Goal: Information Seeking & Learning: Learn about a topic

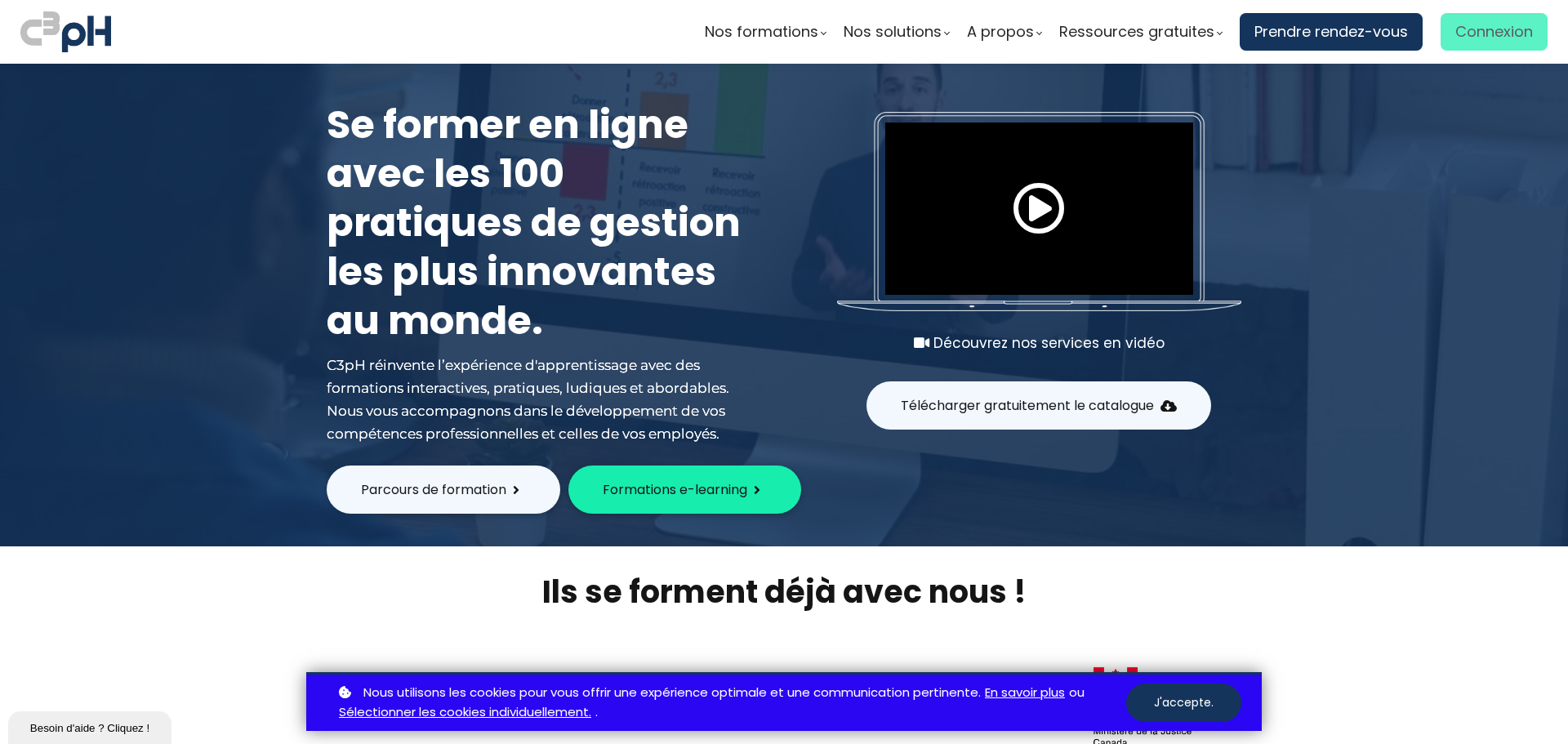
click at [1503, 40] on span "Connexion" at bounding box center [1494, 32] width 78 height 24
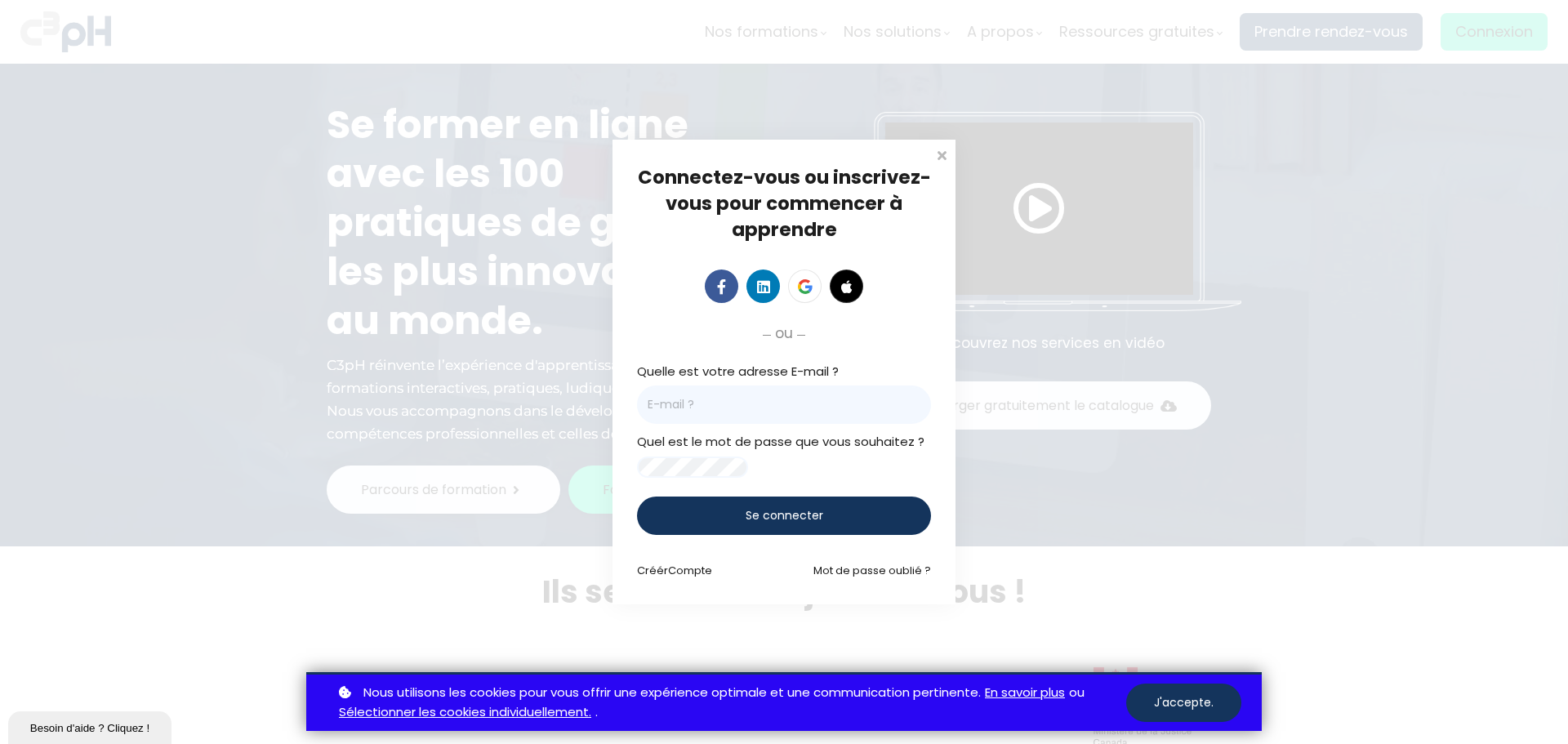
click at [781, 391] on input "email" at bounding box center [783, 404] width 294 height 39
type input "slcorbeil@groupebouchersports.com"
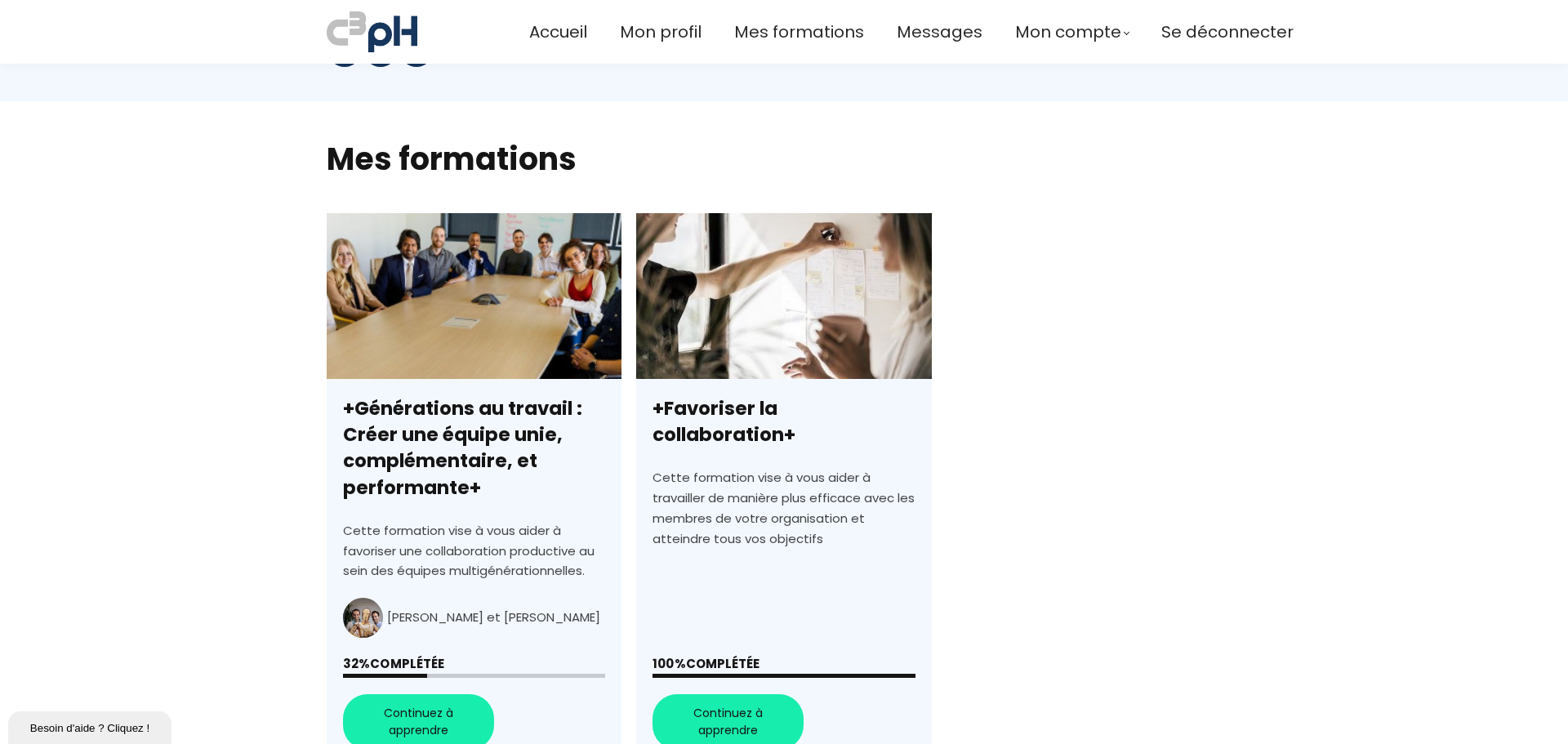
scroll to position [409, 0]
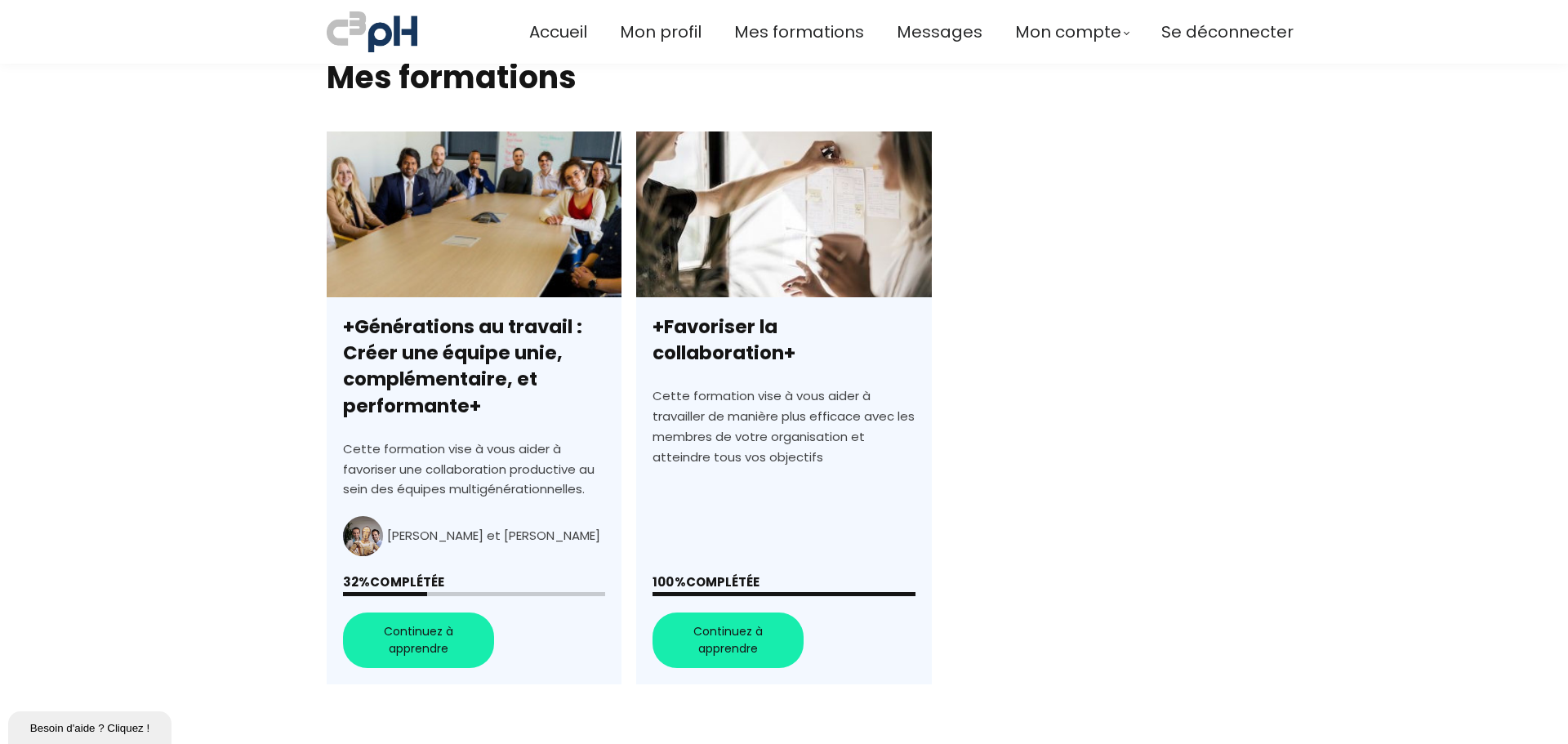
click at [428, 631] on link "+Générations au travail : Créer une équipe unie, complémentaire, et performante+" at bounding box center [474, 409] width 295 height 553
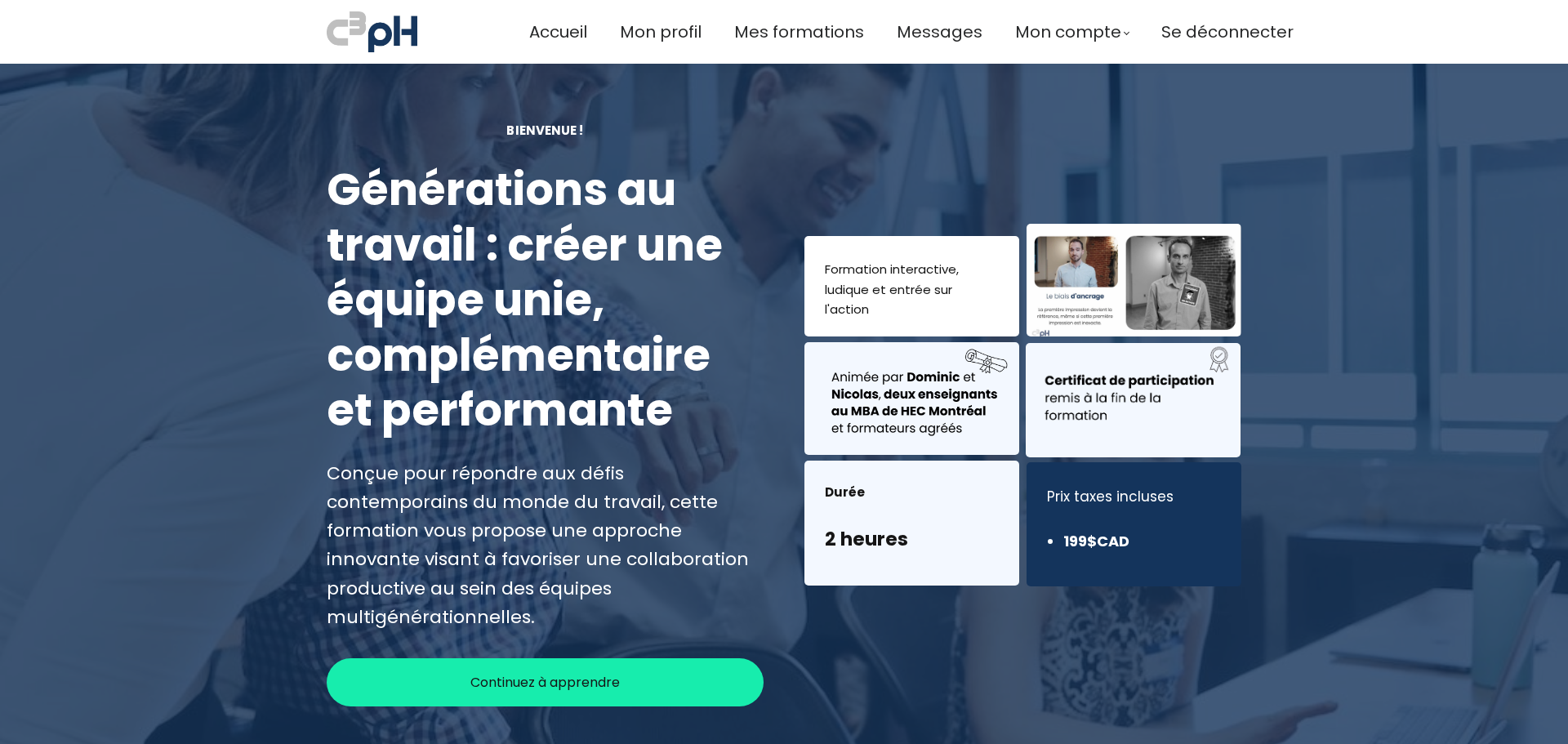
click at [712, 659] on div "Continuez à apprendre" at bounding box center [544, 683] width 437 height 48
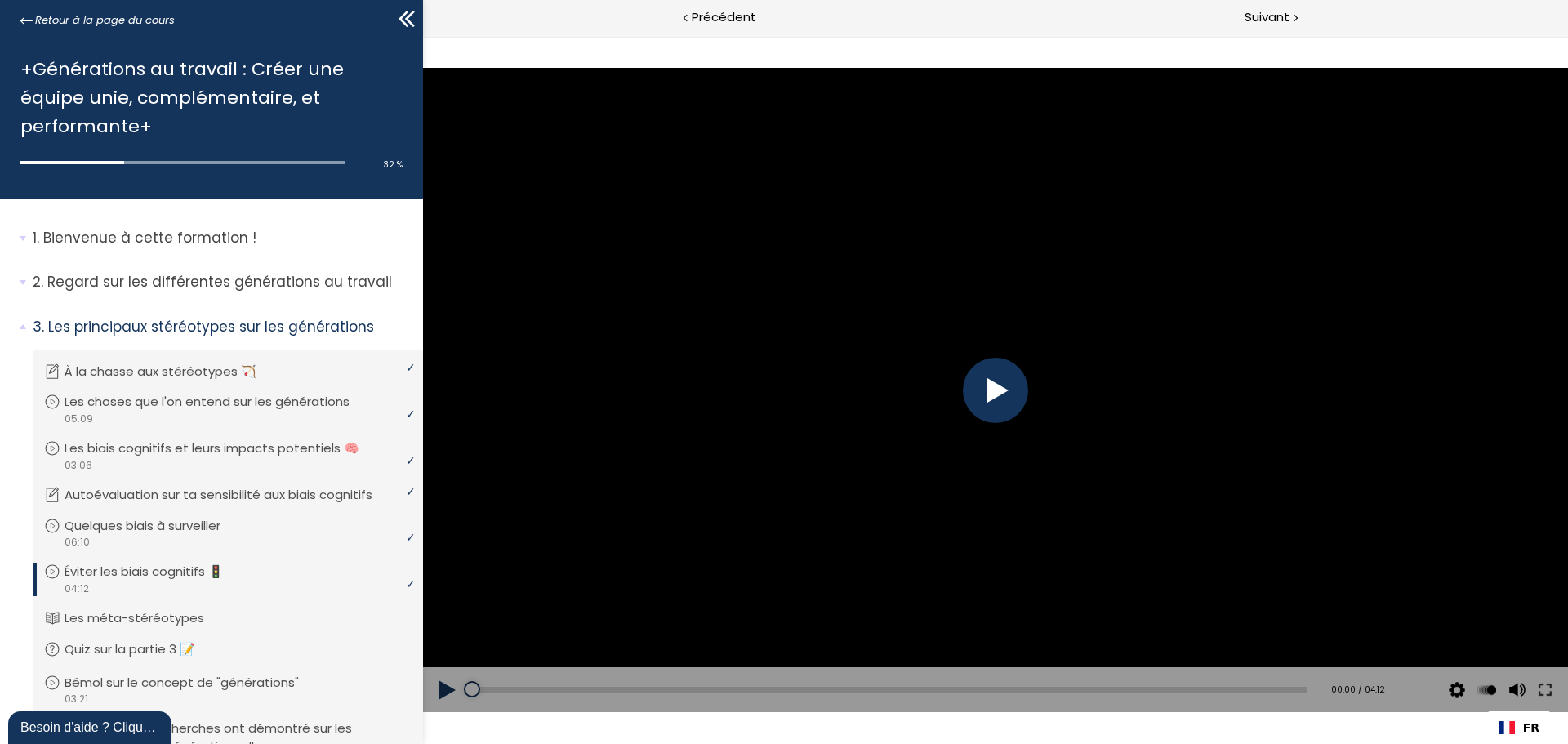
click at [1005, 388] on div at bounding box center [995, 391] width 65 height 66
click at [1179, 585] on div at bounding box center [995, 391] width 1145 height 645
click at [1512, 685] on button at bounding box center [1515, 690] width 24 height 46
click at [1515, 660] on div at bounding box center [1515, 618] width 31 height 82
drag, startPoint x: 1509, startPoint y: 653, endPoint x: 1490, endPoint y: 556, distance: 98.8
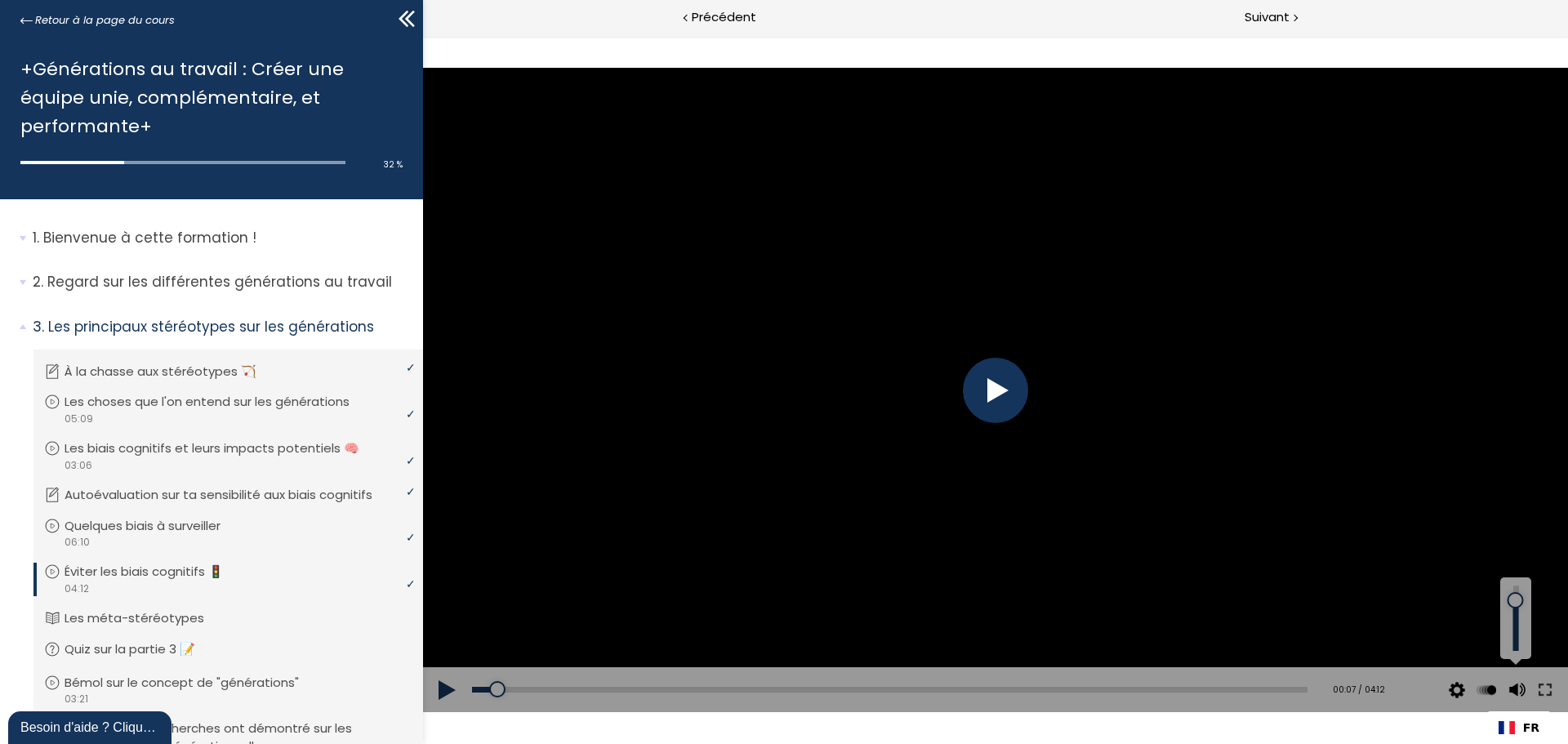
click at [1496, 560] on div "Click for sound @keyframes VOLUME_SMALL_WAVE_FLASH { 0% { opacity: 0; } 33% { o…" at bounding box center [995, 391] width 1145 height 645
click at [997, 387] on div at bounding box center [995, 391] width 65 height 66
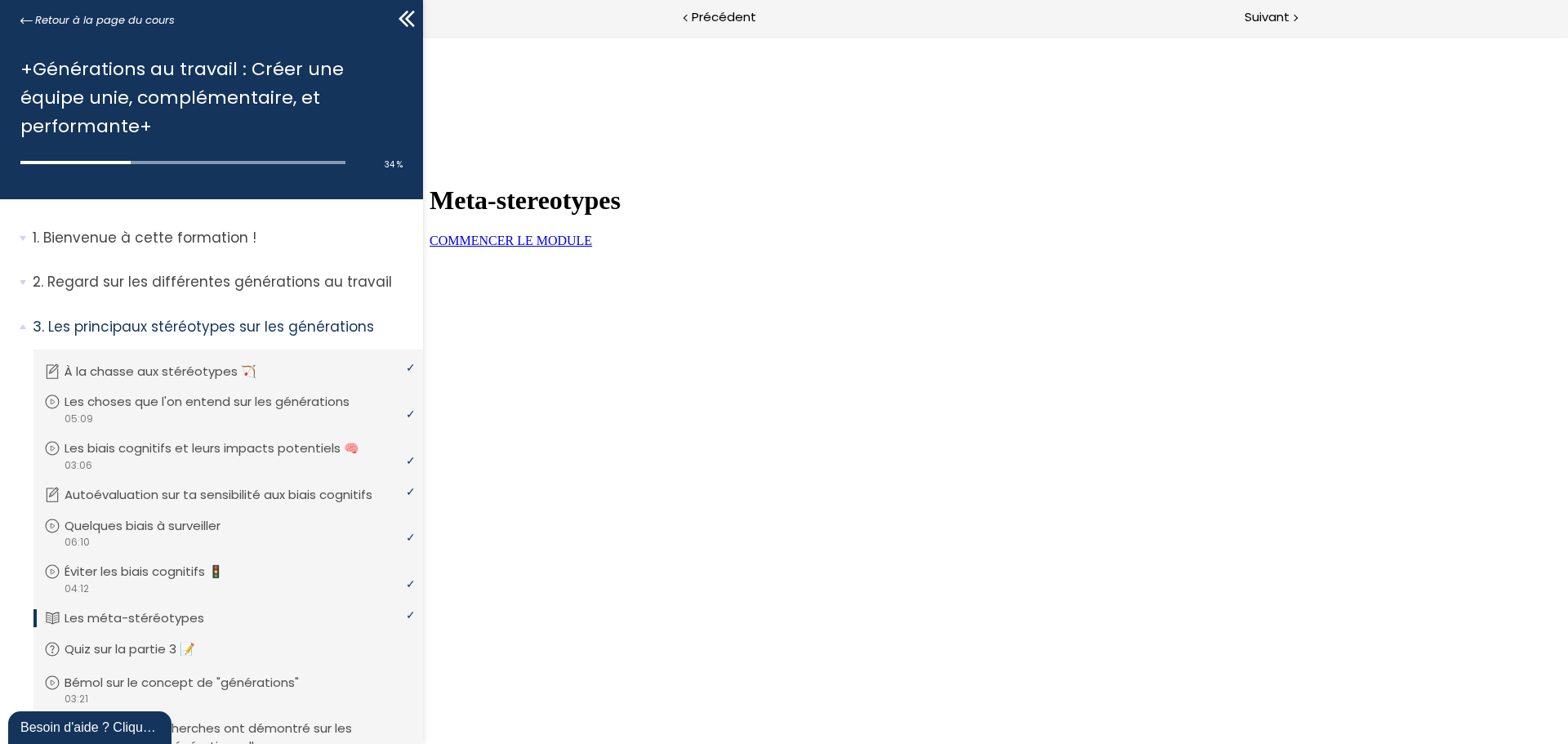
click at [592, 247] on span "COMMENCER LE MODULE" at bounding box center [510, 241] width 163 height 14
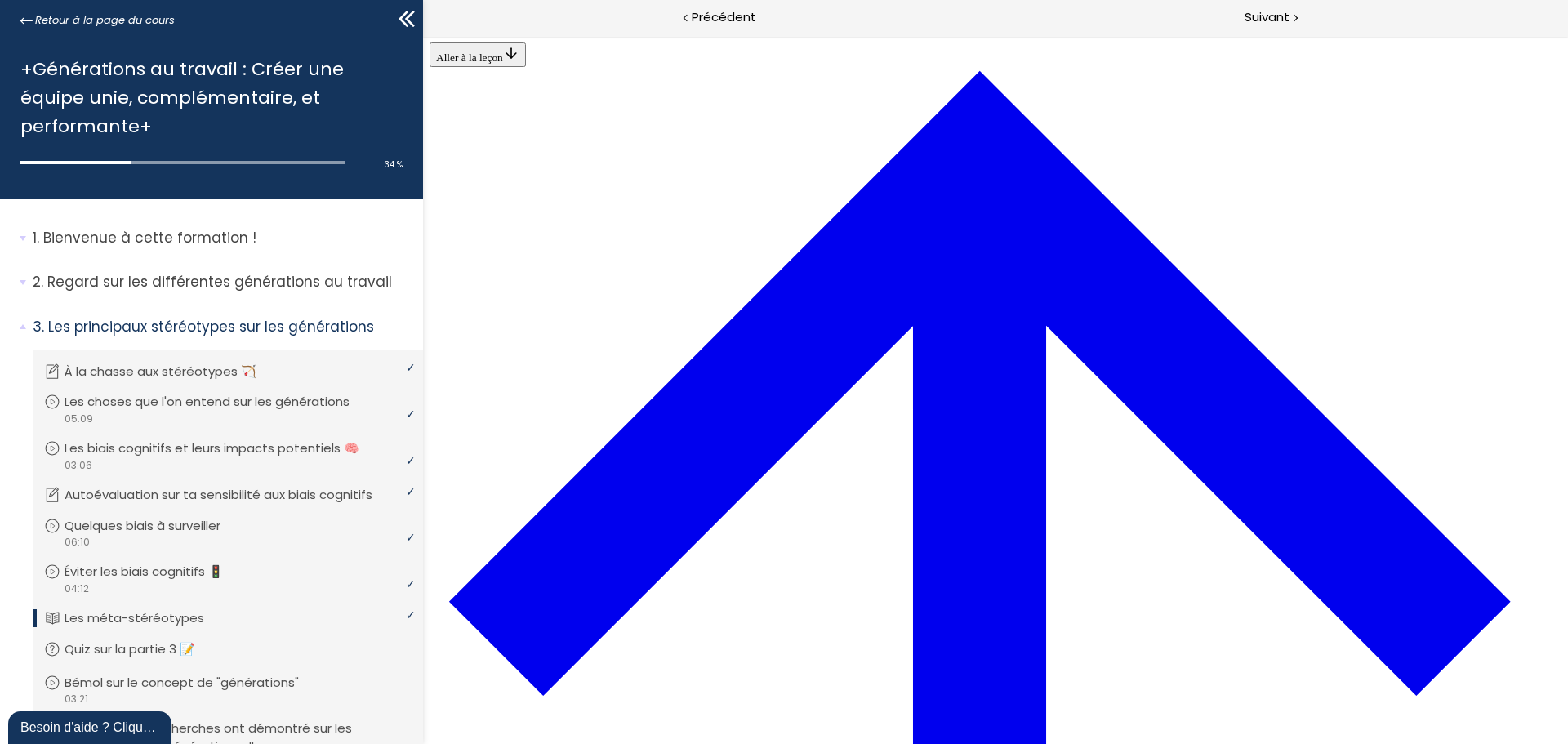
scroll to position [2869, 0]
click at [1272, 22] on span "Suivant" at bounding box center [1266, 18] width 45 height 21
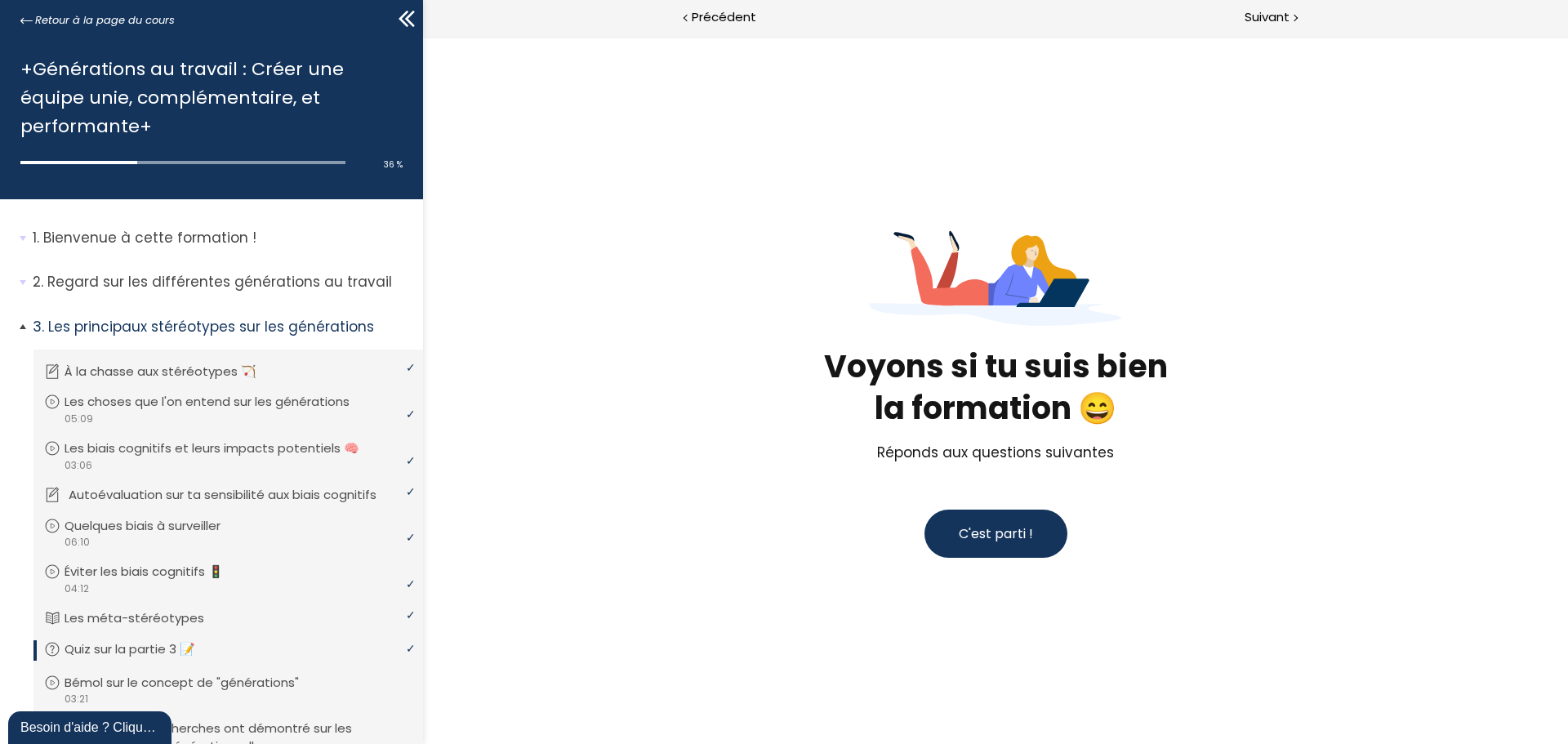
scroll to position [243, 0]
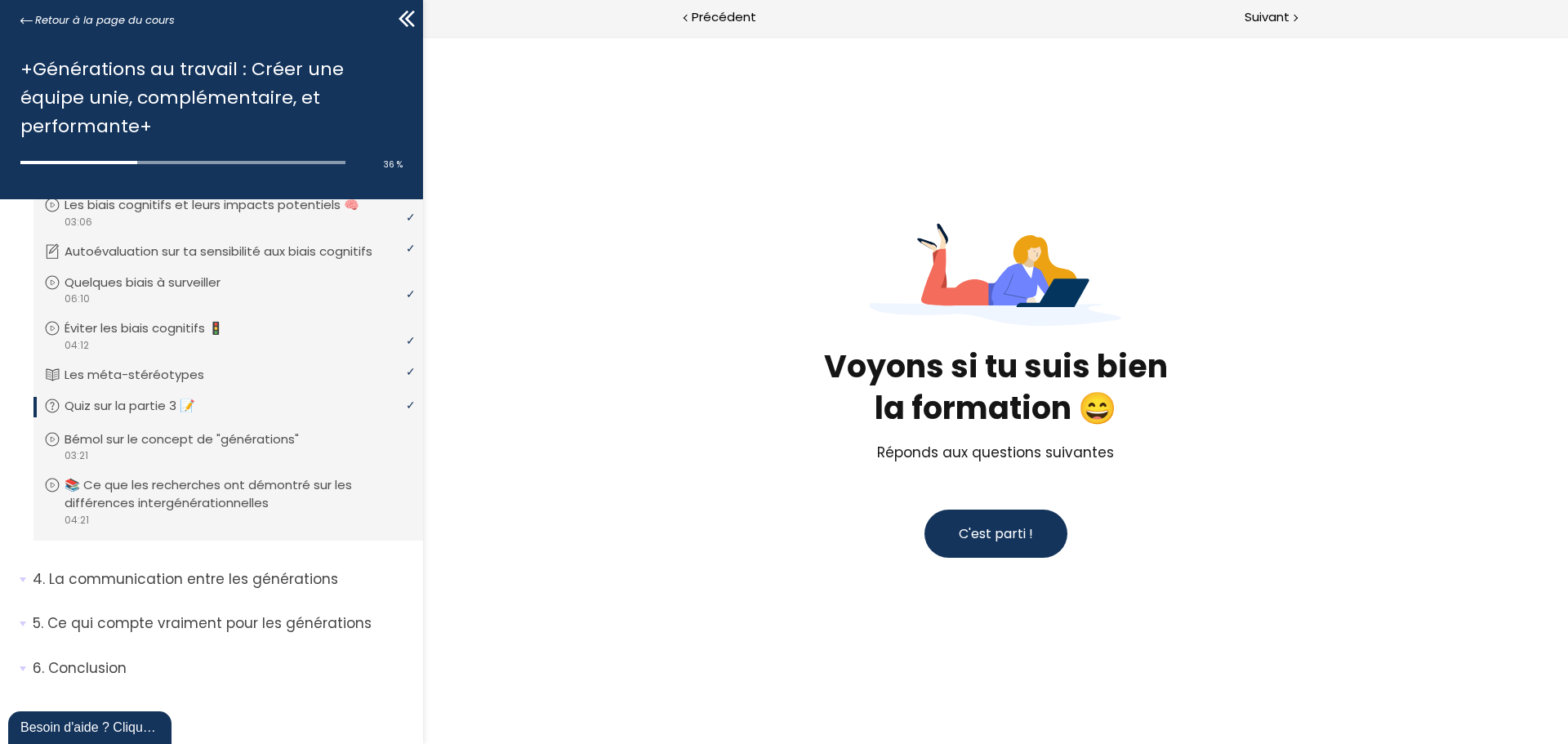
click at [1008, 516] on button "C'est parti !" at bounding box center [996, 534] width 143 height 48
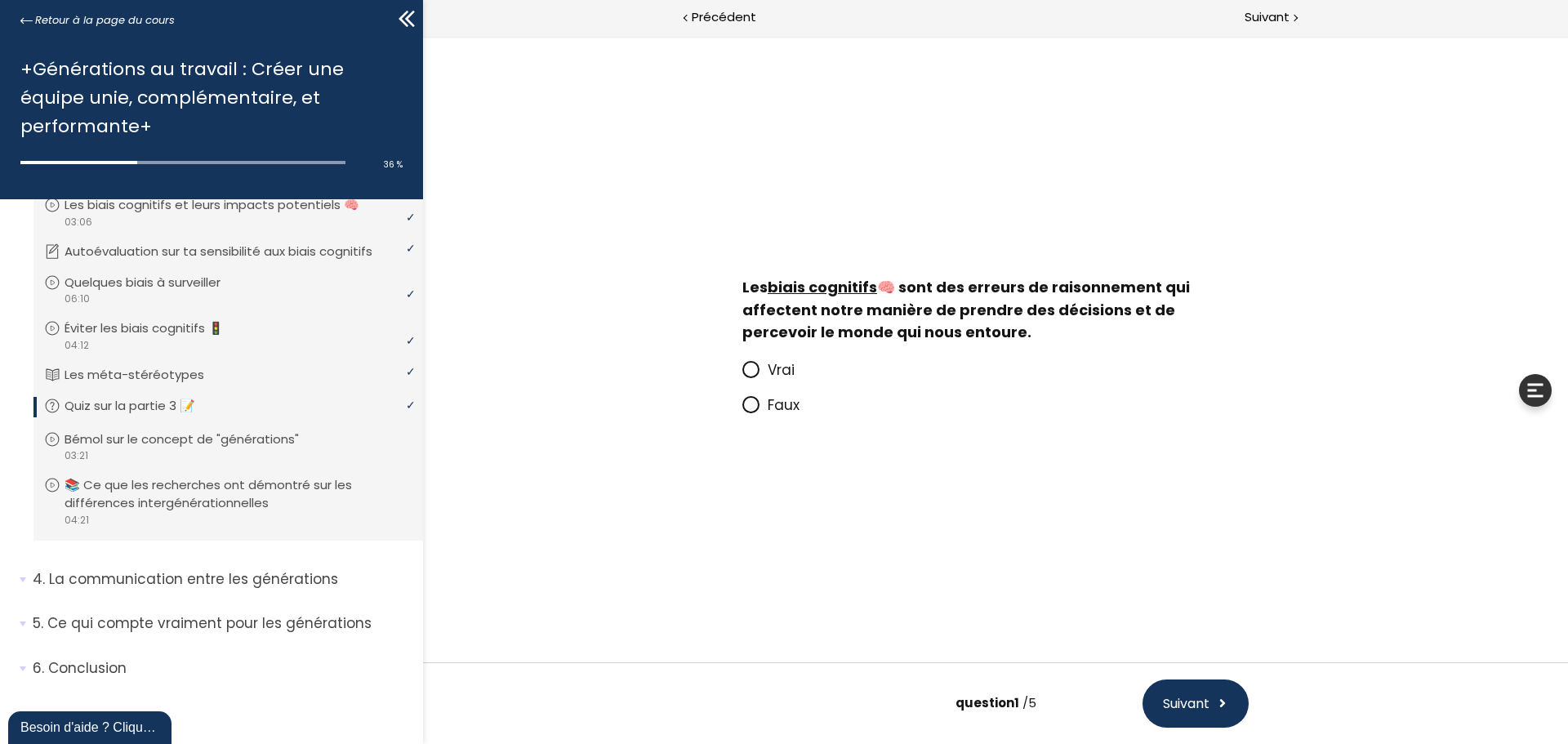
click at [747, 375] on icon at bounding box center [750, 370] width 14 height 14
click at [742, 375] on input "Vrai" at bounding box center [742, 375] width 0 height 0
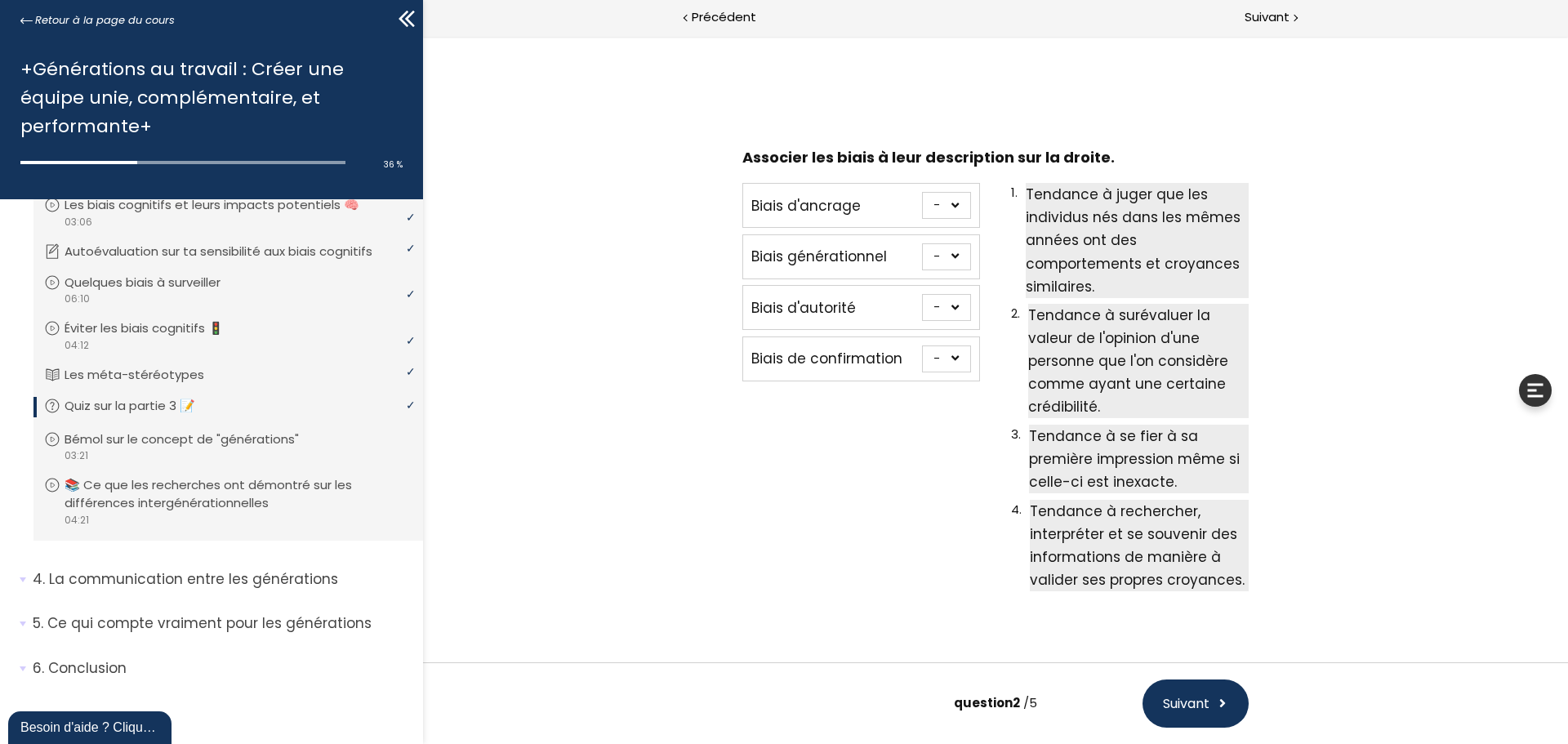
scroll to position [45, 0]
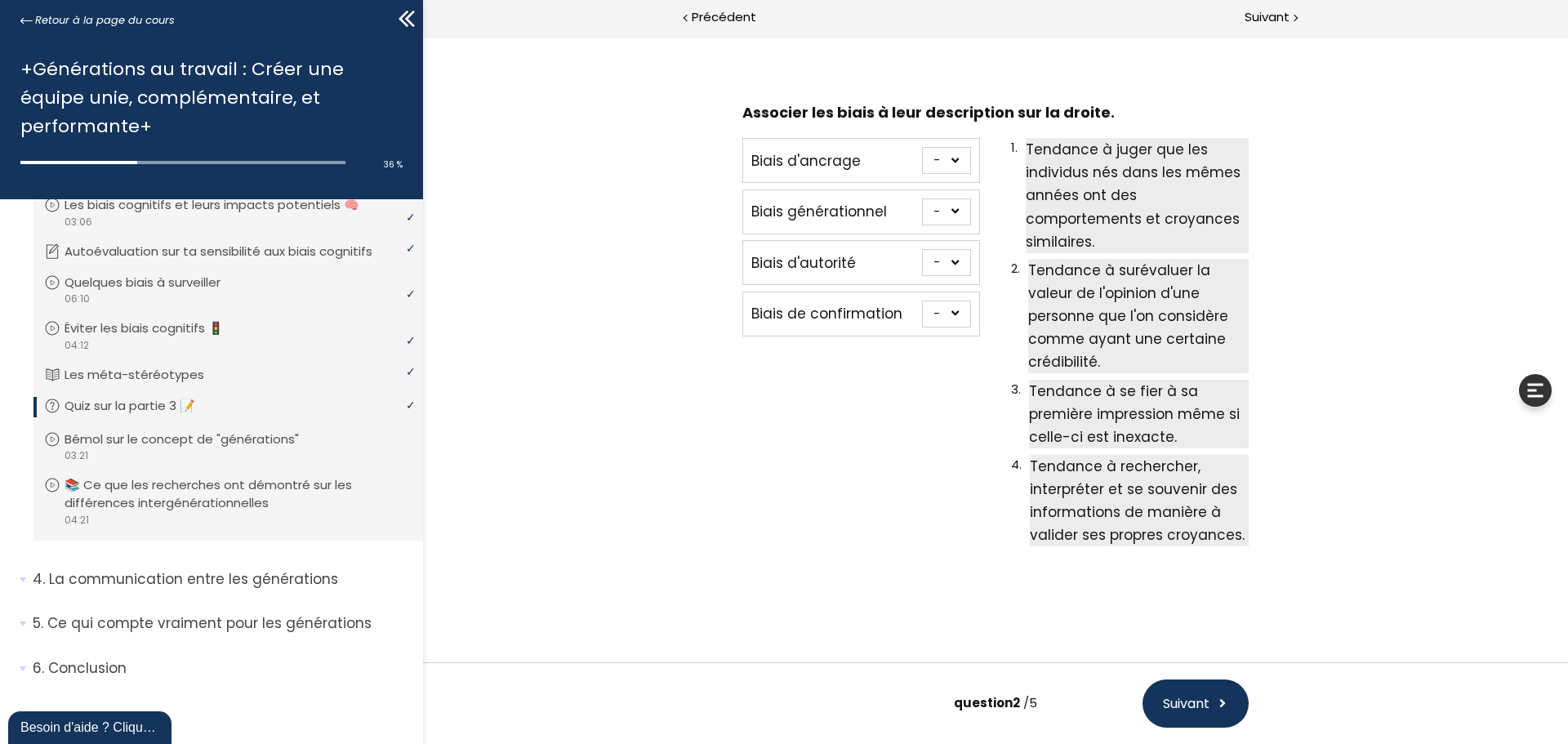
click at [950, 267] on select "- 1 2 3 4" at bounding box center [946, 262] width 49 height 27
select select "667aa74778402"
click at [922, 249] on select "- 1 2 3 4" at bounding box center [946, 262] width 49 height 27
click at [1115, 485] on div "1. Tendance à juger que les individus nés dans les mêmes années ont des comport…" at bounding box center [1129, 342] width 238 height 420
click at [1133, 516] on span "Tendance à rechercher, interpréter et se souvenir des informations de manière à…" at bounding box center [1136, 501] width 215 height 88
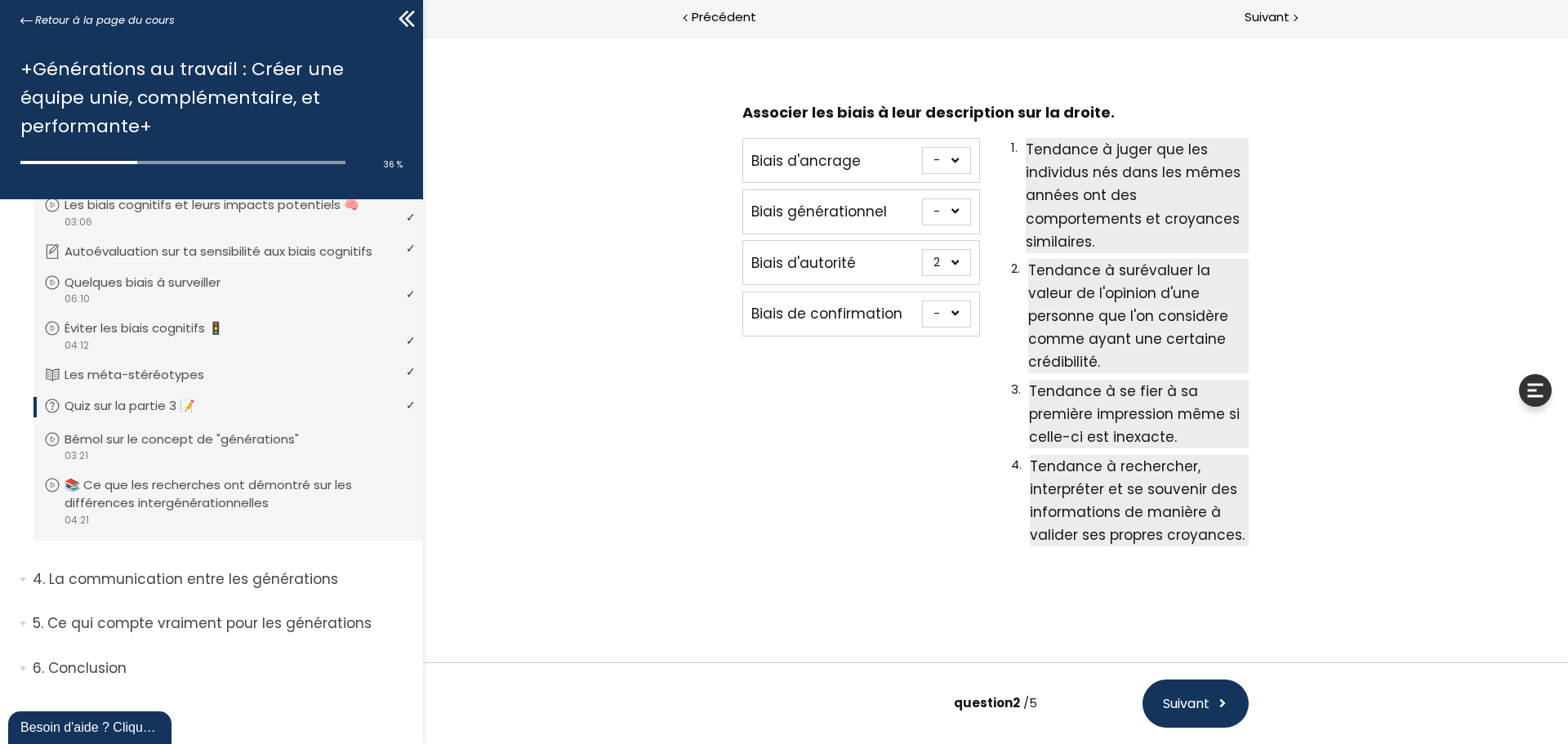
click at [945, 154] on select "- 1 2 3 4" at bounding box center [946, 160] width 49 height 27
select select "667aa74778345"
click at [922, 147] on select "- 1 2 3 4" at bounding box center [946, 160] width 49 height 27
click at [946, 210] on select "- 1 2 3 4" at bounding box center [946, 211] width 49 height 27
select select "667aa747783c5"
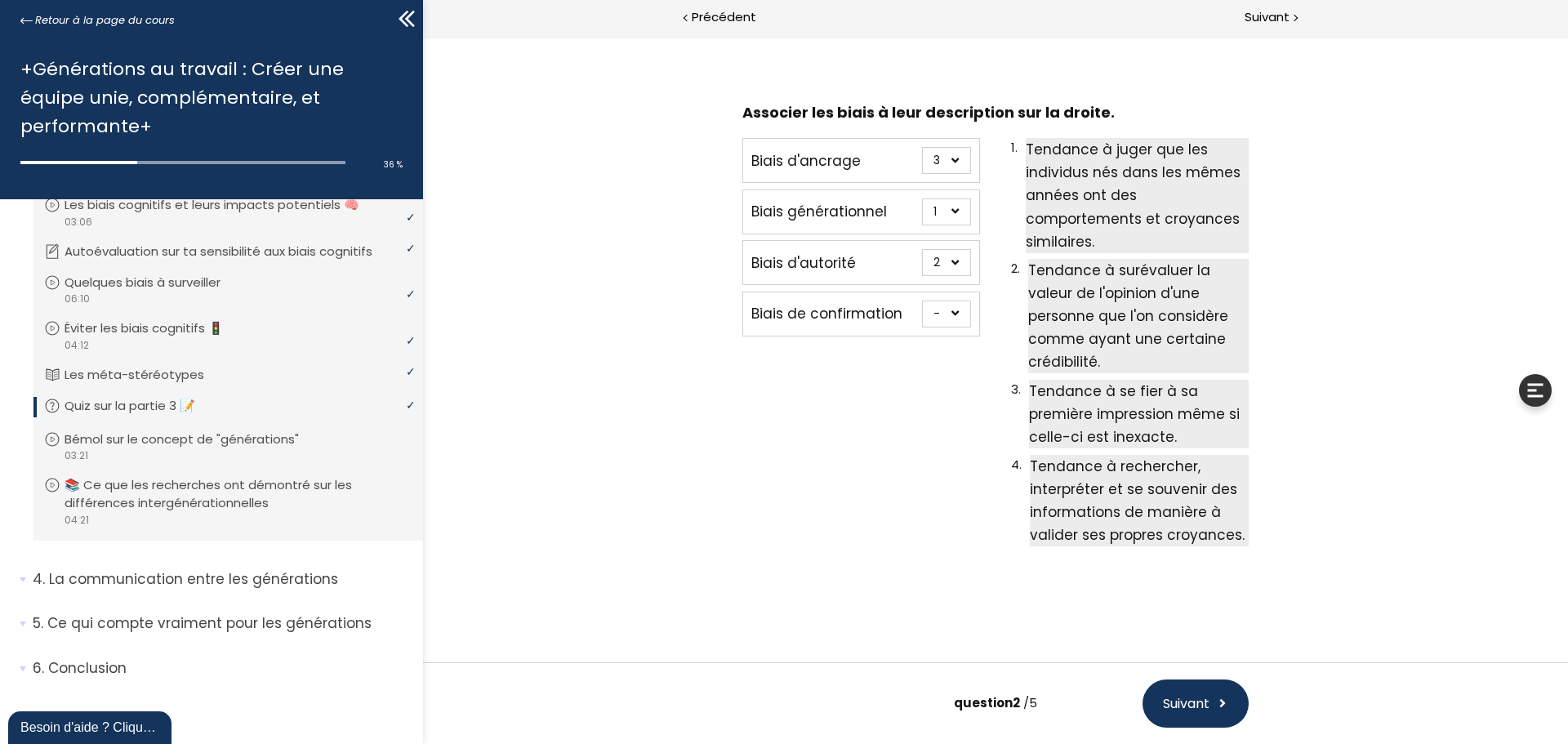
click at [922, 198] on select "- 1 2 3 4" at bounding box center [946, 211] width 49 height 27
click at [950, 324] on select "- 1 2 3 4" at bounding box center [946, 314] width 49 height 27
select select "667aa74778384"
click at [922, 301] on select "- 1 2 3 4" at bounding box center [946, 314] width 49 height 27
click at [1197, 696] on span "Suivant" at bounding box center [1185, 704] width 47 height 21
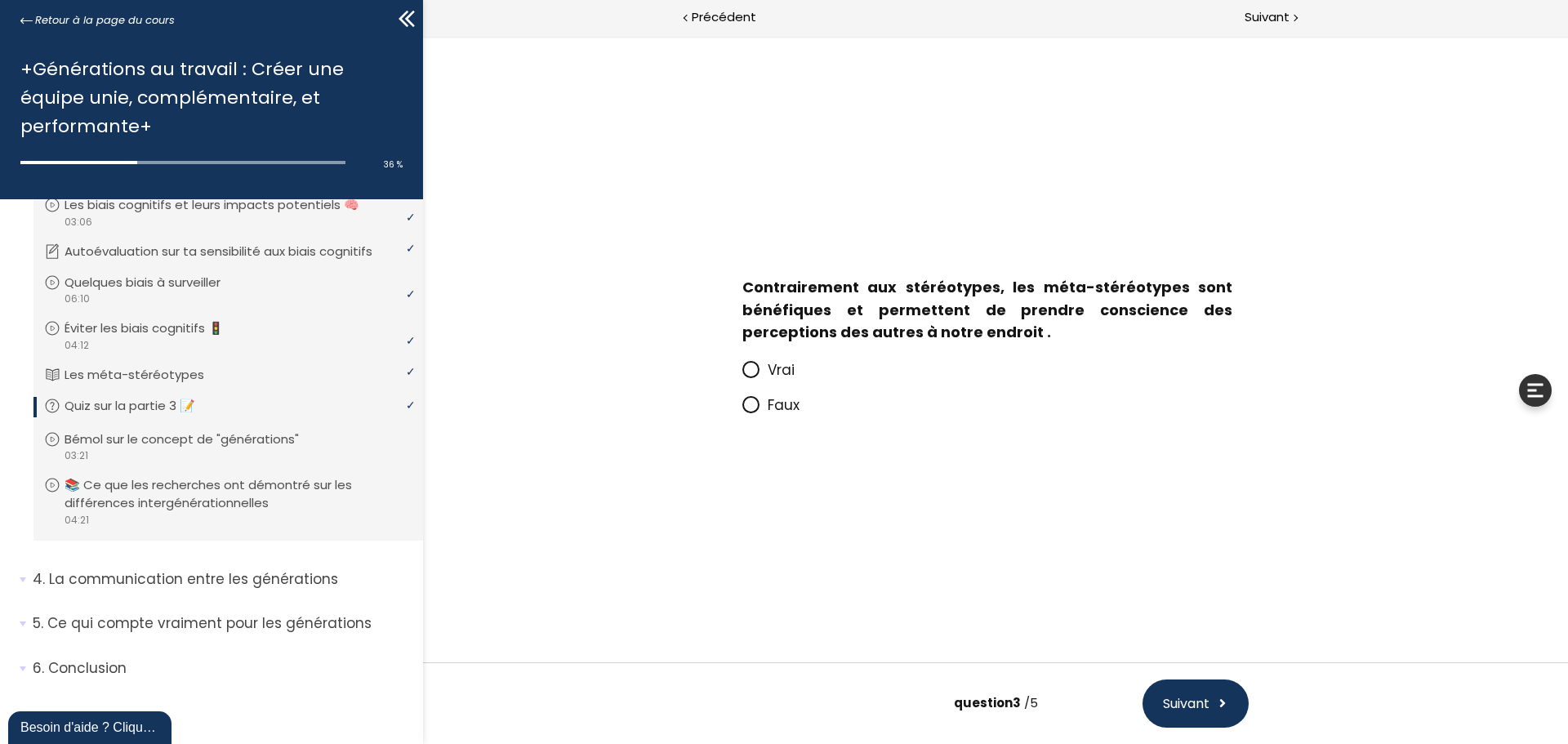
scroll to position [0, 0]
click at [756, 406] on icon at bounding box center [750, 405] width 14 height 14
click at [742, 410] on input "Faux" at bounding box center [742, 410] width 0 height 0
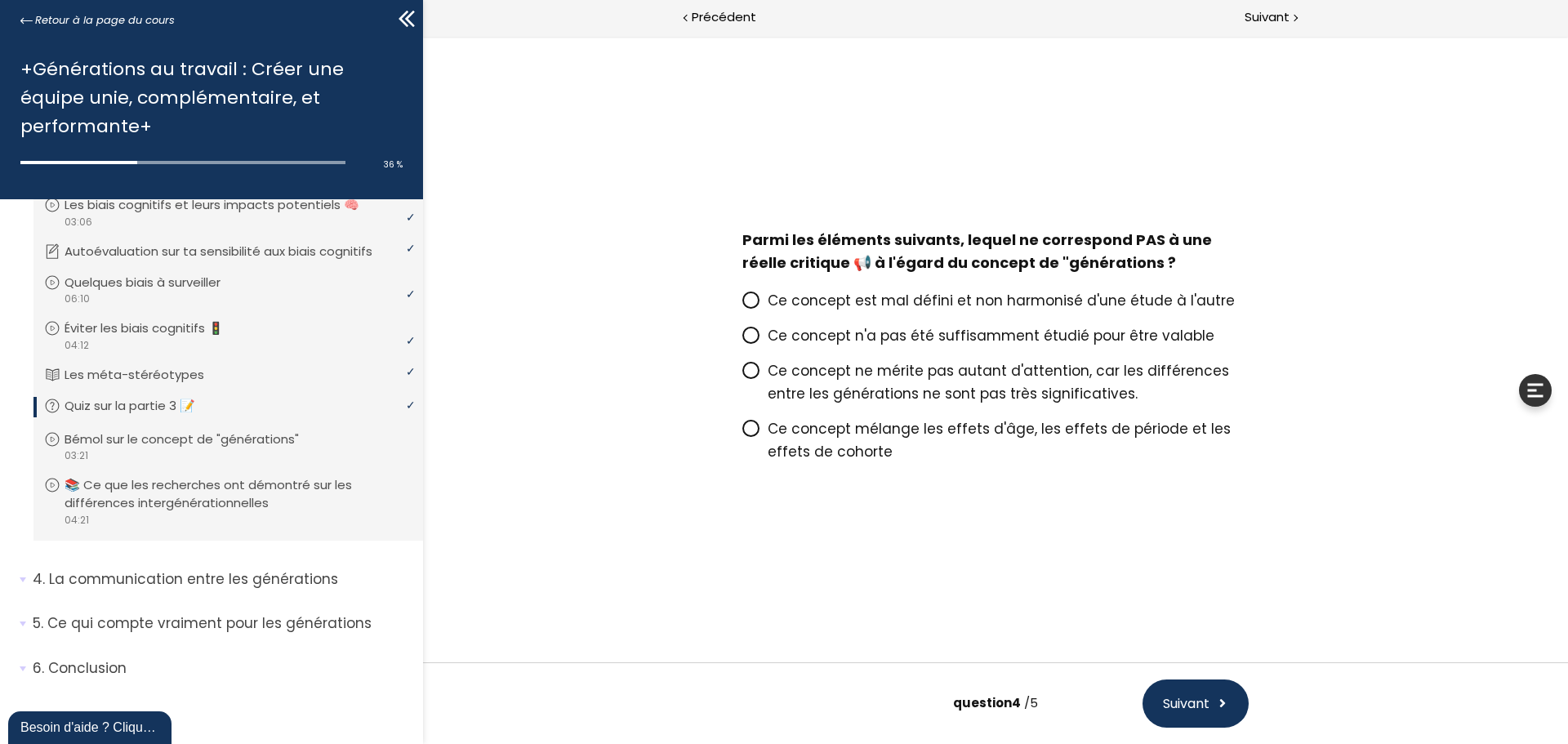
click at [825, 450] on span "Ce concept mélange les effets d'âge, les effets de période et les effets de coh…" at bounding box center [999, 440] width 463 height 42
click at [742, 434] on input "Ce concept mélange les effets d'âge, les effets de période et les effets de coh…" at bounding box center [742, 434] width 0 height 0
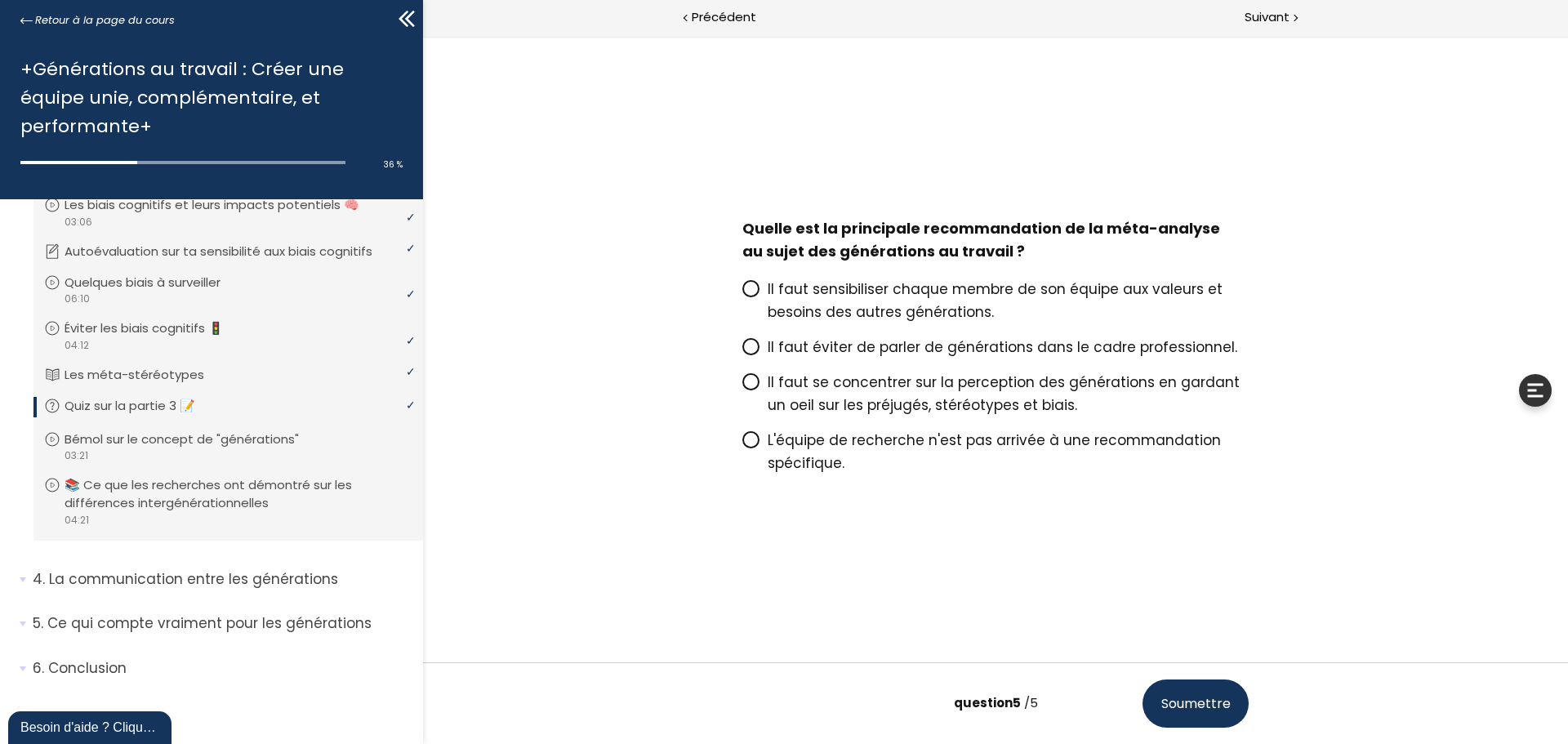
click at [945, 494] on div "Quelle est la principale recommandation de la méta-analyse au sujet des générat…" at bounding box center [995, 349] width 759 height 345
click at [763, 442] on span at bounding box center [754, 441] width 25 height 21
click at [742, 445] on input "L'équipe de recherche n'est pas arrivée à une recommandation spécifique." at bounding box center [742, 445] width 0 height 0
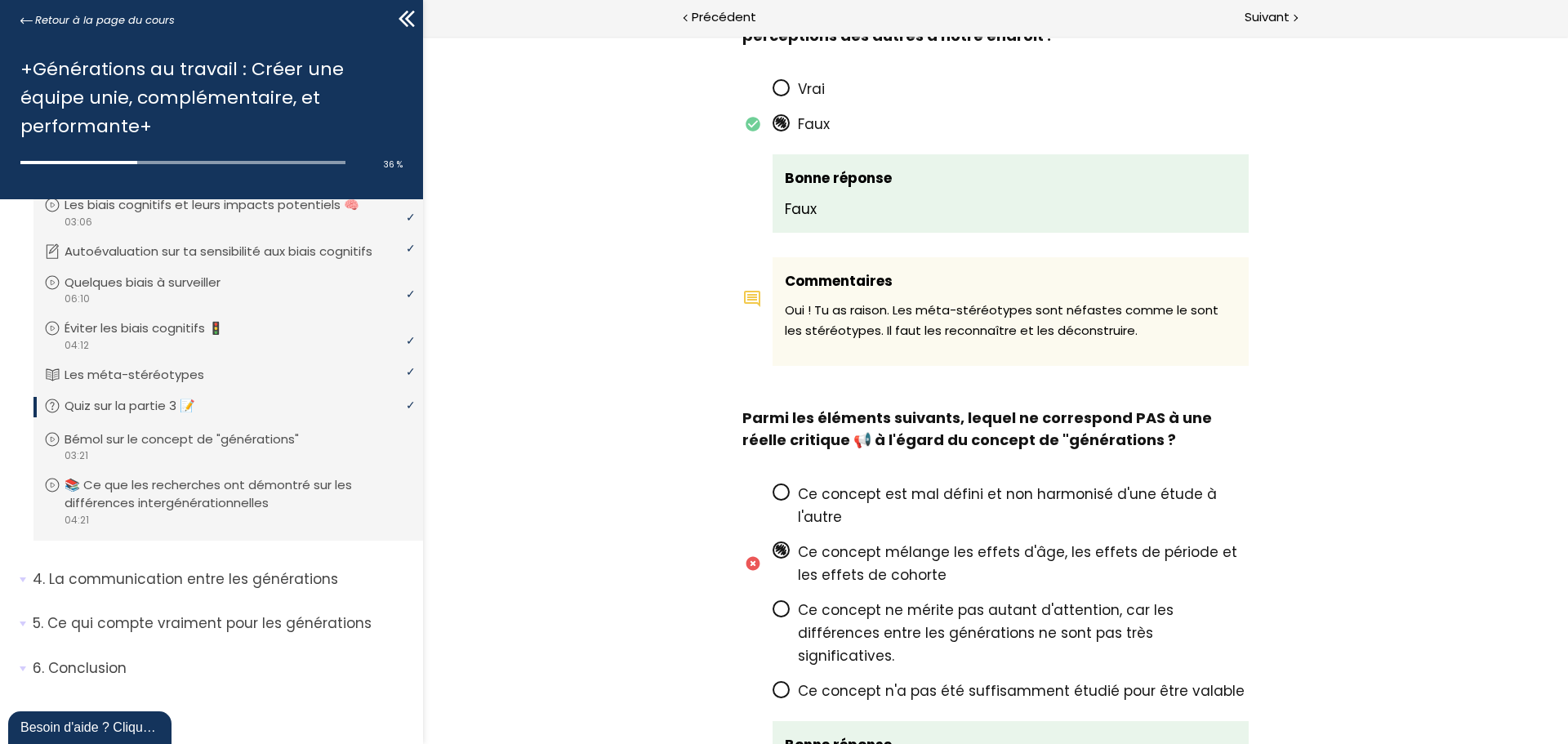
scroll to position [1879, 0]
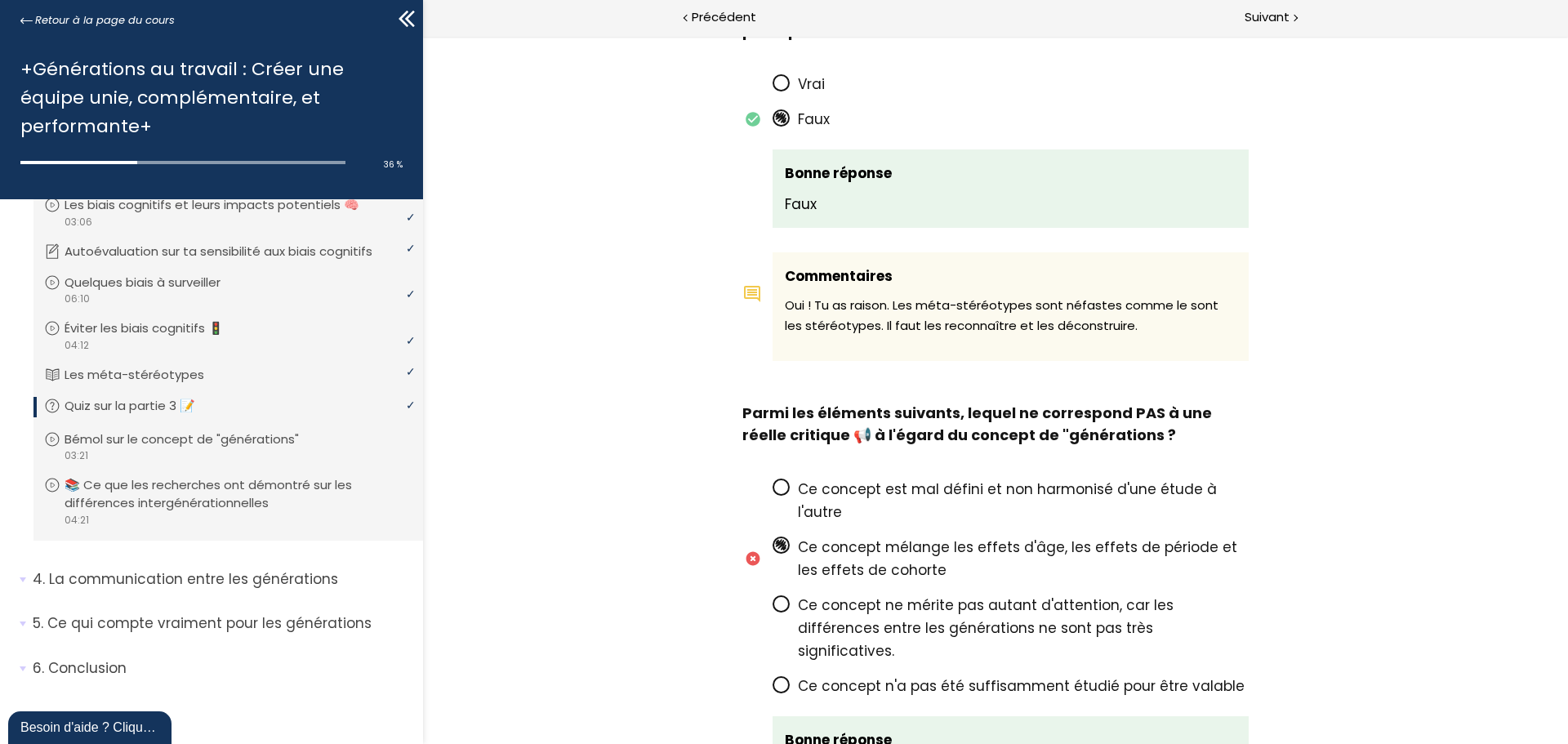
click at [842, 675] on p "Ce concept n'a pas été suffisamment étudié pour être valable" at bounding box center [1023, 686] width 451 height 23
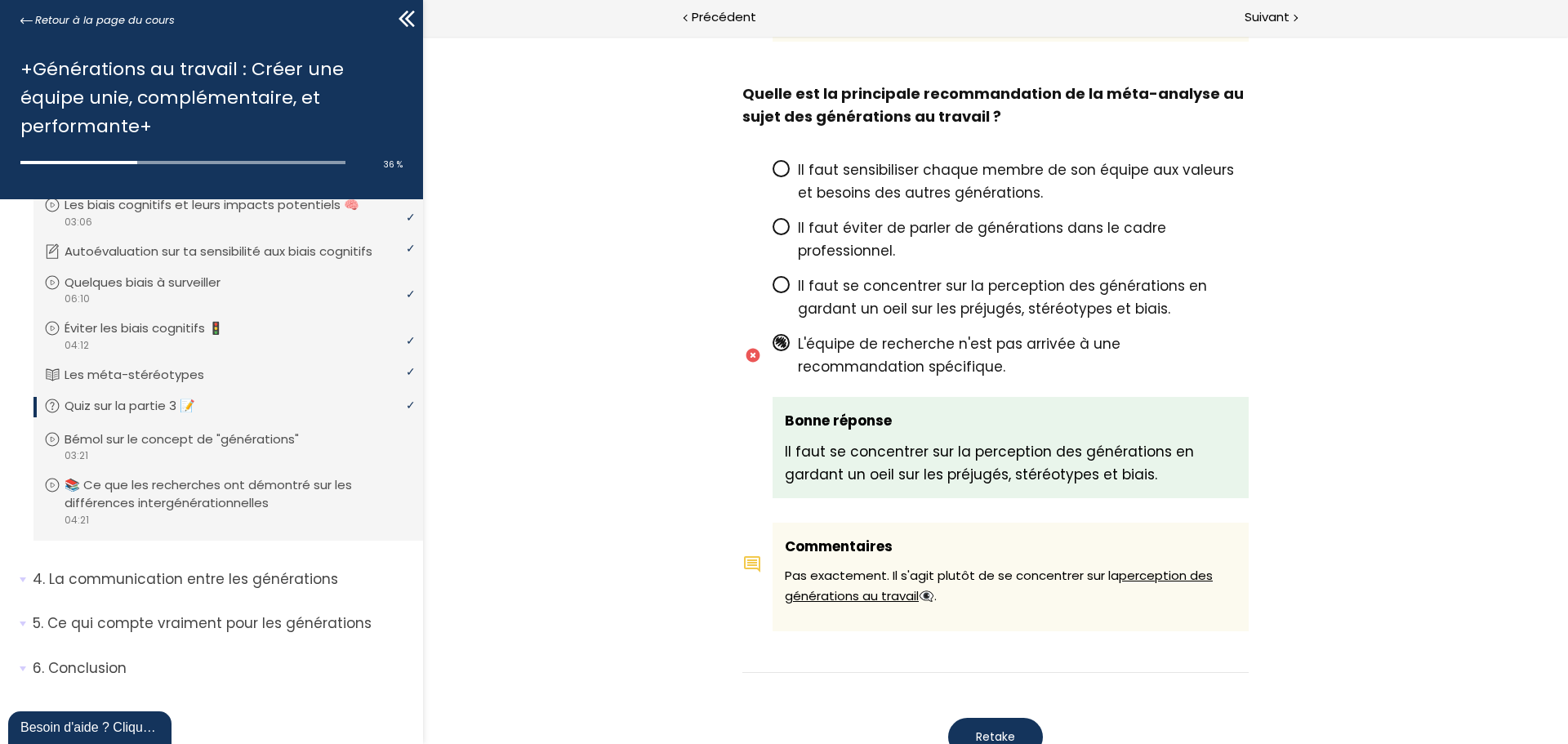
scroll to position [2748, 0]
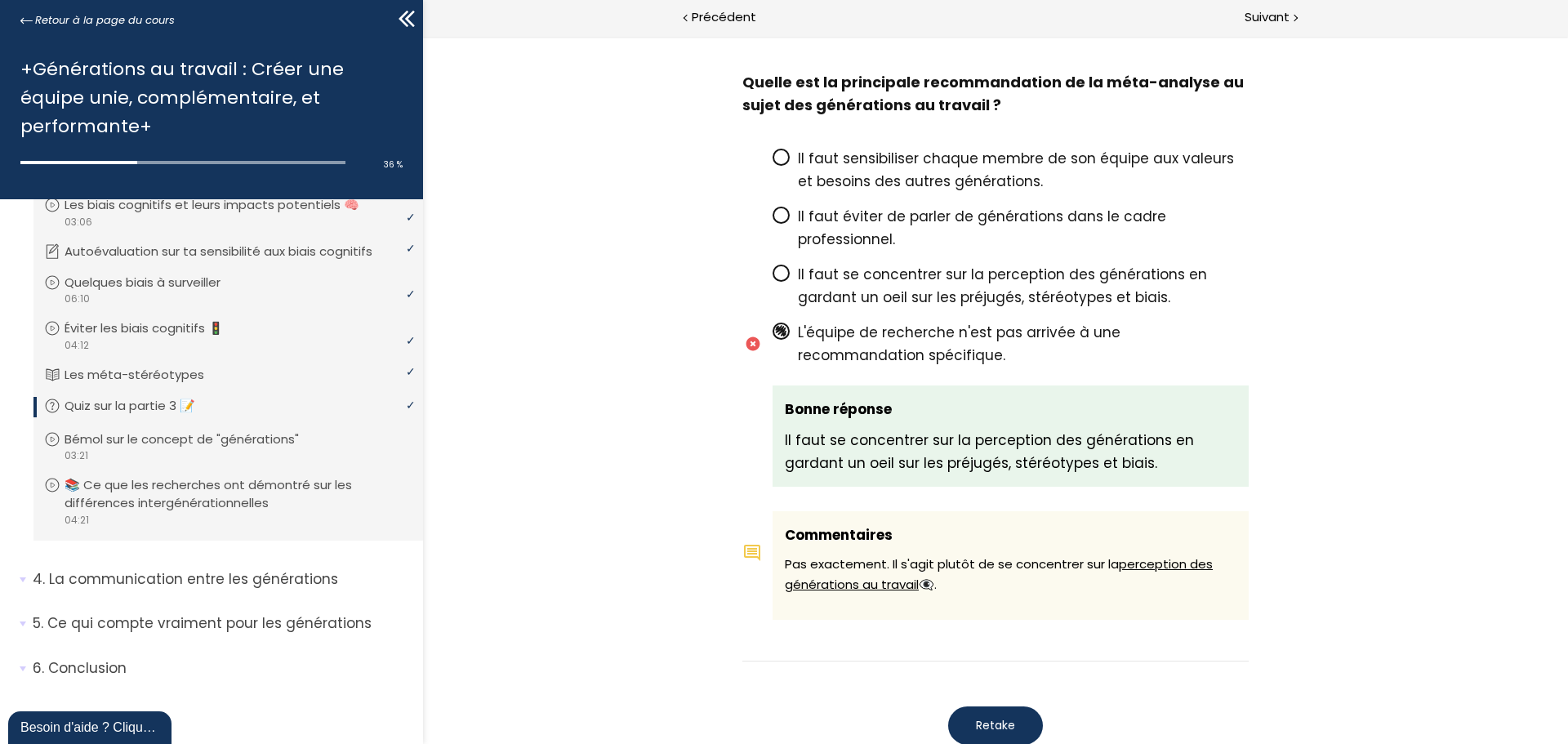
click at [989, 717] on span "Retake" at bounding box center [994, 726] width 39 height 17
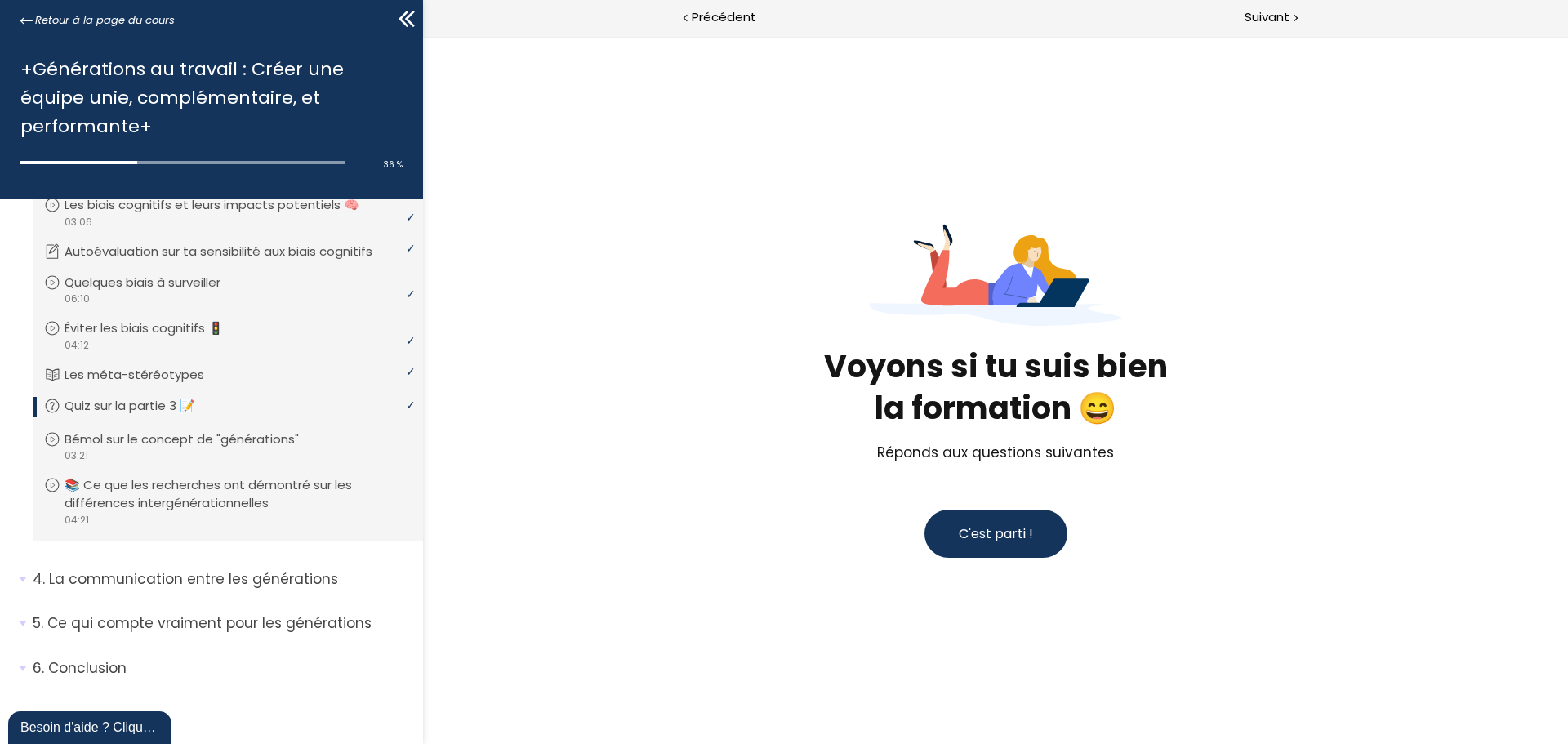
scroll to position [0, 0]
click at [995, 527] on span "C'est parti !" at bounding box center [996, 534] width 74 height 19
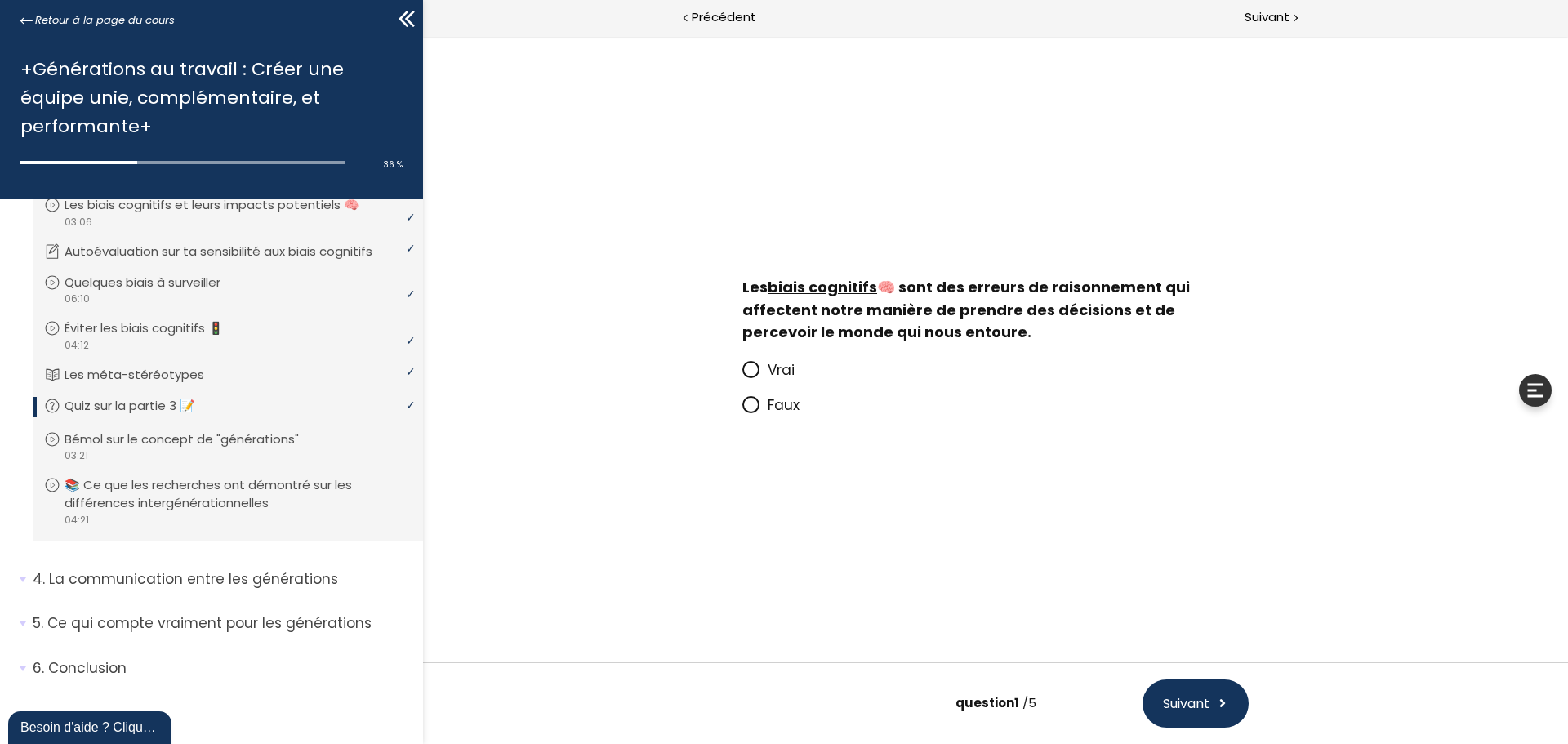
click at [765, 410] on span at bounding box center [754, 406] width 25 height 21
click at [742, 410] on input "Faux" at bounding box center [742, 410] width 0 height 0
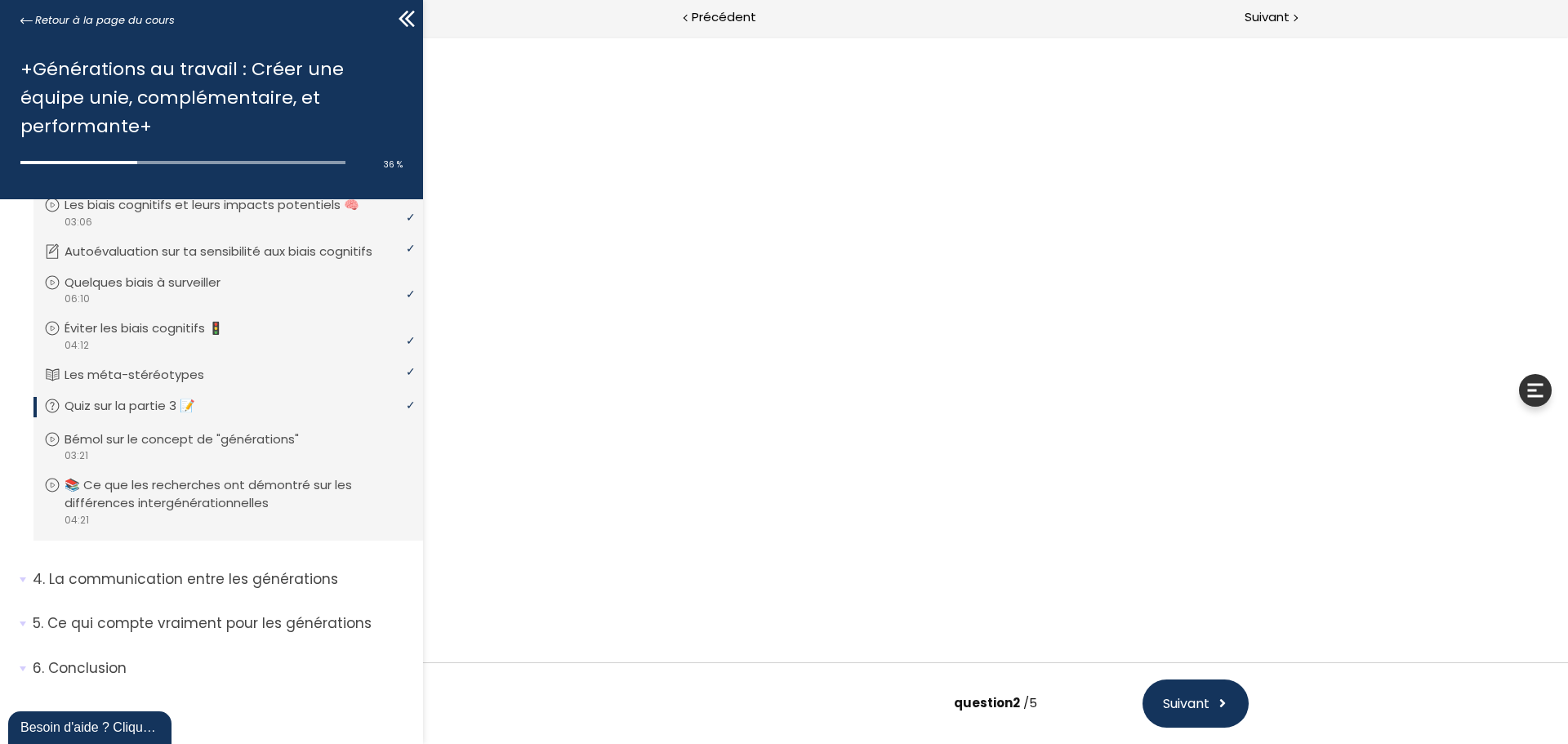
scroll to position [45, 0]
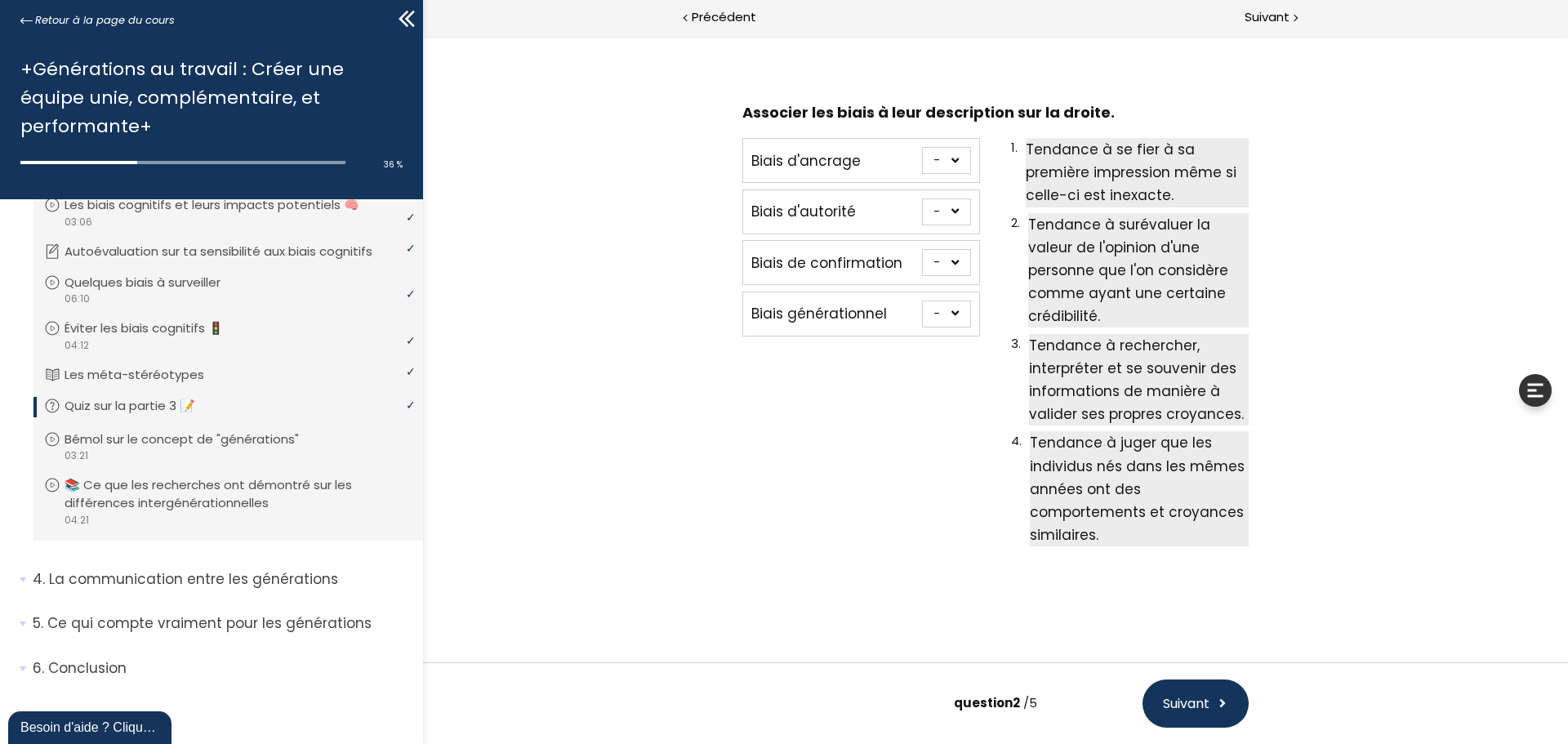
click at [987, 722] on div "question 2 /5 Suivant" at bounding box center [994, 711] width 538 height 65
click at [731, 22] on span "Précédent" at bounding box center [724, 18] width 65 height 21
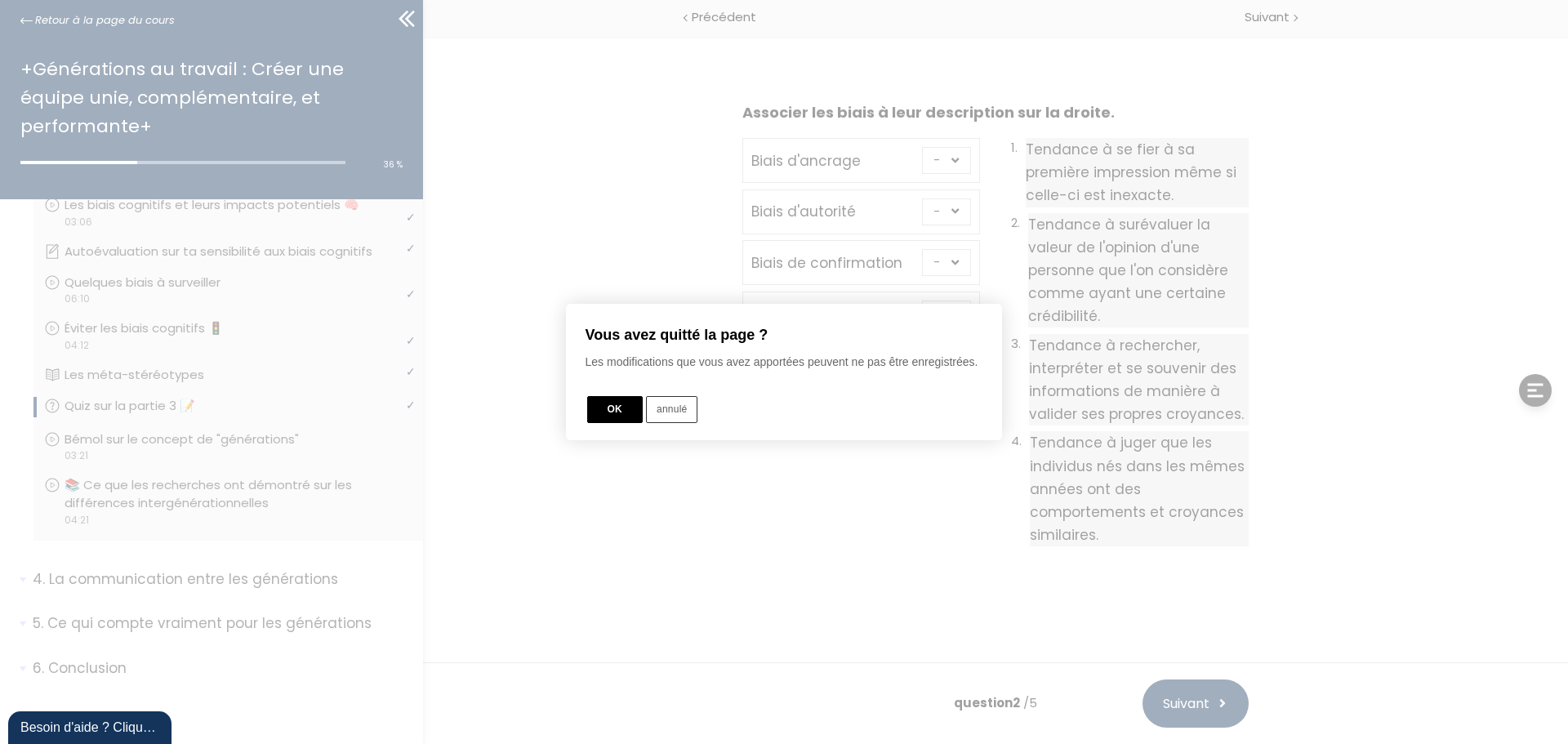
click at [754, 504] on div at bounding box center [784, 372] width 1568 height 908
click at [686, 403] on button "annulé" at bounding box center [672, 410] width 52 height 27
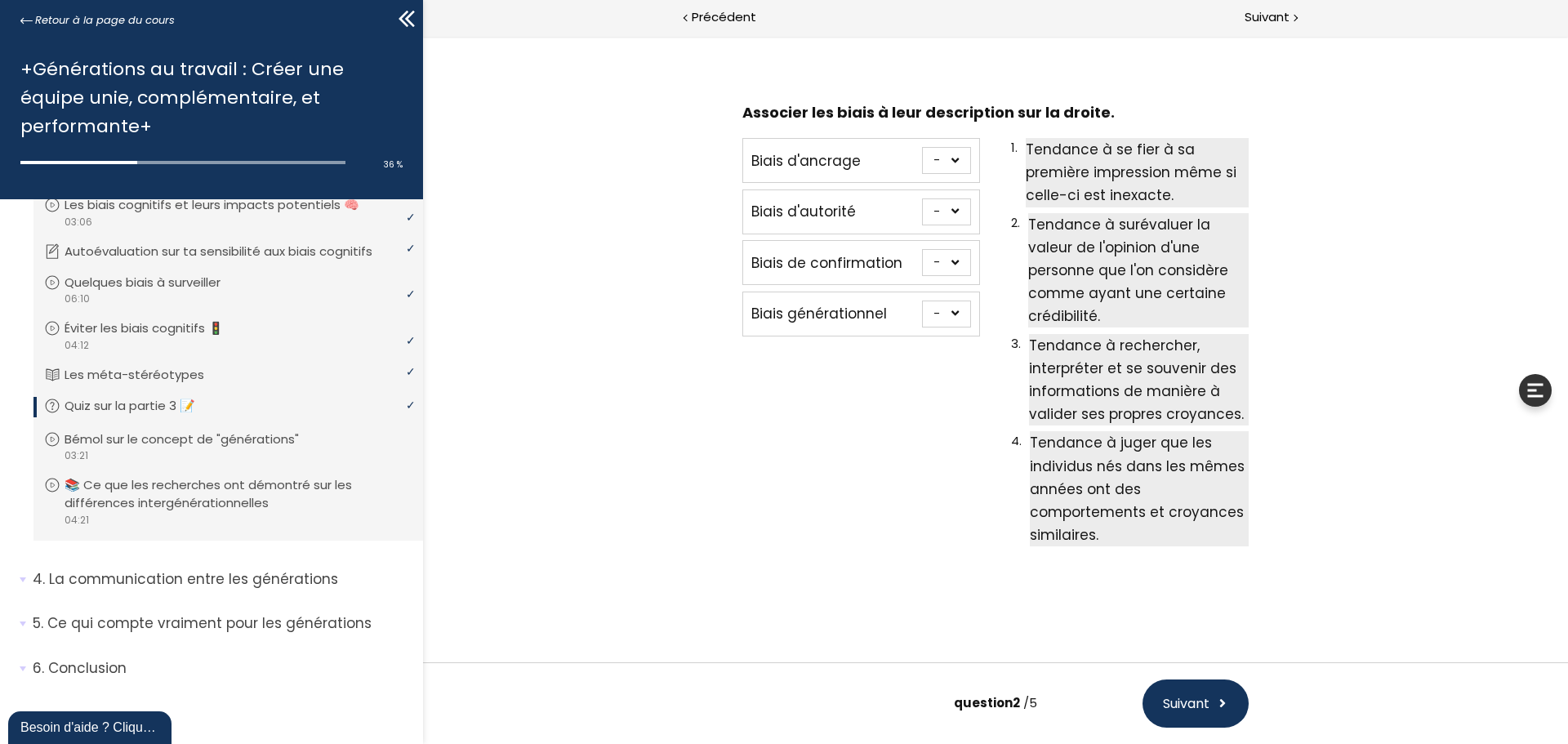
click at [697, 557] on div at bounding box center [784, 372] width 1568 height 908
click at [215, 414] on p "Quiz sur la partie 3 📝" at bounding box center [142, 406] width 155 height 18
click at [59, 405] on icon at bounding box center [52, 406] width 16 height 16
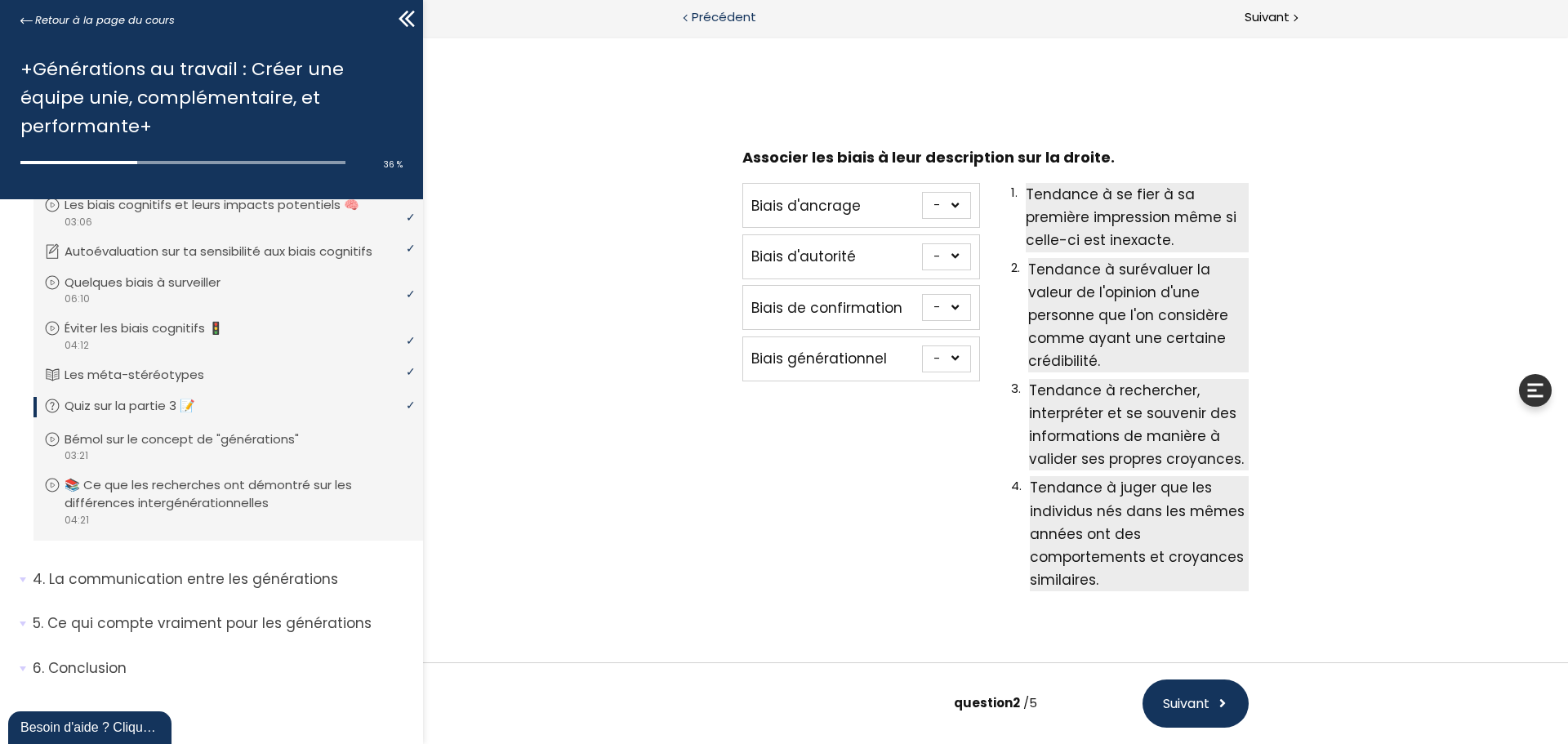
click at [710, 24] on span "Précédent" at bounding box center [724, 18] width 65 height 21
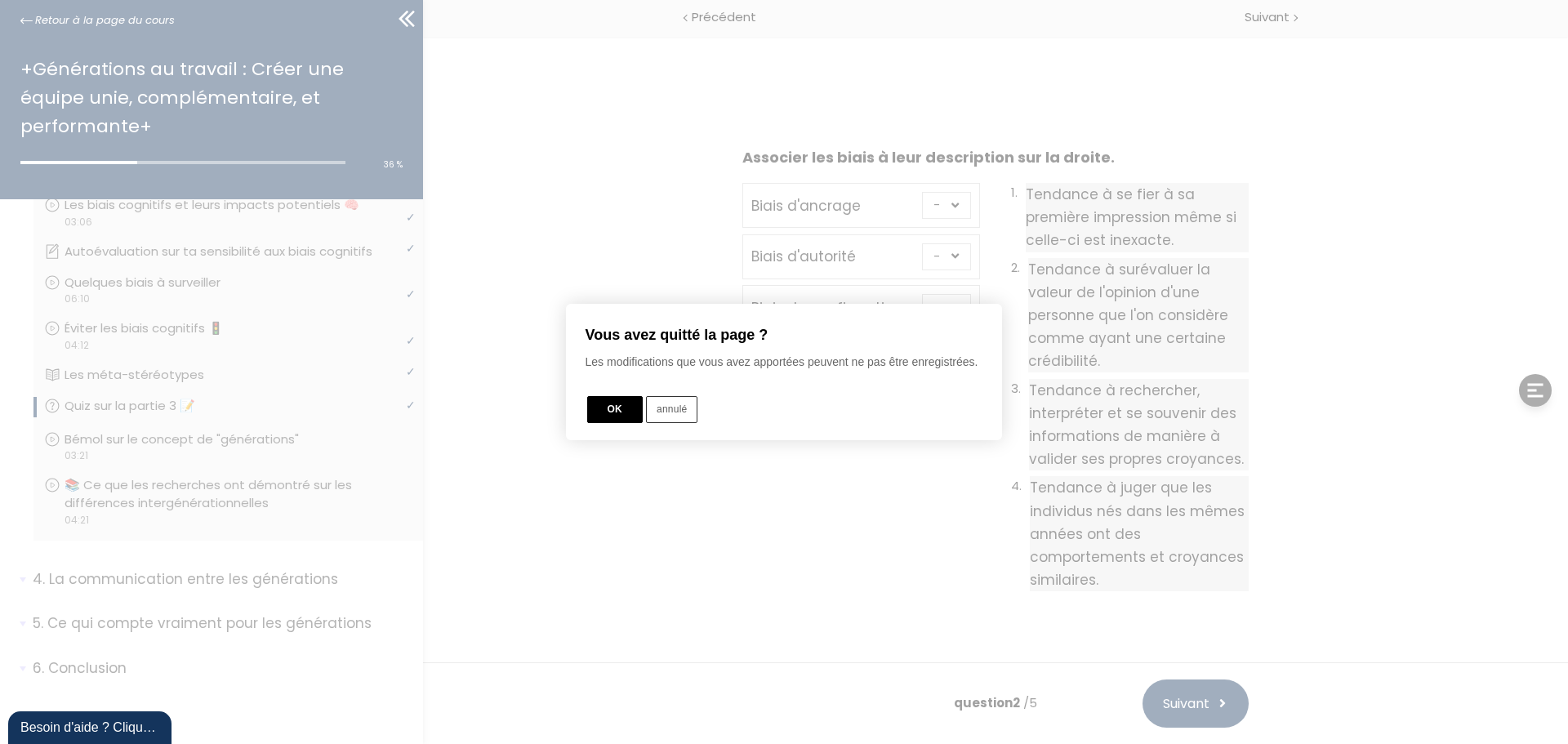
click at [600, 410] on button "OK" at bounding box center [614, 410] width 55 height 27
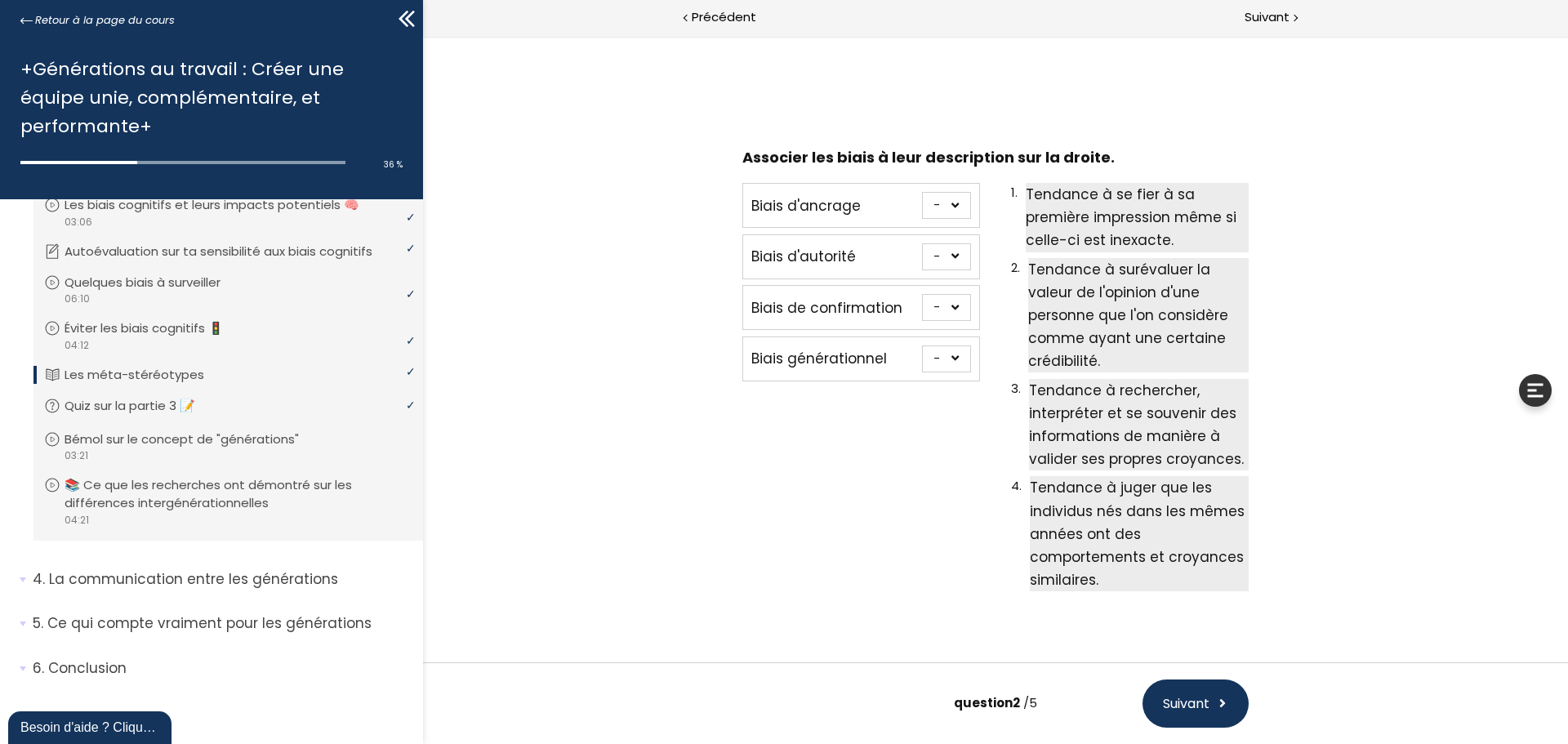
click at [220, 409] on p "Quiz sur la partie 3 📝" at bounding box center [142, 406] width 155 height 18
click at [87, 410] on p "Quiz sur la partie 3 📝" at bounding box center [142, 406] width 155 height 18
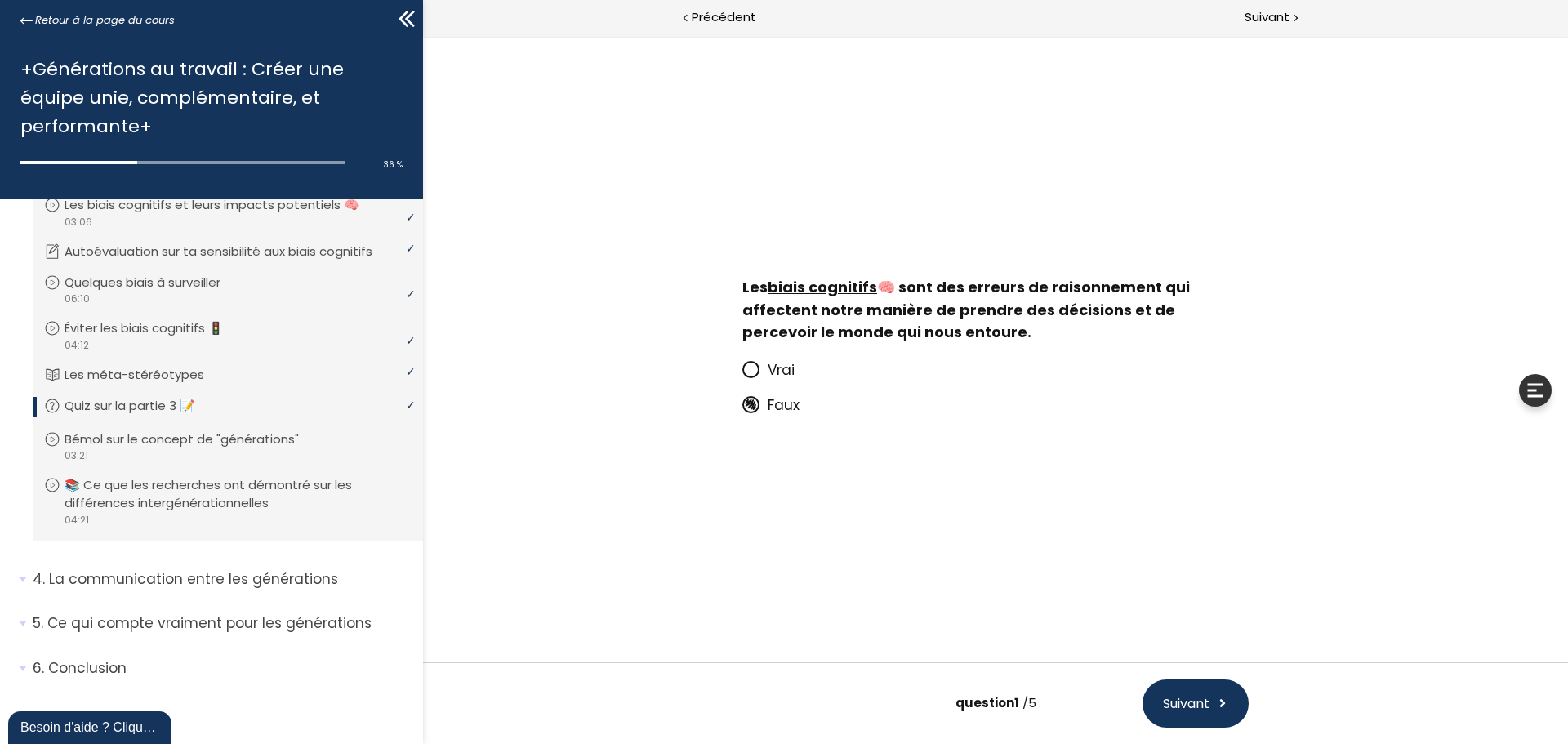
click at [751, 367] on icon at bounding box center [750, 370] width 14 height 14
click at [742, 375] on input "Vrai" at bounding box center [742, 375] width 0 height 0
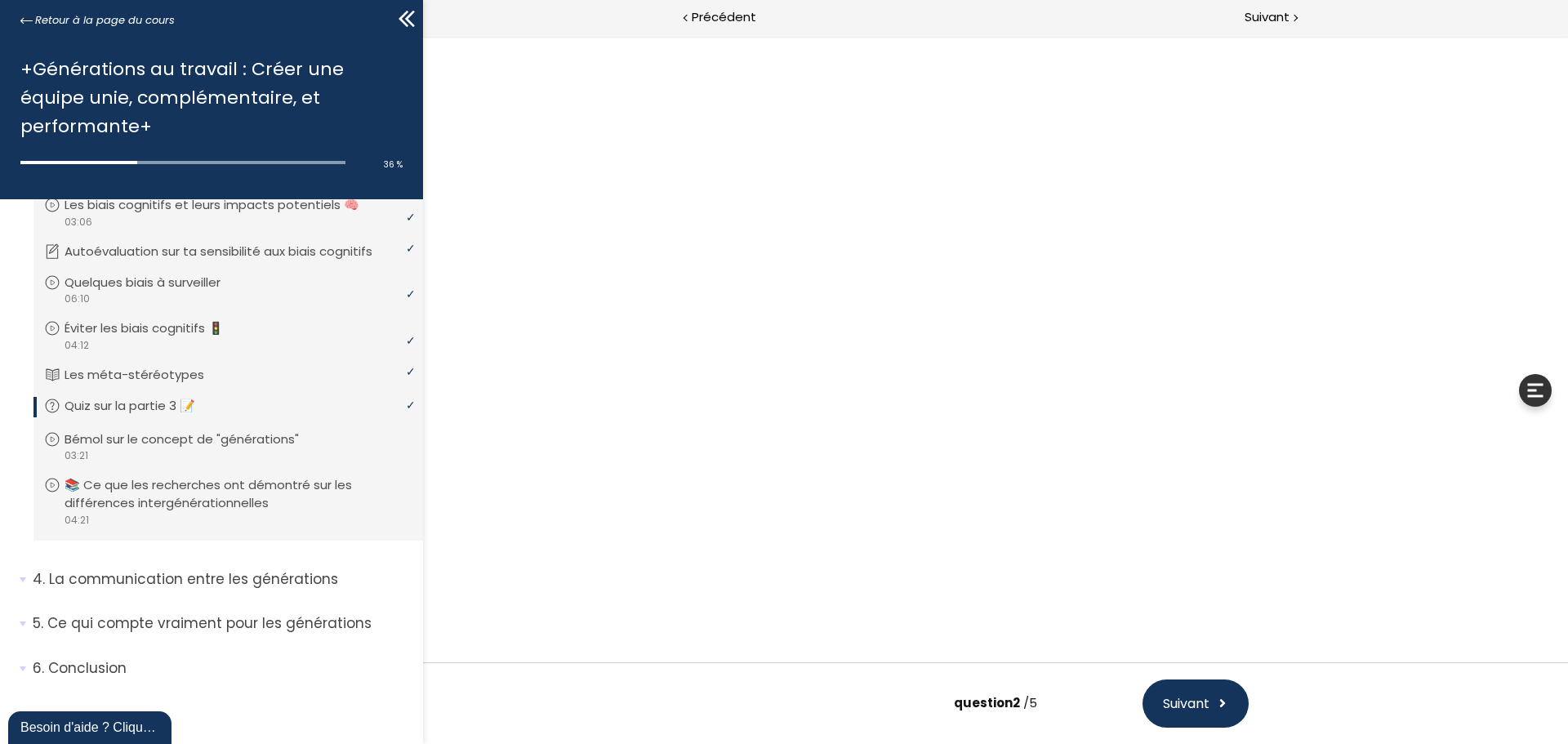
scroll to position [22, 0]
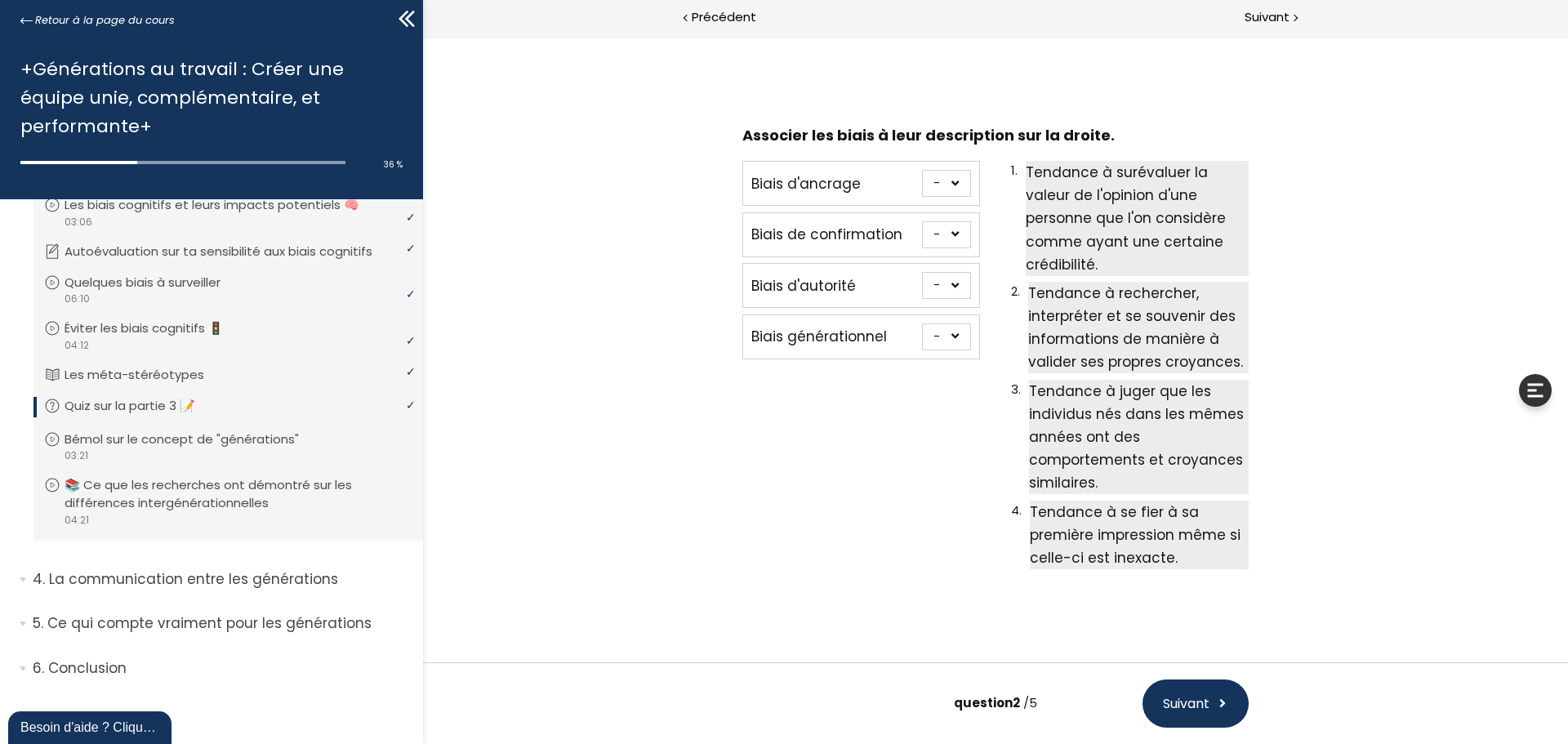
click at [944, 289] on select "- 1 2 3 4" at bounding box center [946, 285] width 49 height 27
select select "667aa74778402"
click at [922, 272] on select "- 1 2 3 4" at bounding box center [946, 285] width 49 height 27
click at [942, 241] on select "- 1 2 3 4" at bounding box center [946, 234] width 49 height 27
select select "667aa74778384"
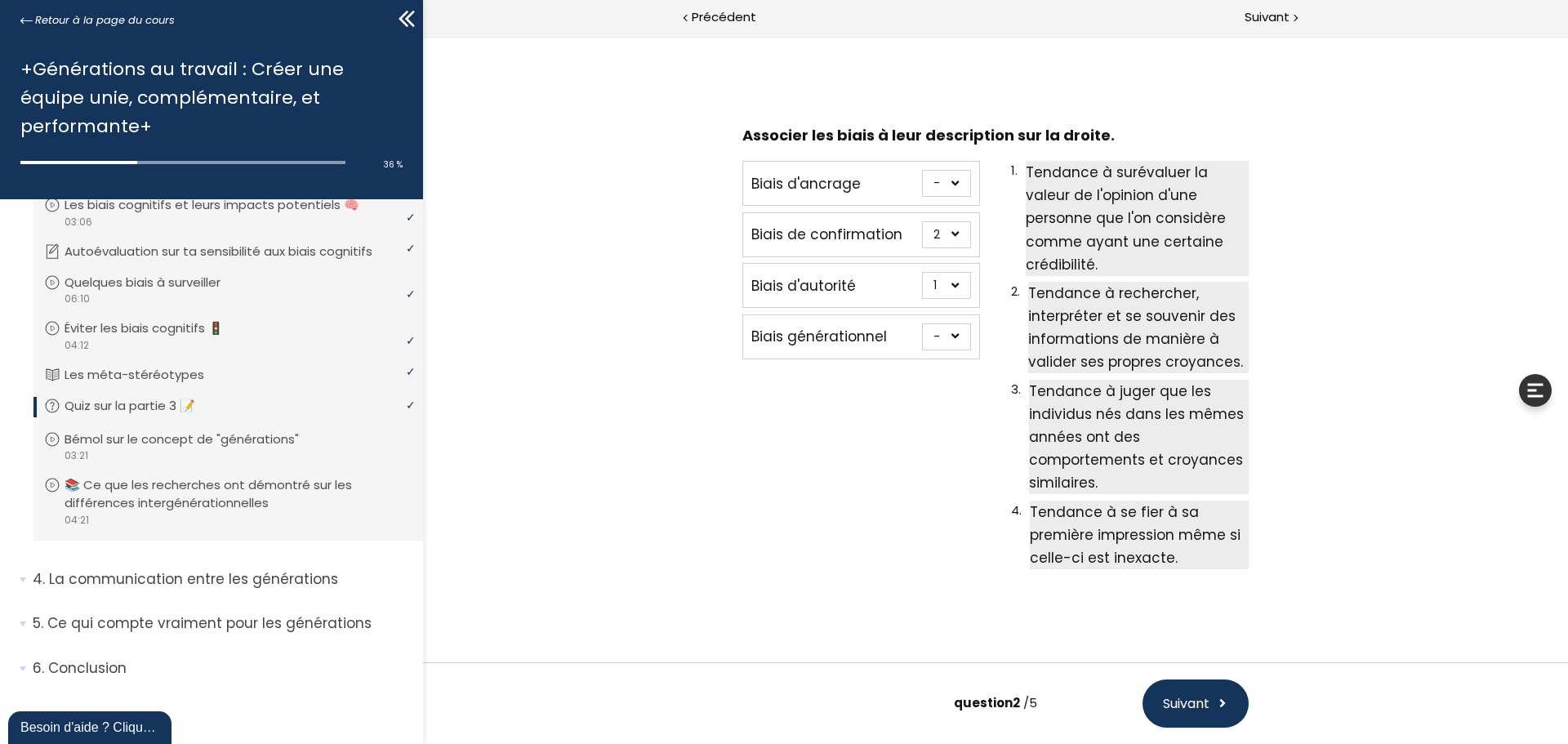
click at [922, 222] on select "- 1 2 3 4" at bounding box center [946, 234] width 49 height 27
click at [939, 333] on select "- 1 2 3 4" at bounding box center [946, 336] width 49 height 27
select select "667aa747783c5"
click at [922, 323] on select "- 1 2 3 4" at bounding box center [946, 336] width 49 height 27
click at [951, 191] on select "- 1 2 3 4" at bounding box center [946, 183] width 49 height 27
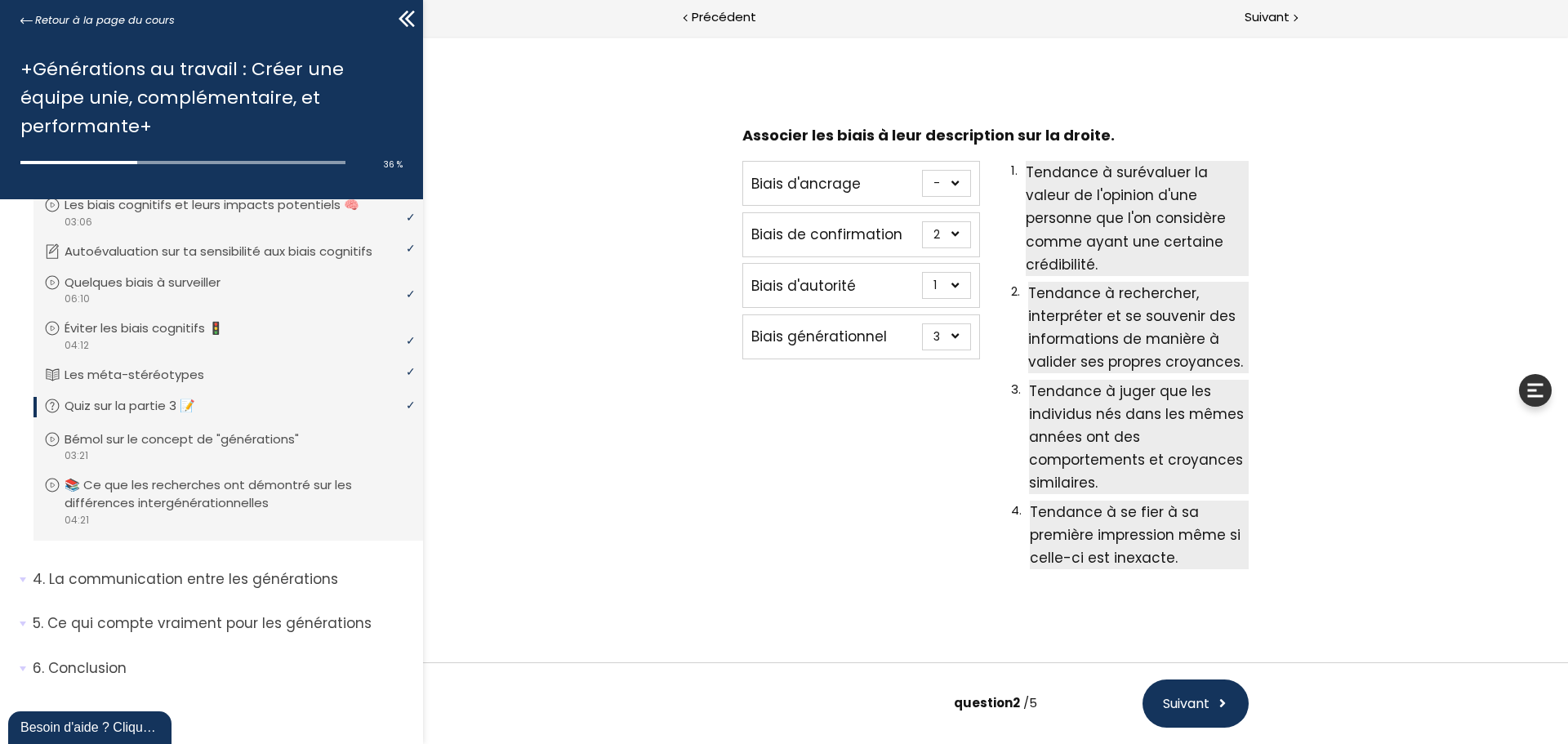
select select "667aa74778345"
click at [922, 170] on select "- 1 2 3 4" at bounding box center [946, 183] width 49 height 27
click at [1209, 710] on span "Suivant" at bounding box center [1185, 704] width 47 height 21
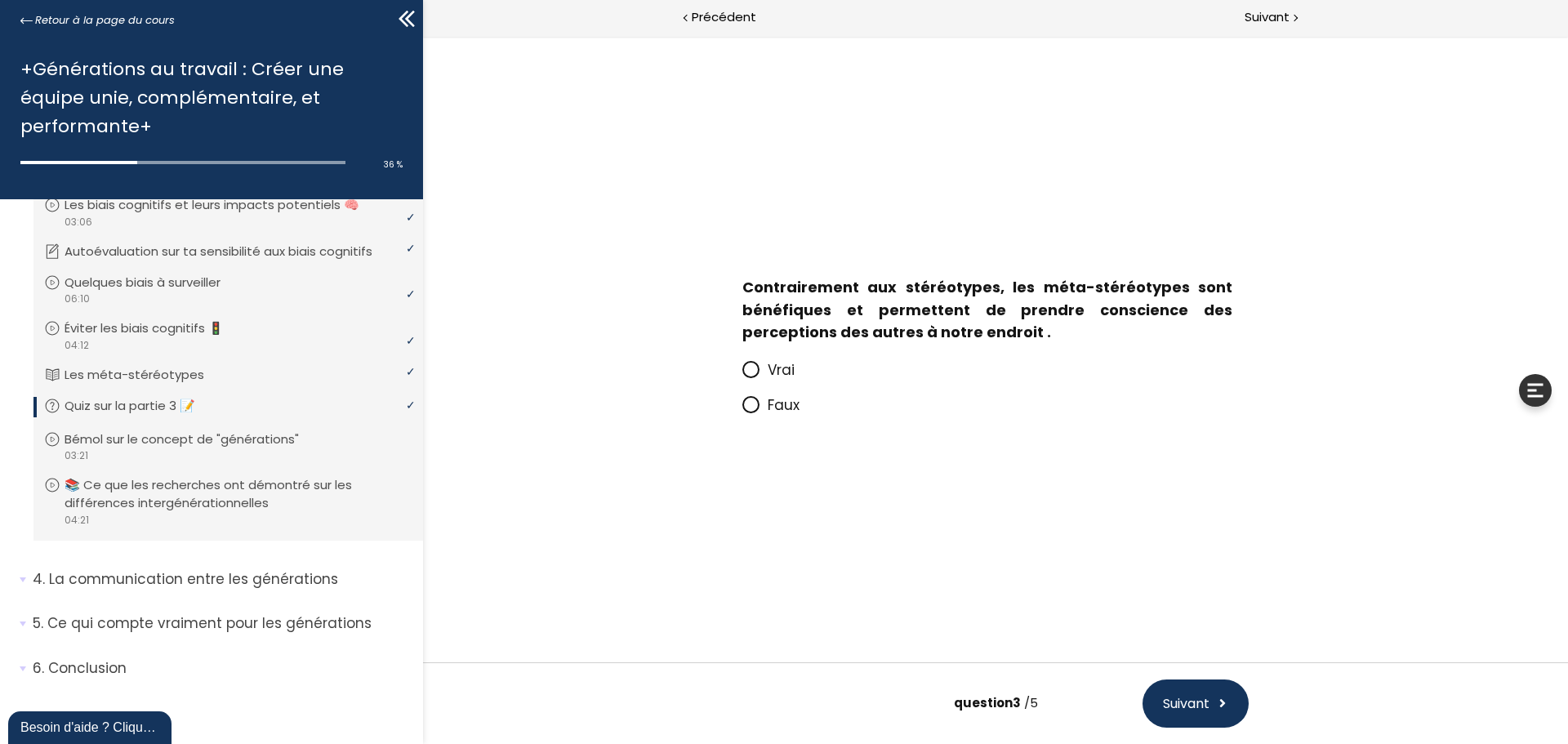
scroll to position [0, 0]
click at [750, 407] on icon at bounding box center [750, 403] width 9 height 9
click at [742, 410] on input "Faux" at bounding box center [742, 410] width 0 height 0
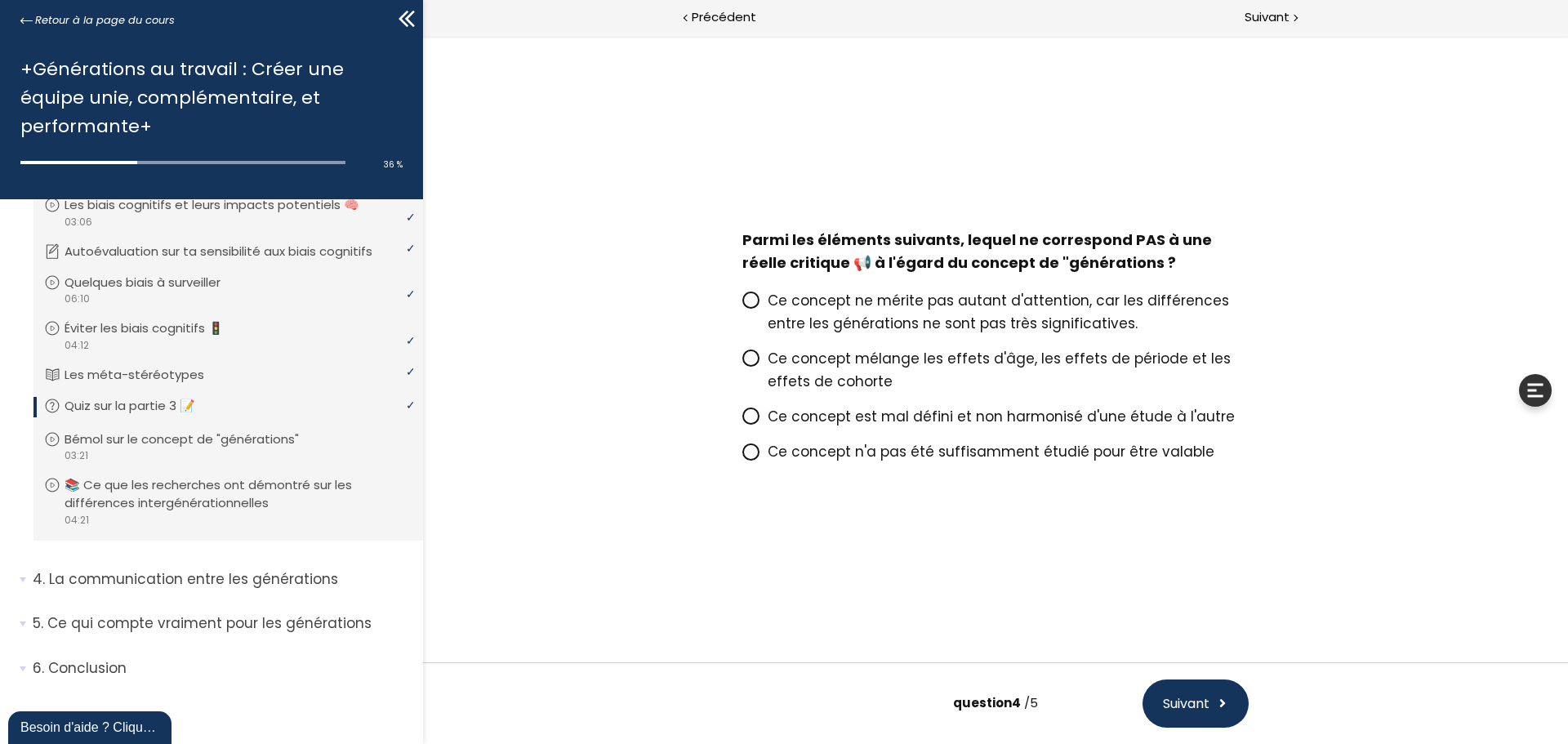
click at [750, 464] on div "Ce concept n'a pas été suffisamment étudié pour être valable" at bounding box center [995, 451] width 507 height 35
click at [749, 454] on icon at bounding box center [750, 451] width 9 height 9
click at [742, 457] on input "Ce concept n'a pas été suffisamment étudié pour être valable" at bounding box center [742, 457] width 0 height 0
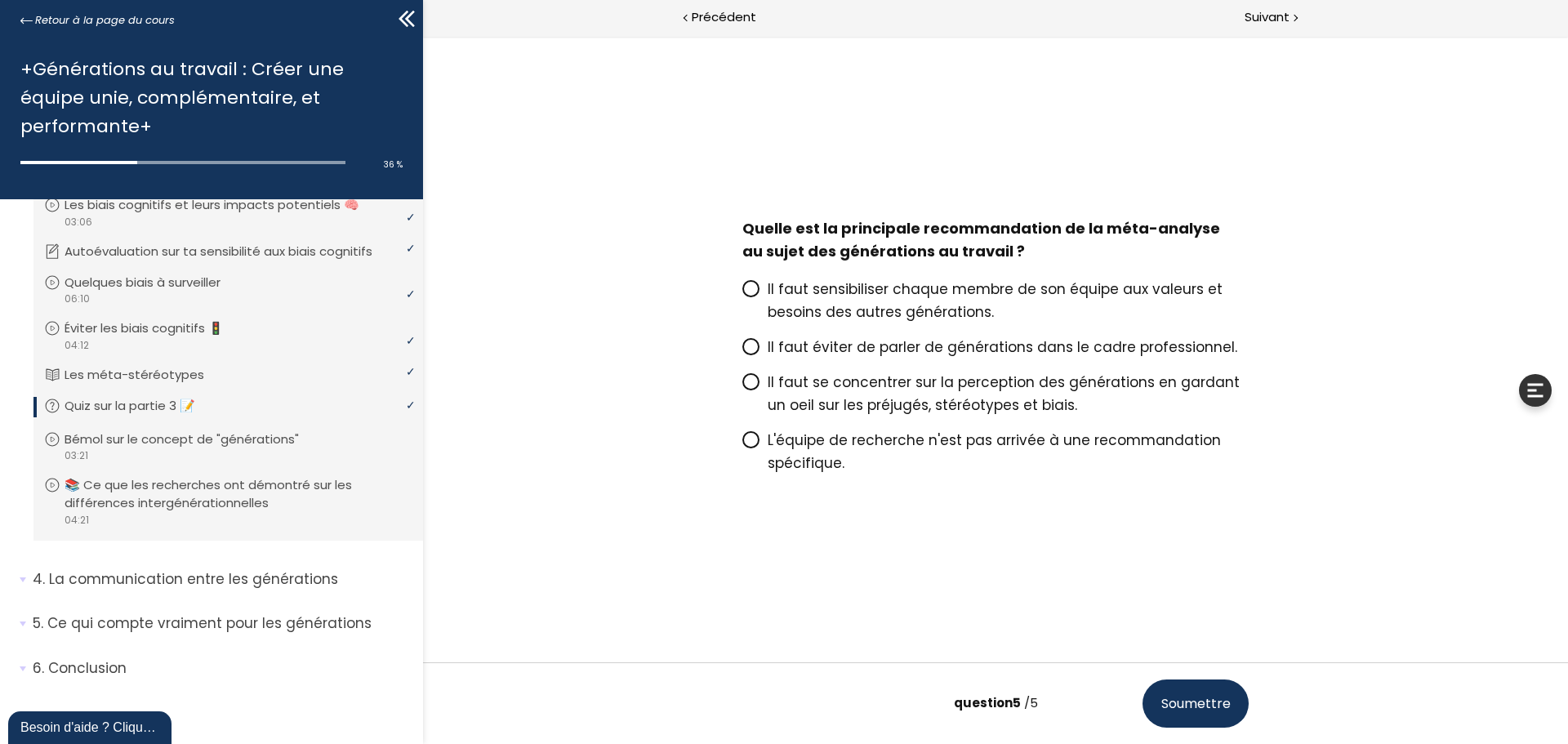
click at [754, 374] on span at bounding box center [750, 382] width 17 height 17
click at [742, 387] on input "Il faut se concentrer sur la perception des générations en gardant un oeil sur …" at bounding box center [742, 387] width 0 height 0
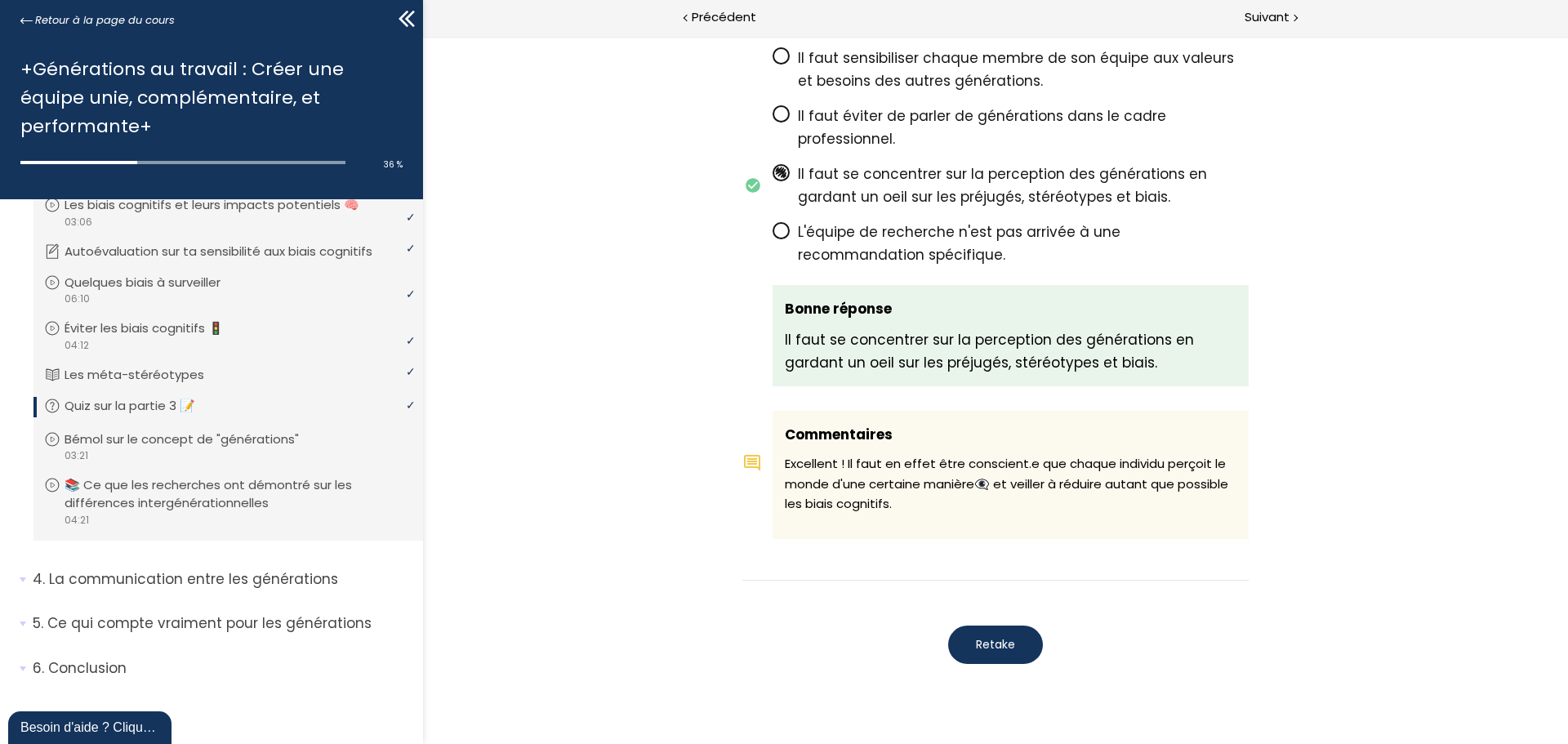
scroll to position [2829, 0]
click at [1272, 15] on span "Suivant" at bounding box center [1266, 18] width 45 height 21
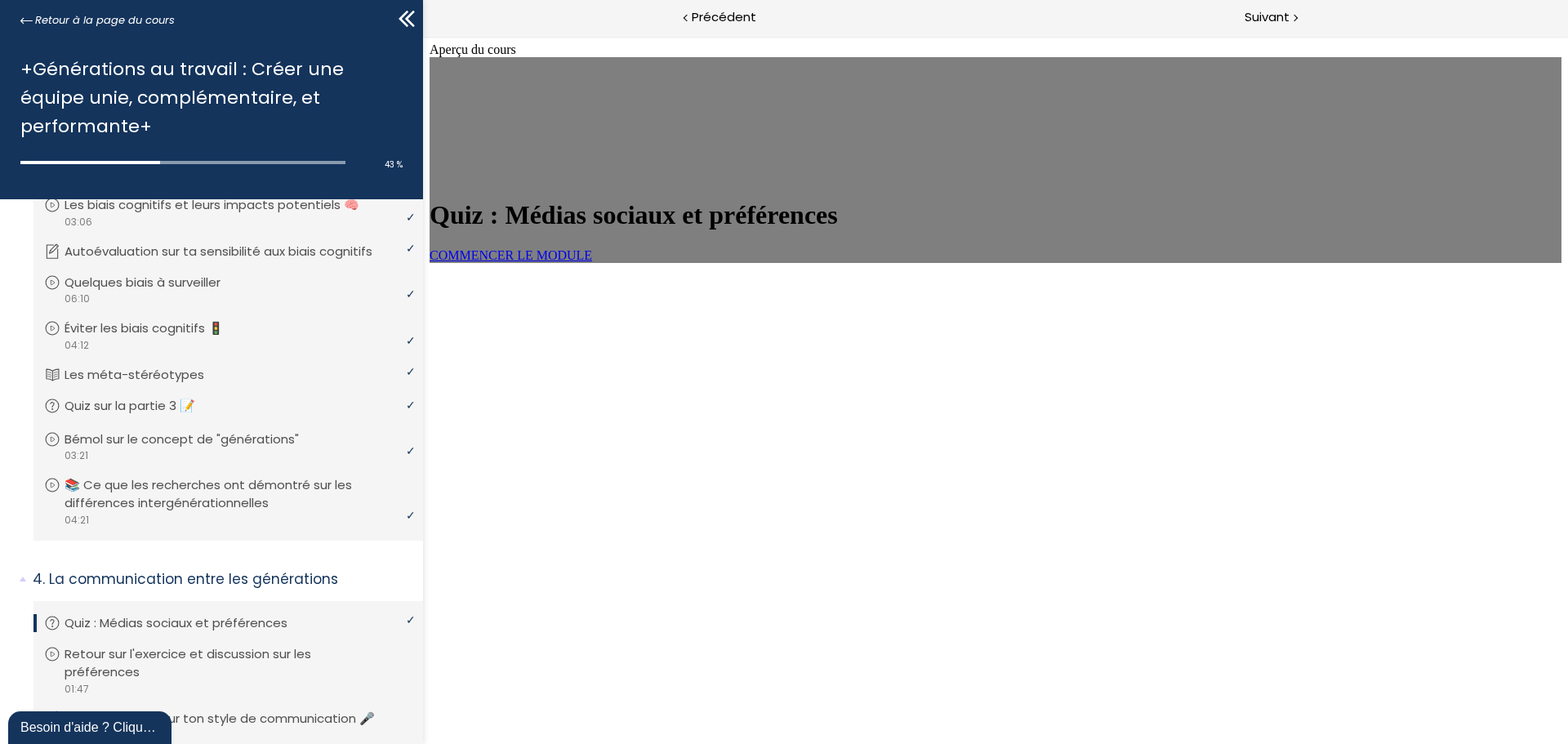
click at [592, 262] on link "COMMENCER LE MODULE" at bounding box center [510, 255] width 163 height 14
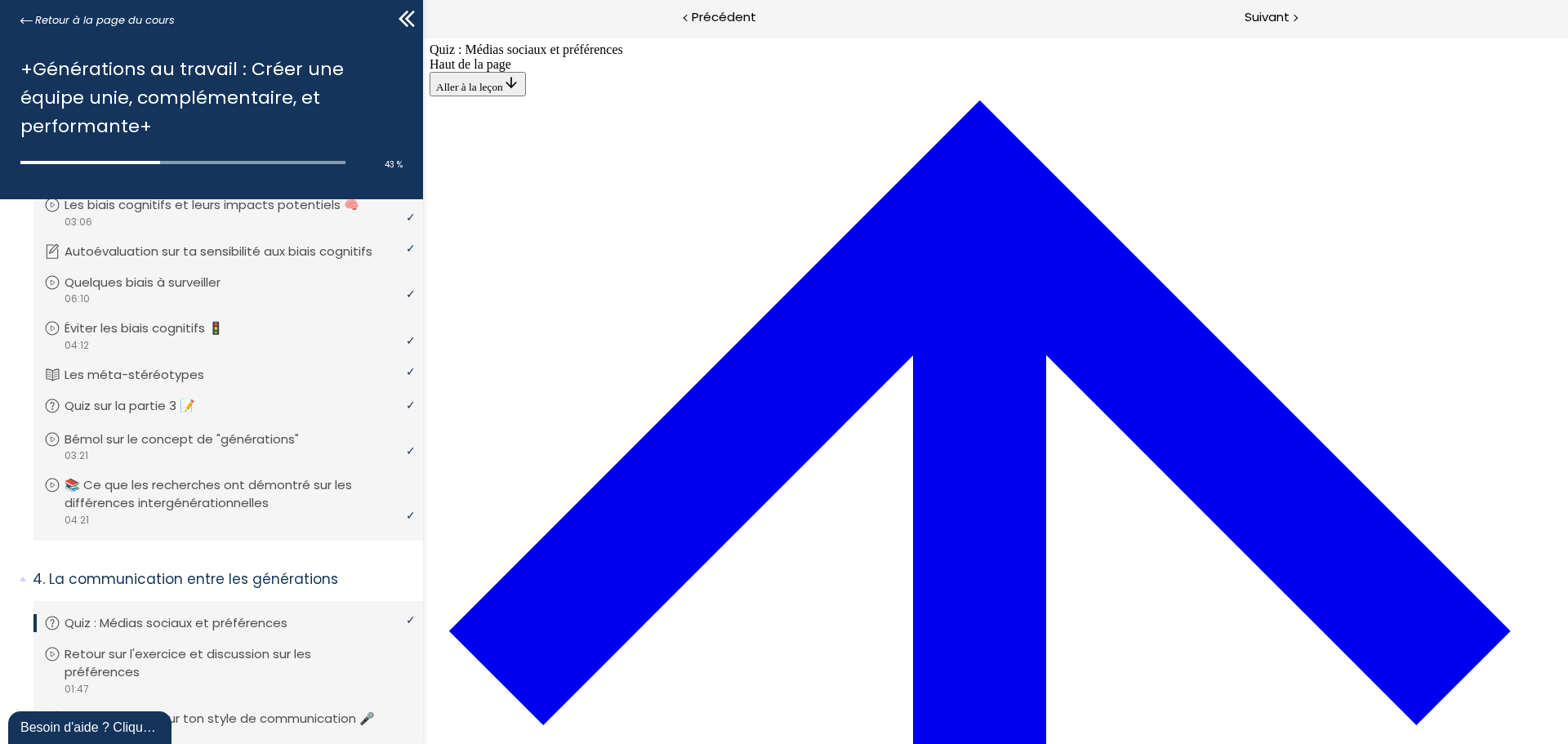
scroll to position [629, 0]
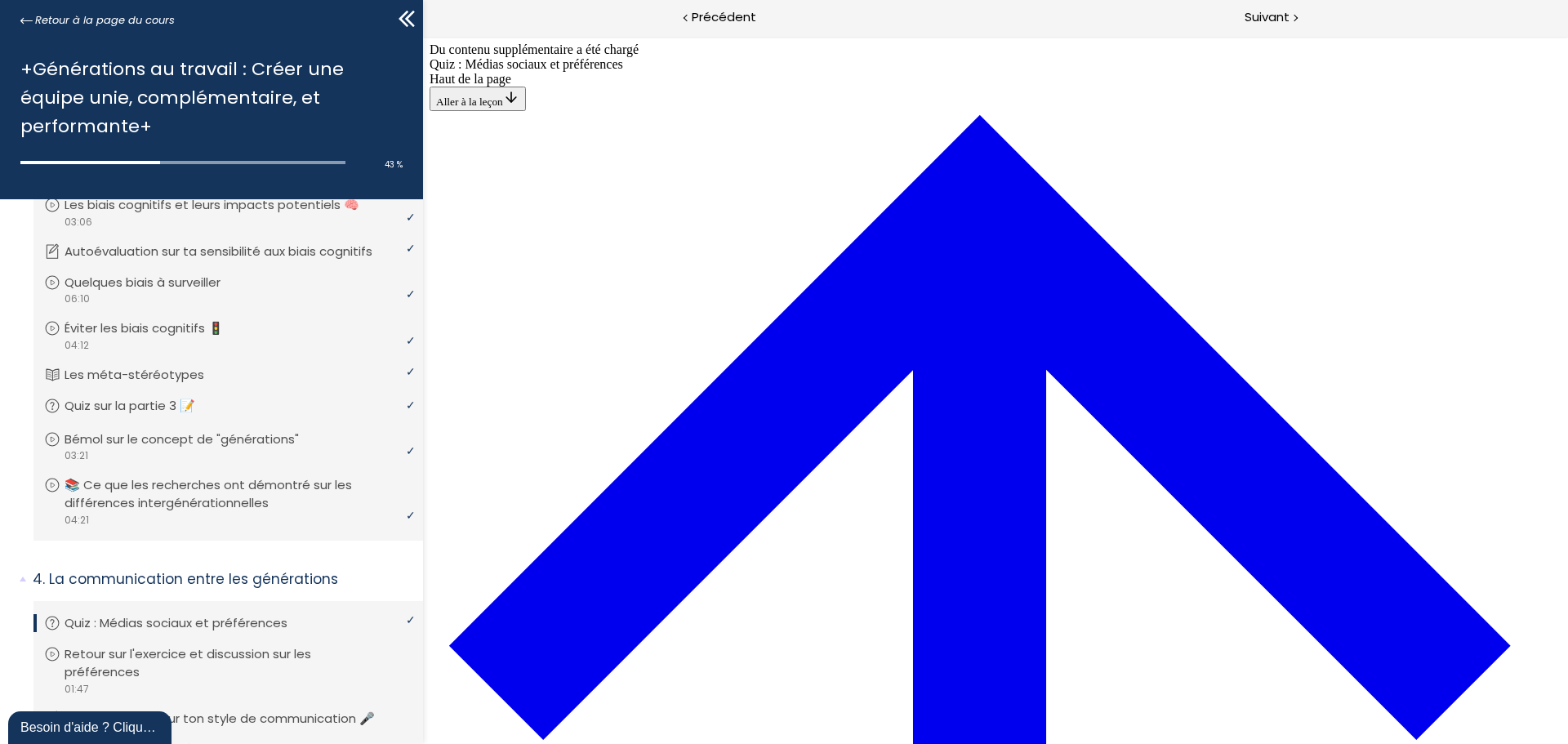
scroll to position [2363, 0]
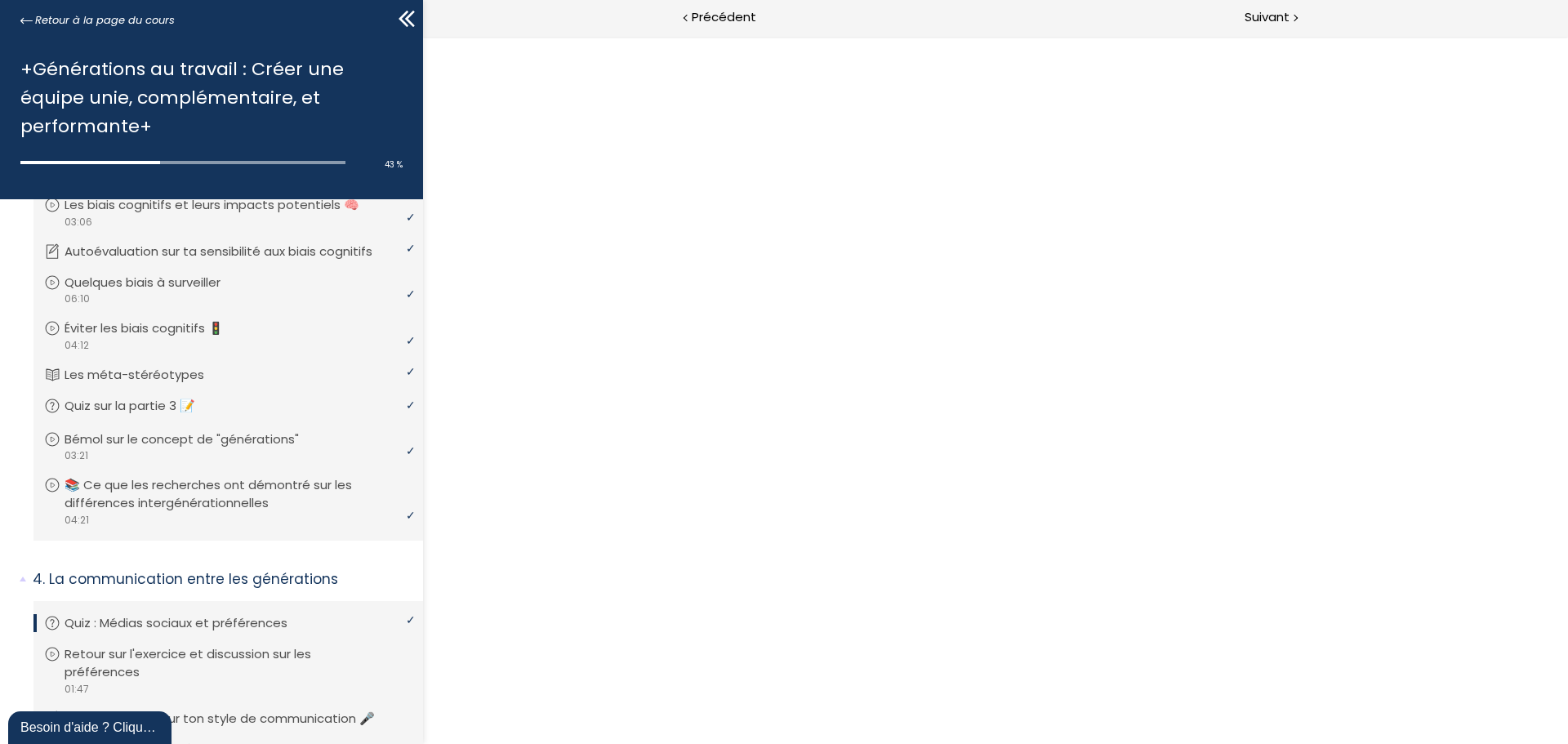
scroll to position [2526, 0]
click at [908, 485] on button "Dézoomer l'image" at bounding box center [995, 391] width 1145 height 709
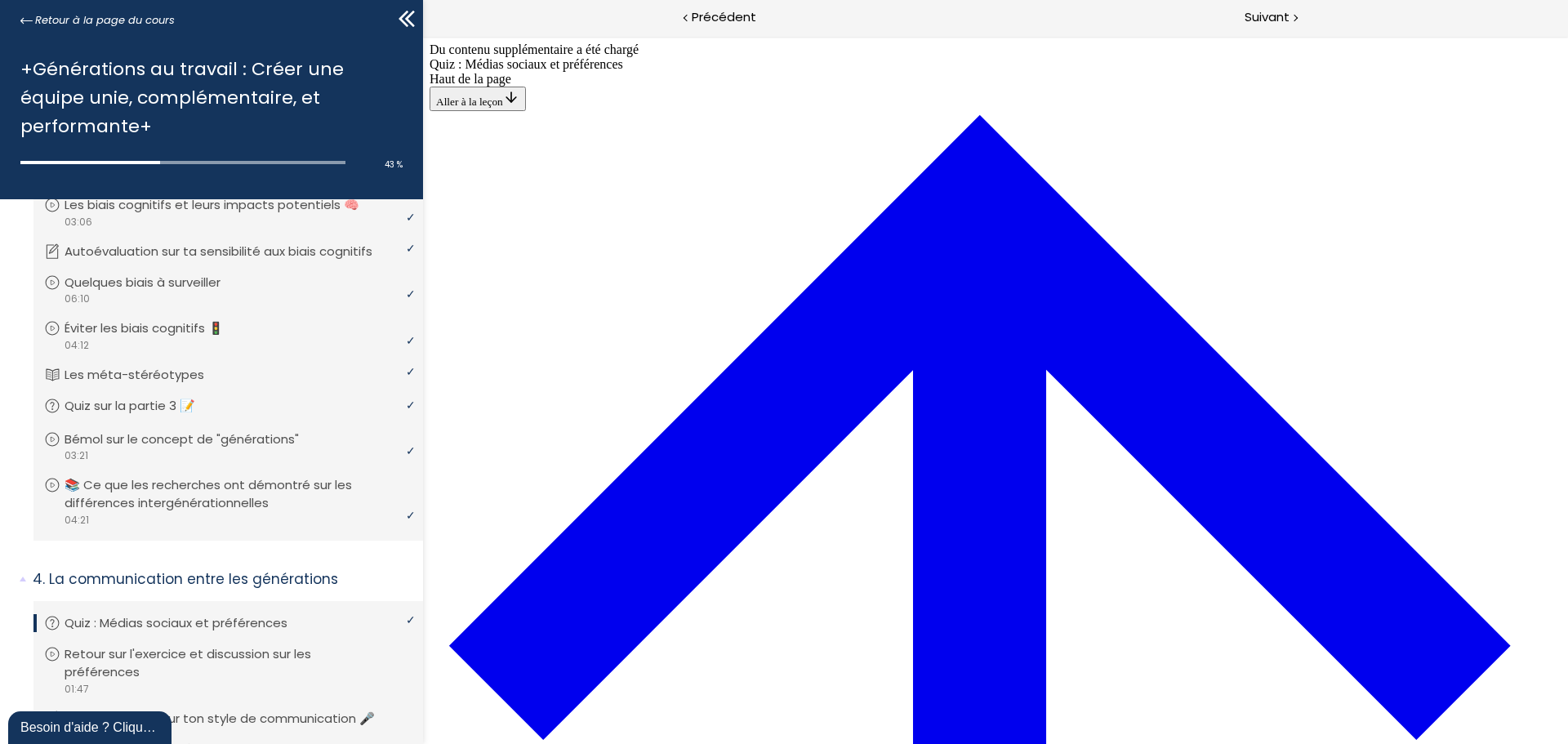
scroll to position [2558, 0]
drag, startPoint x: 1272, startPoint y: 40, endPoint x: 1693, endPoint y: 72, distance: 422.2
click at [1267, 28] on div "Suivant" at bounding box center [1281, 18] width 572 height 37
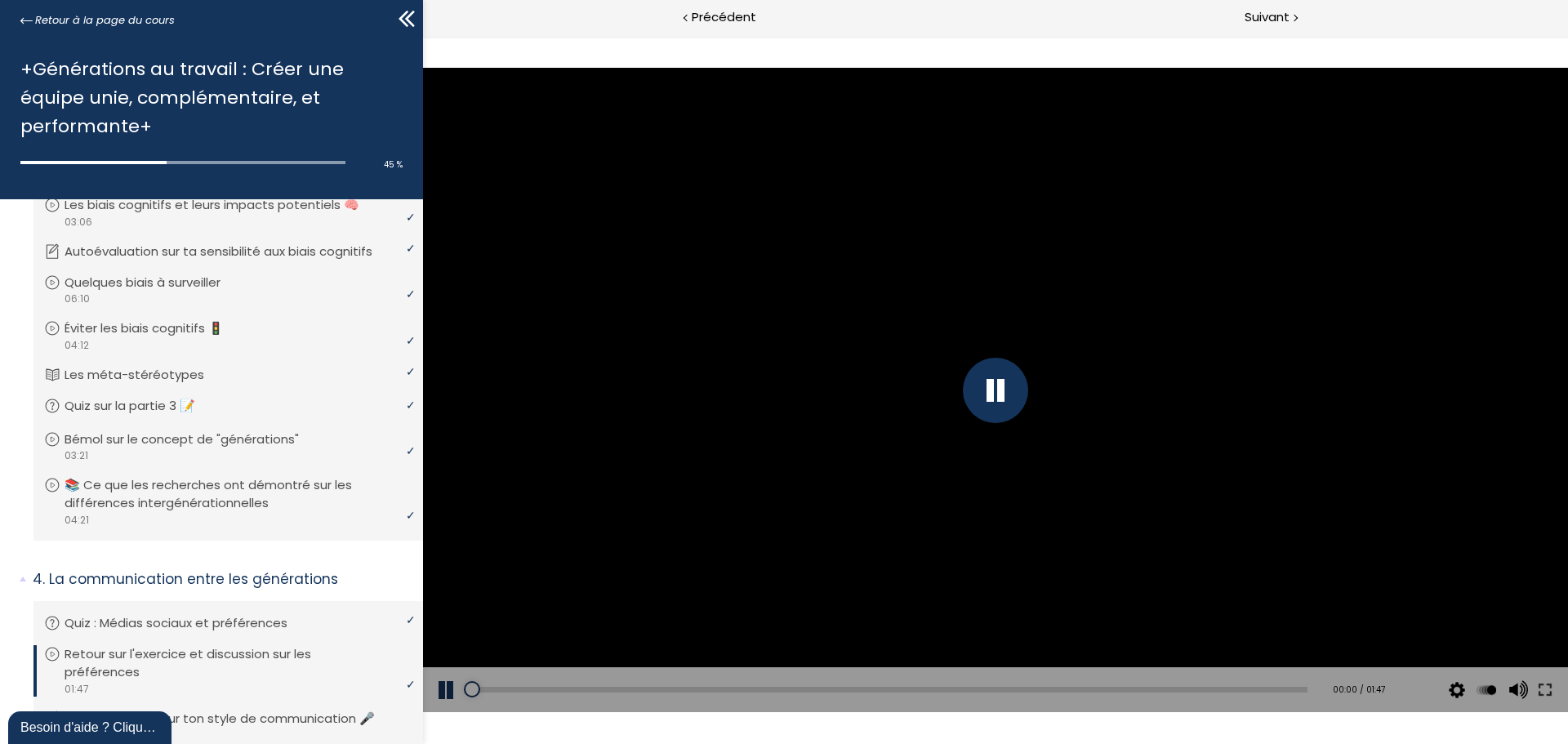
click at [988, 394] on div at bounding box center [995, 391] width 65 height 66
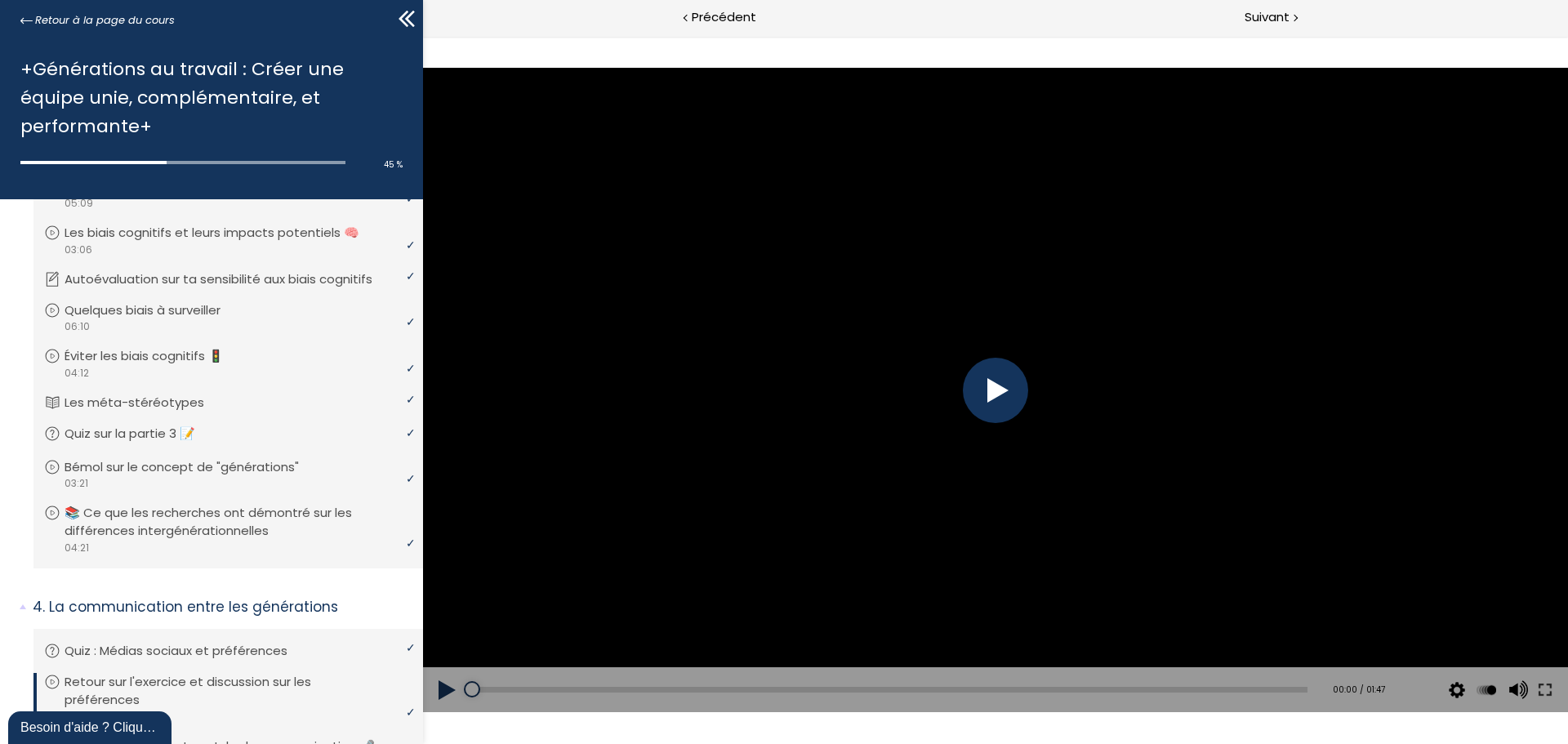
click at [1000, 384] on div at bounding box center [995, 391] width 65 height 66
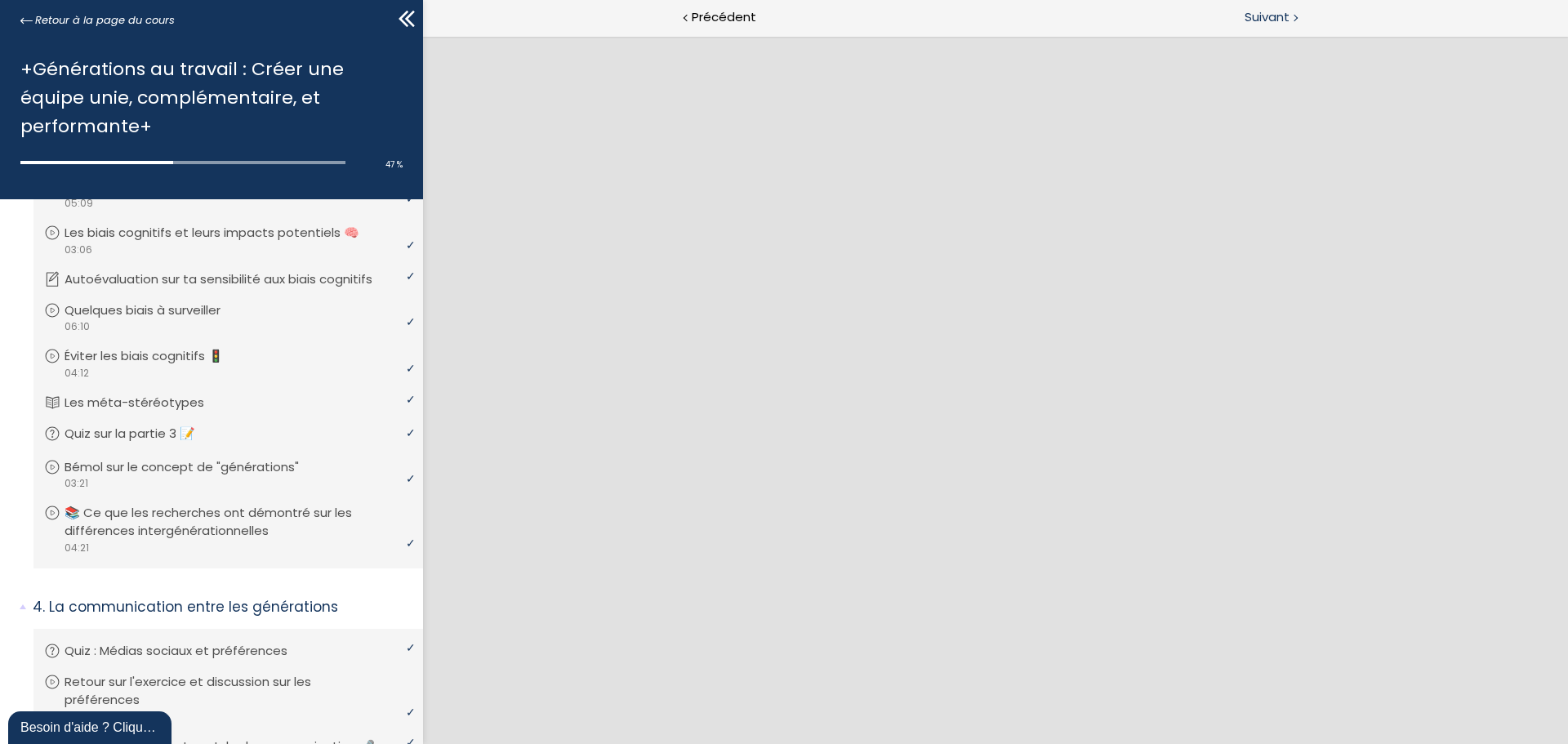
click at [1261, 27] on span "Suivant" at bounding box center [1266, 18] width 45 height 21
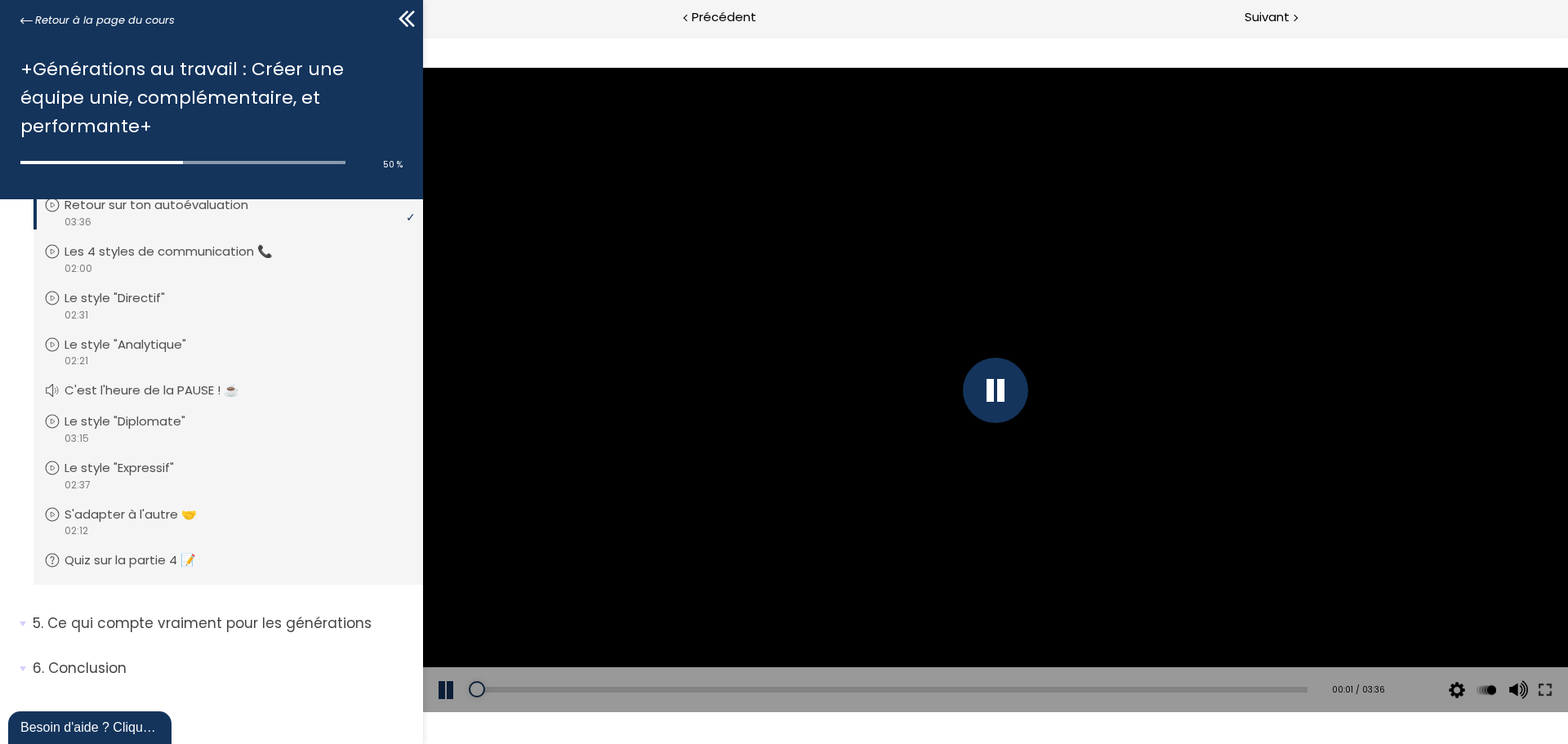
scroll to position [460, 0]
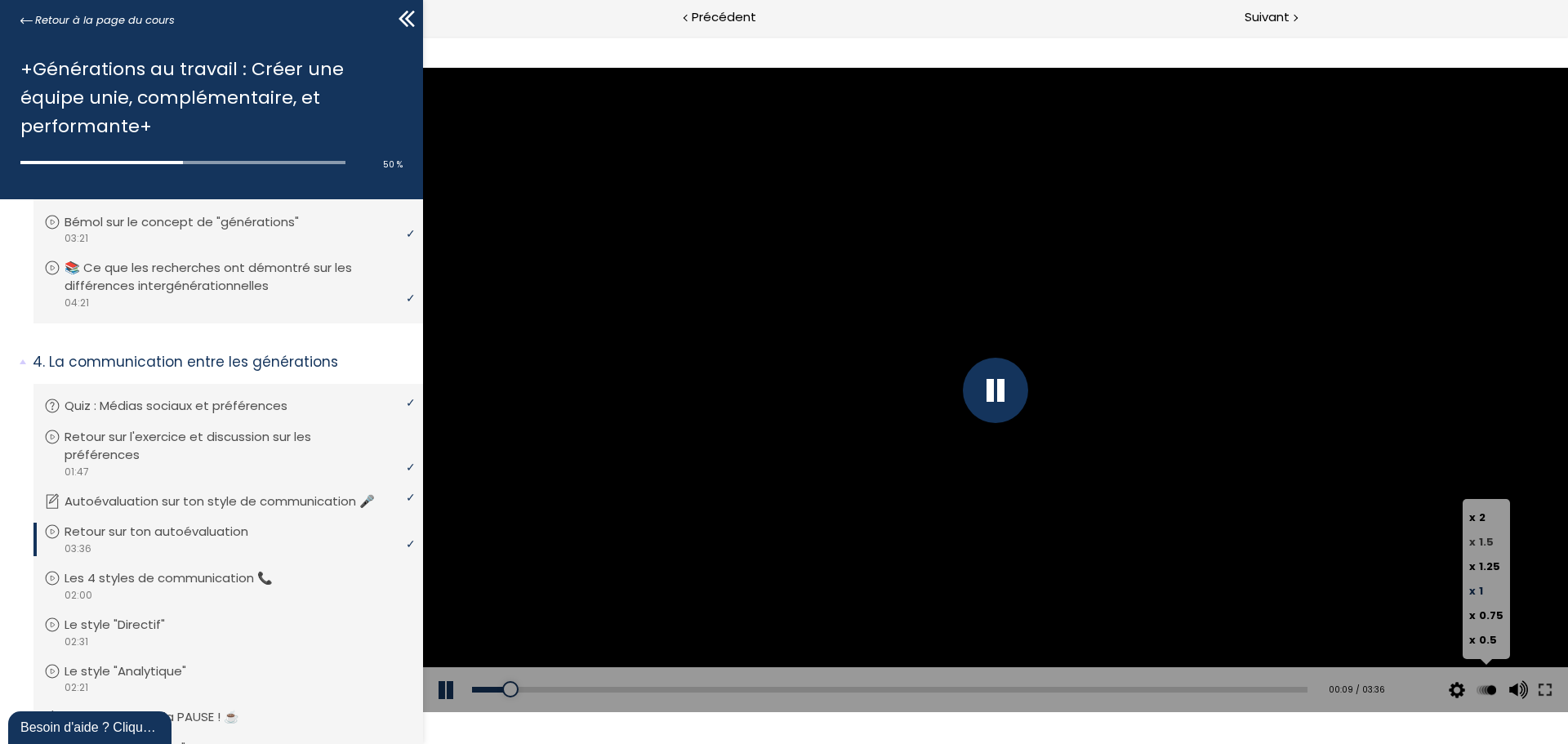
click at [1482, 531] on label "x 1.5" at bounding box center [1486, 542] width 34 height 24
click at [423, 36] on input "x 1.5" at bounding box center [423, 36] width 0 height 0
click at [1487, 515] on label "x 2" at bounding box center [1486, 518] width 34 height 24
click at [423, 36] on input "x 2" at bounding box center [423, 36] width 0 height 0
click at [1485, 695] on button at bounding box center [1486, 690] width 24 height 46
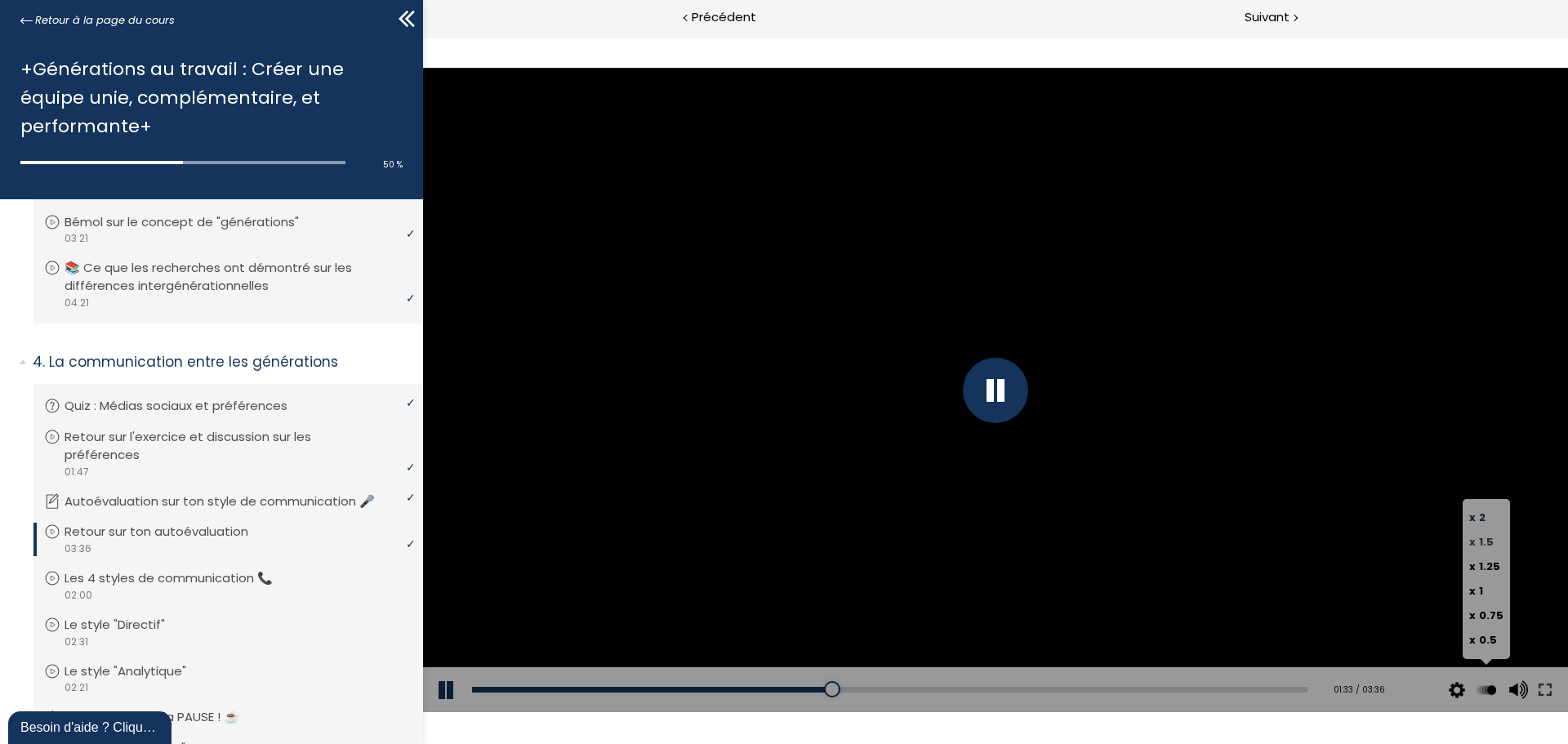
click at [1489, 541] on span "1.5" at bounding box center [1485, 542] width 15 height 16
click at [423, 36] on input "x 1.5" at bounding box center [423, 36] width 0 height 0
click at [1490, 566] on span "1.25" at bounding box center [1489, 566] width 22 height 16
click at [423, 36] on input "x 1.25" at bounding box center [423, 36] width 0 height 0
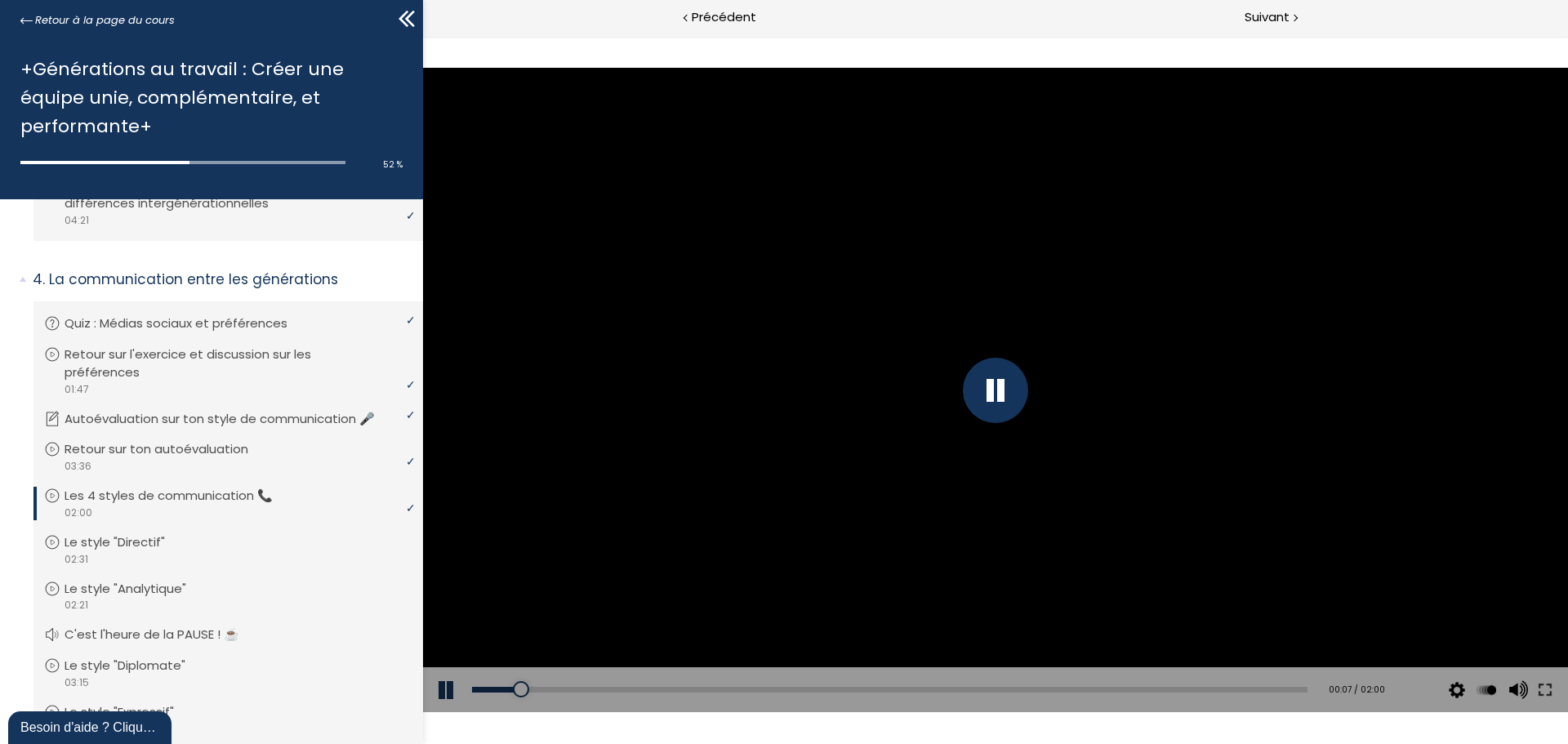
scroll to position [542, 0]
click at [991, 398] on div at bounding box center [995, 391] width 65 height 66
click at [1022, 453] on div at bounding box center [995, 391] width 1145 height 645
click at [1484, 539] on span "1.5" at bounding box center [1485, 542] width 15 height 16
click at [423, 36] on input "x 1.5" at bounding box center [423, 36] width 0 height 0
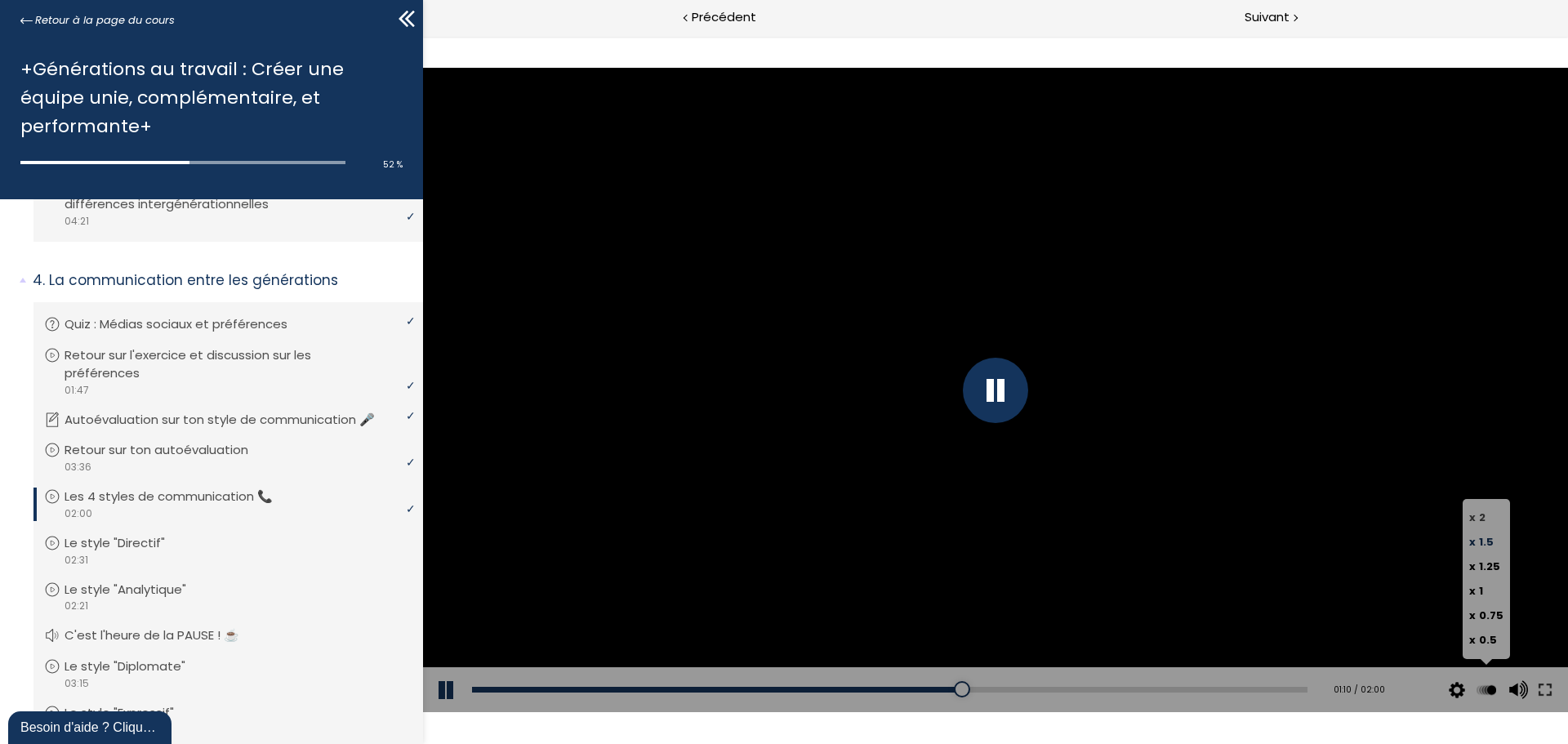
click at [1482, 519] on span "2" at bounding box center [1482, 517] width 7 height 16
click at [423, 36] on input "x 2" at bounding box center [423, 36] width 0 height 0
click at [1477, 547] on span "x 1.5" at bounding box center [1481, 542] width 24 height 16
click at [423, 36] on input "x 1.5" at bounding box center [423, 36] width 0 height 0
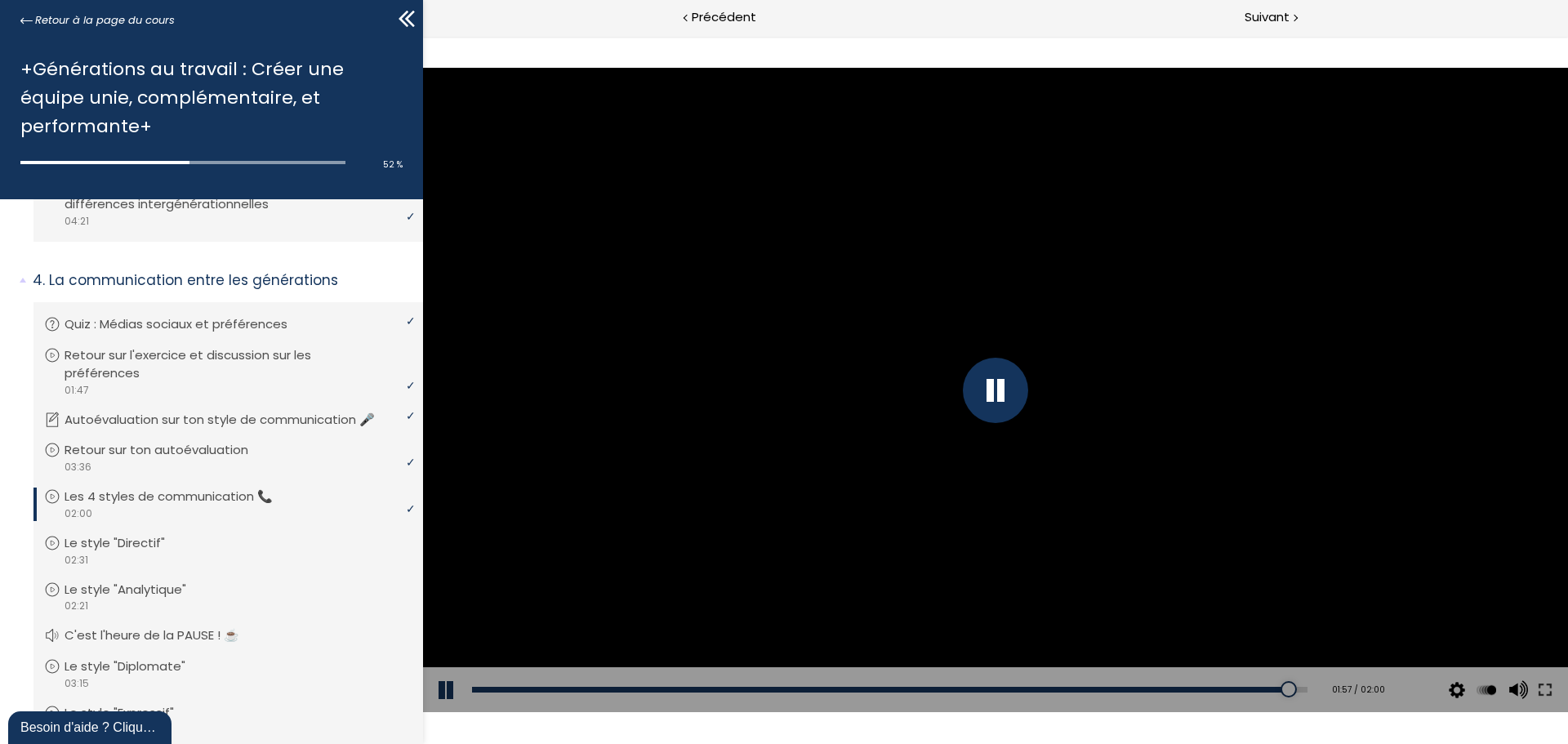
click at [1170, 540] on div at bounding box center [995, 391] width 1145 height 645
click at [1004, 396] on div at bounding box center [995, 391] width 65 height 66
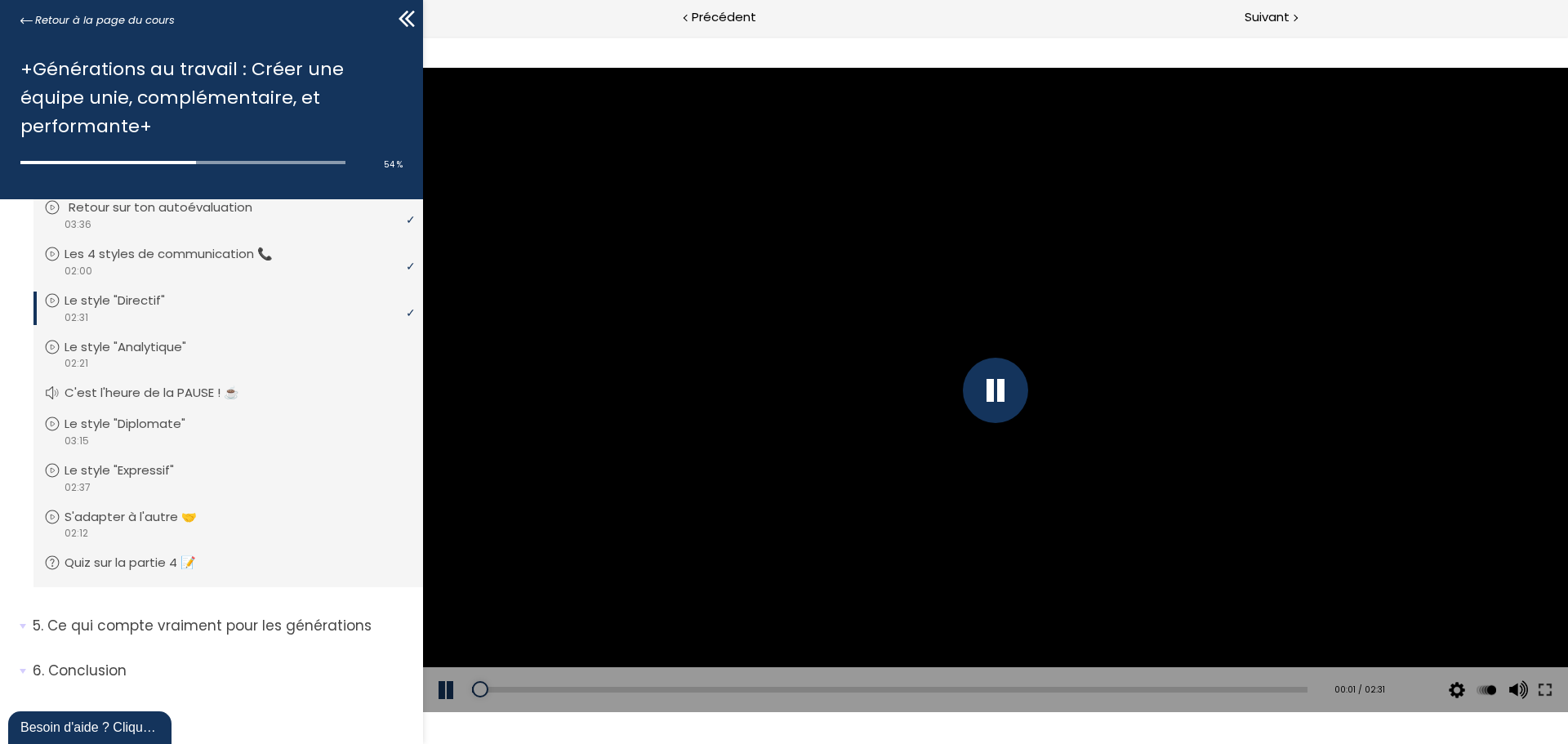
scroll to position [788, 0]
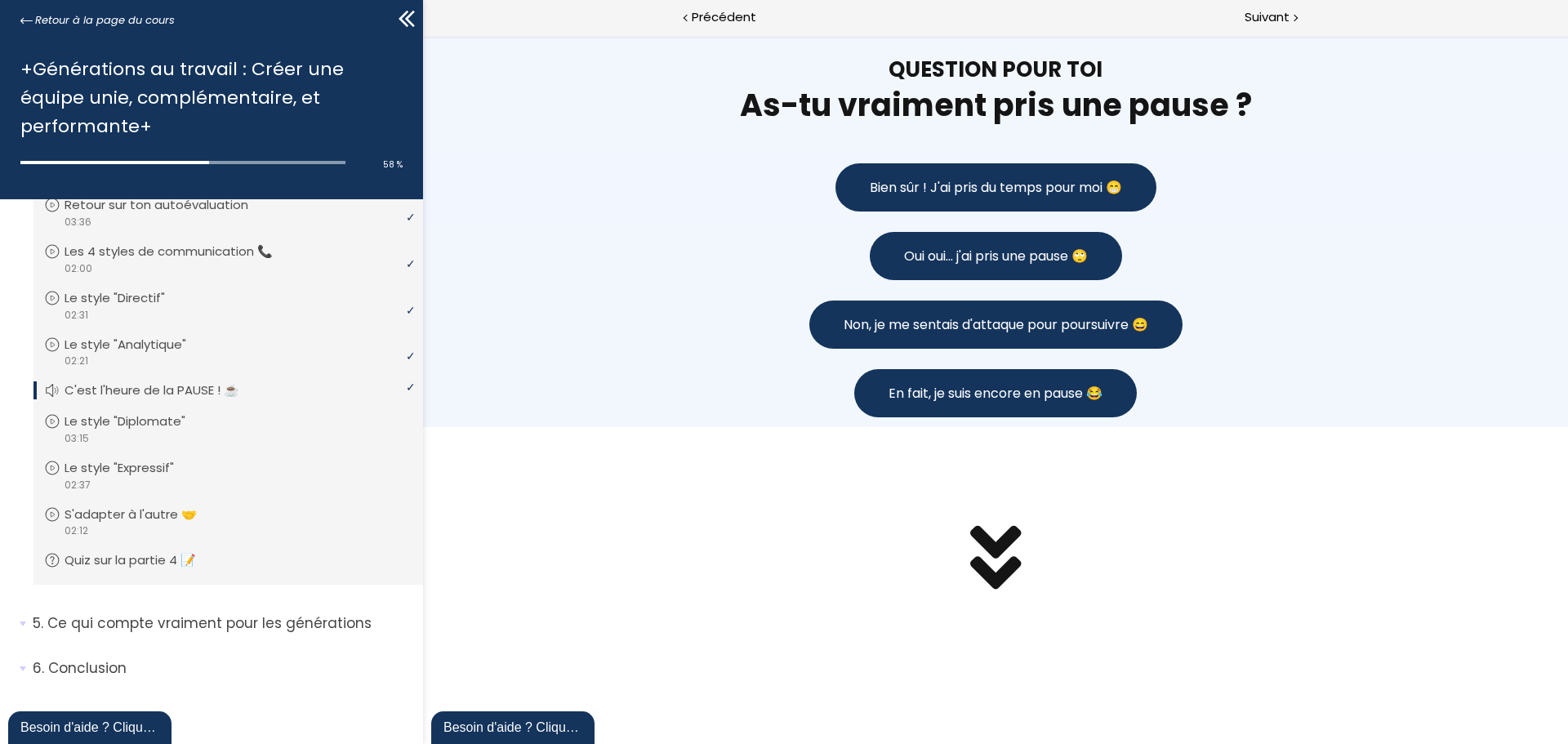
scroll to position [1305, 0]
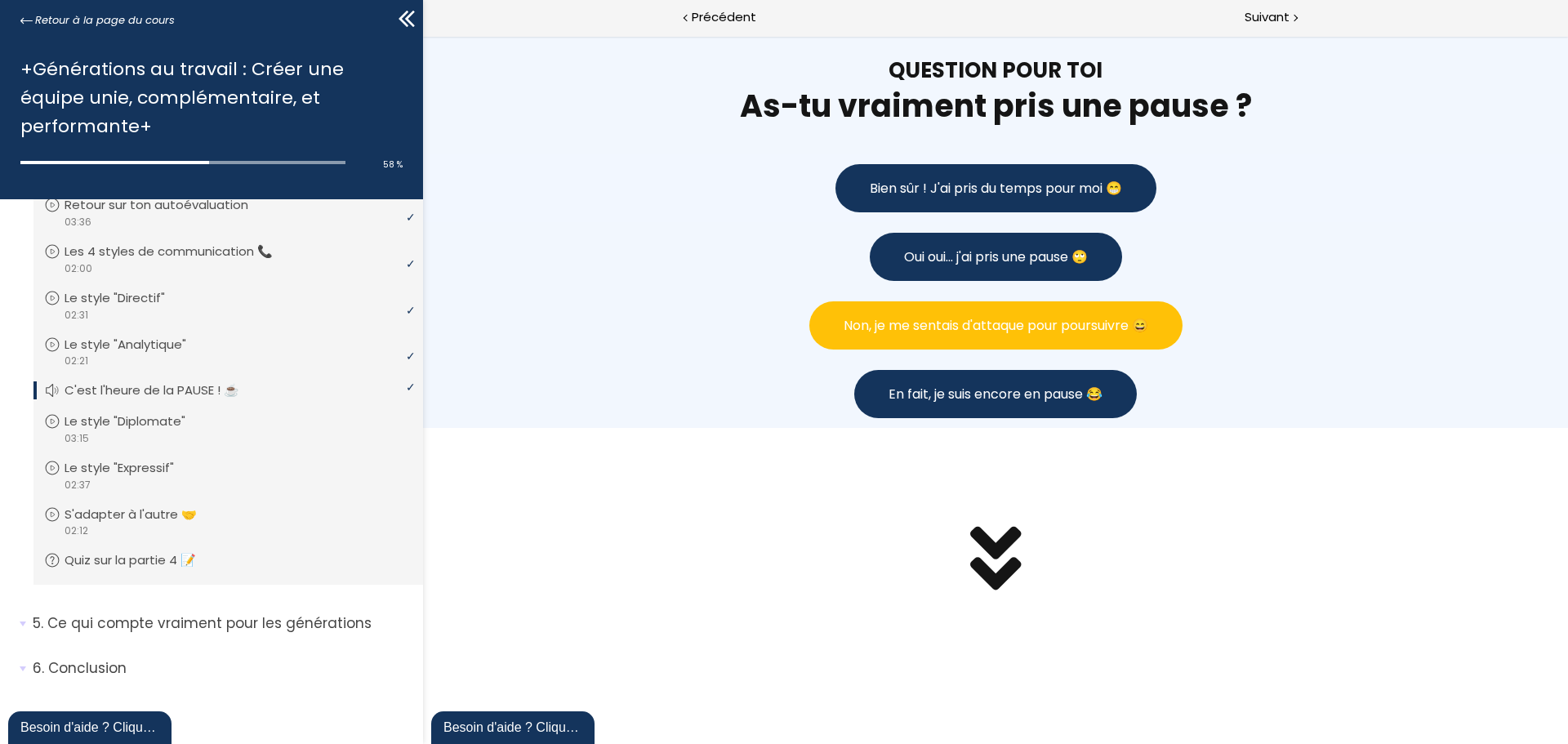
click at [936, 326] on span "Non, je me sentais d'attaque pour poursuivre 😄" at bounding box center [995, 326] width 304 height 21
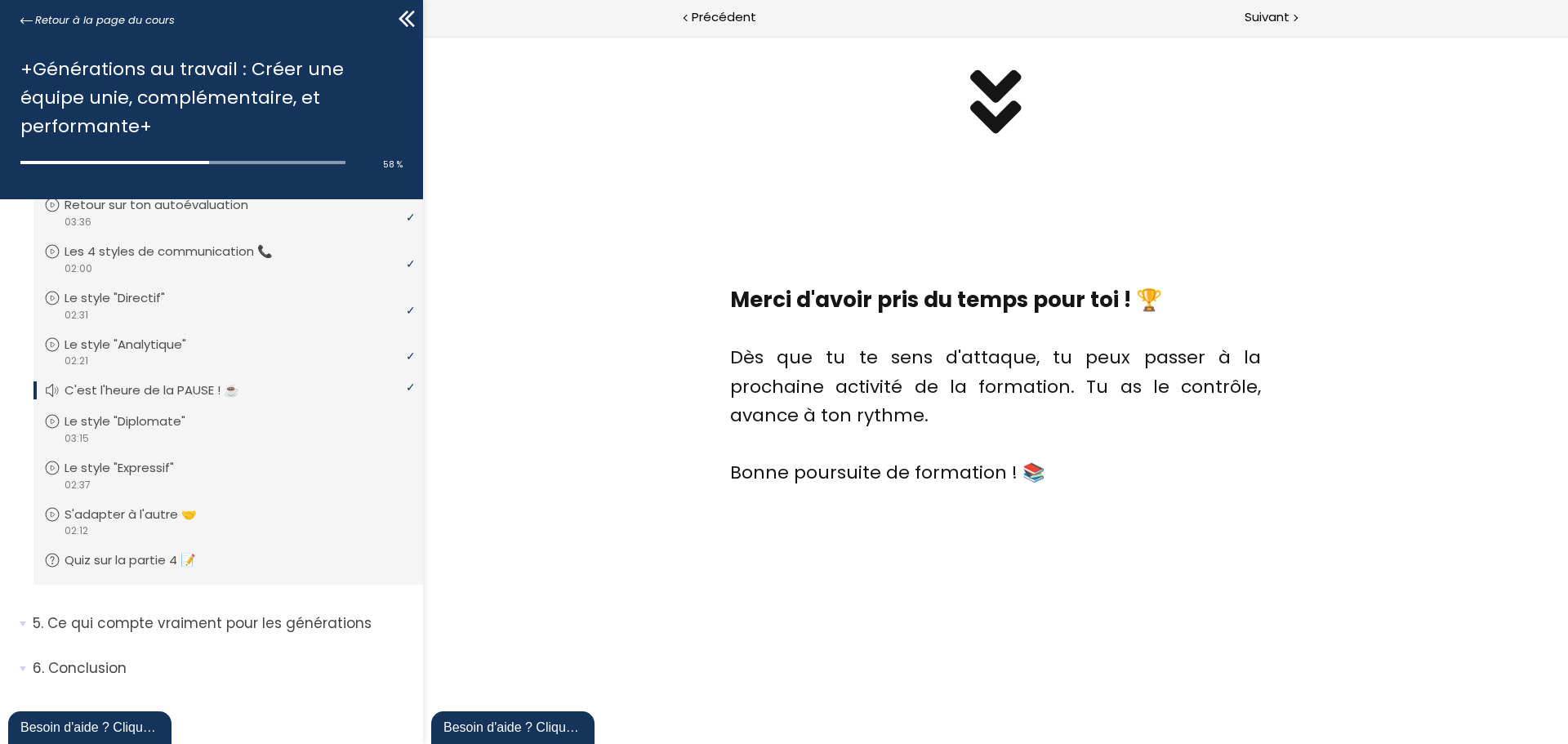
scroll to position [2286, 0]
click at [1273, 14] on span "Suivant" at bounding box center [1266, 18] width 45 height 21
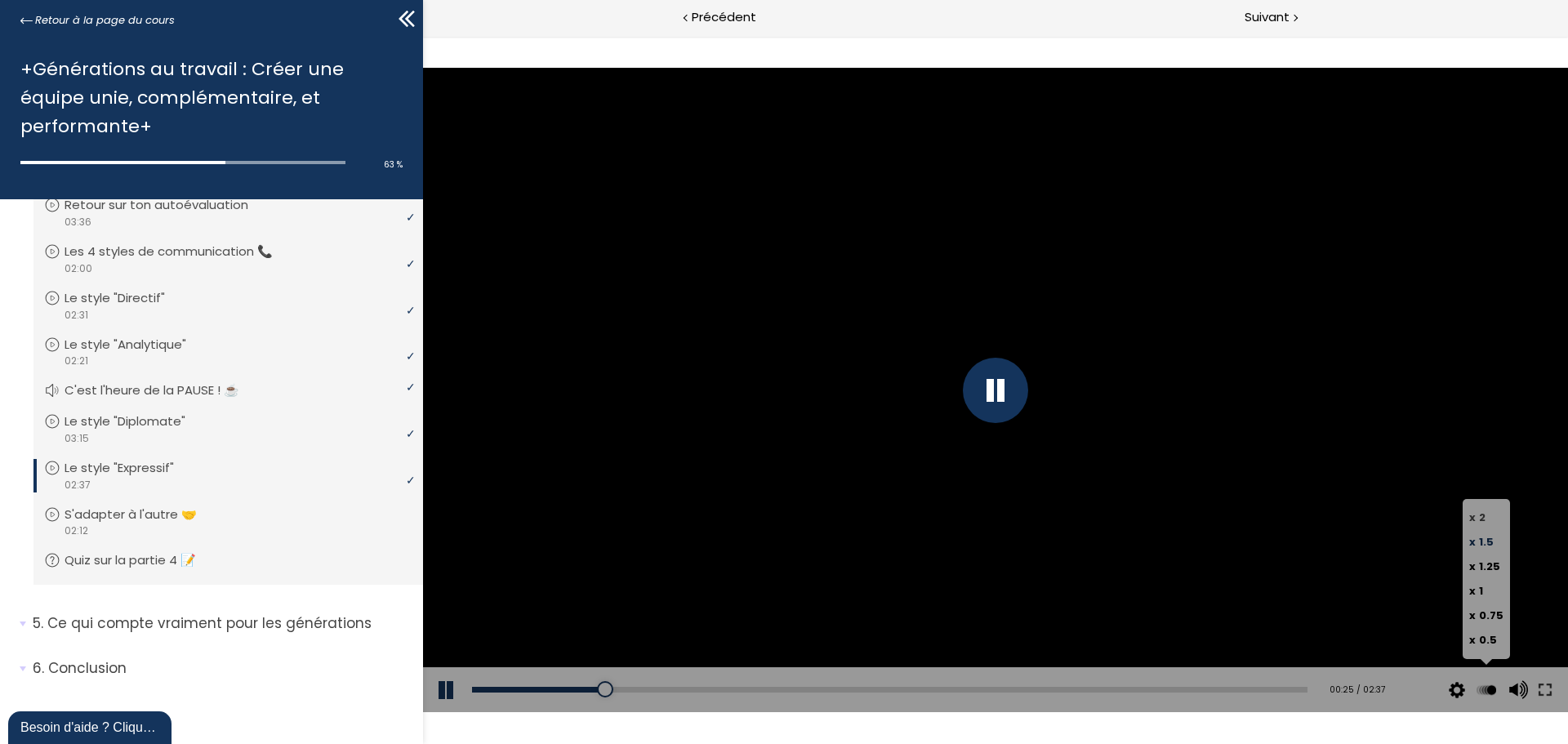
click at [1481, 512] on span "2" at bounding box center [1482, 517] width 7 height 16
click at [423, 36] on input "x 2" at bounding box center [423, 36] width 0 height 0
click at [1065, 650] on div at bounding box center [995, 391] width 1145 height 645
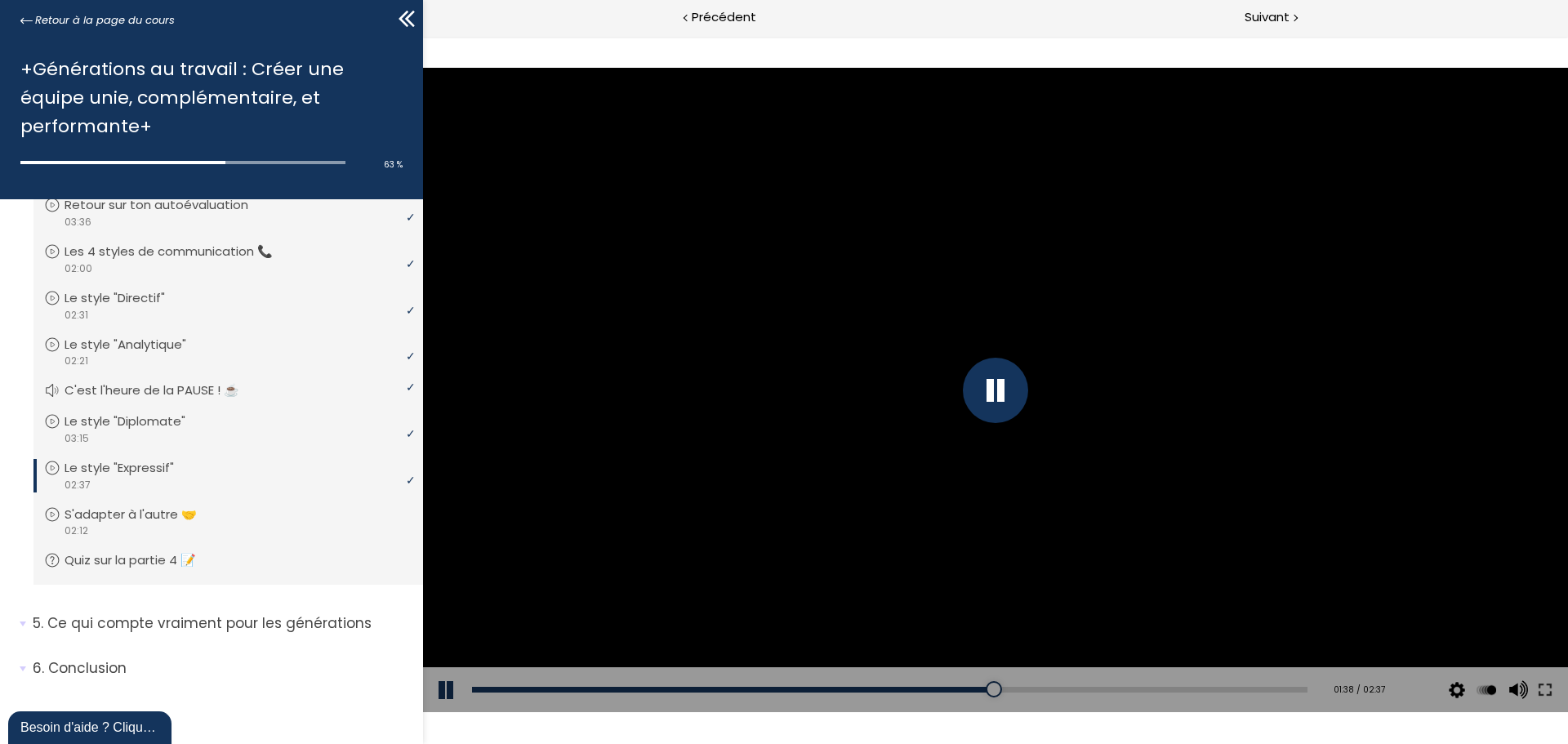
click at [997, 403] on div at bounding box center [995, 391] width 65 height 66
click at [942, 362] on div at bounding box center [995, 391] width 1145 height 645
click at [964, 385] on div at bounding box center [995, 391] width 65 height 66
click at [854, 420] on div at bounding box center [995, 391] width 1145 height 645
click at [1004, 383] on div at bounding box center [995, 391] width 65 height 66
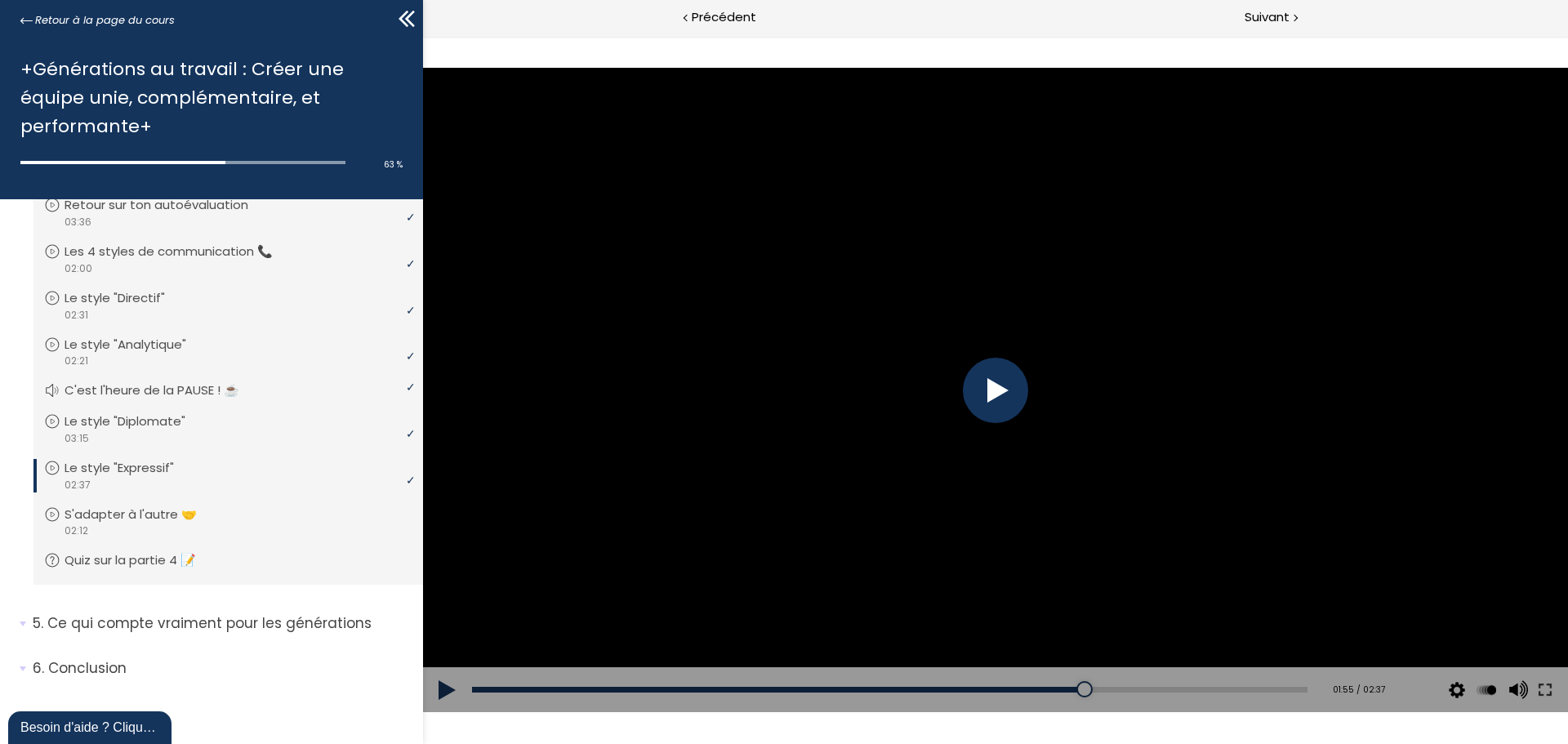
click at [1004, 383] on div at bounding box center [995, 391] width 65 height 66
click at [840, 296] on div at bounding box center [995, 391] width 1145 height 645
click at [954, 344] on div at bounding box center [995, 391] width 1145 height 645
click at [1026, 416] on div at bounding box center [995, 391] width 1145 height 645
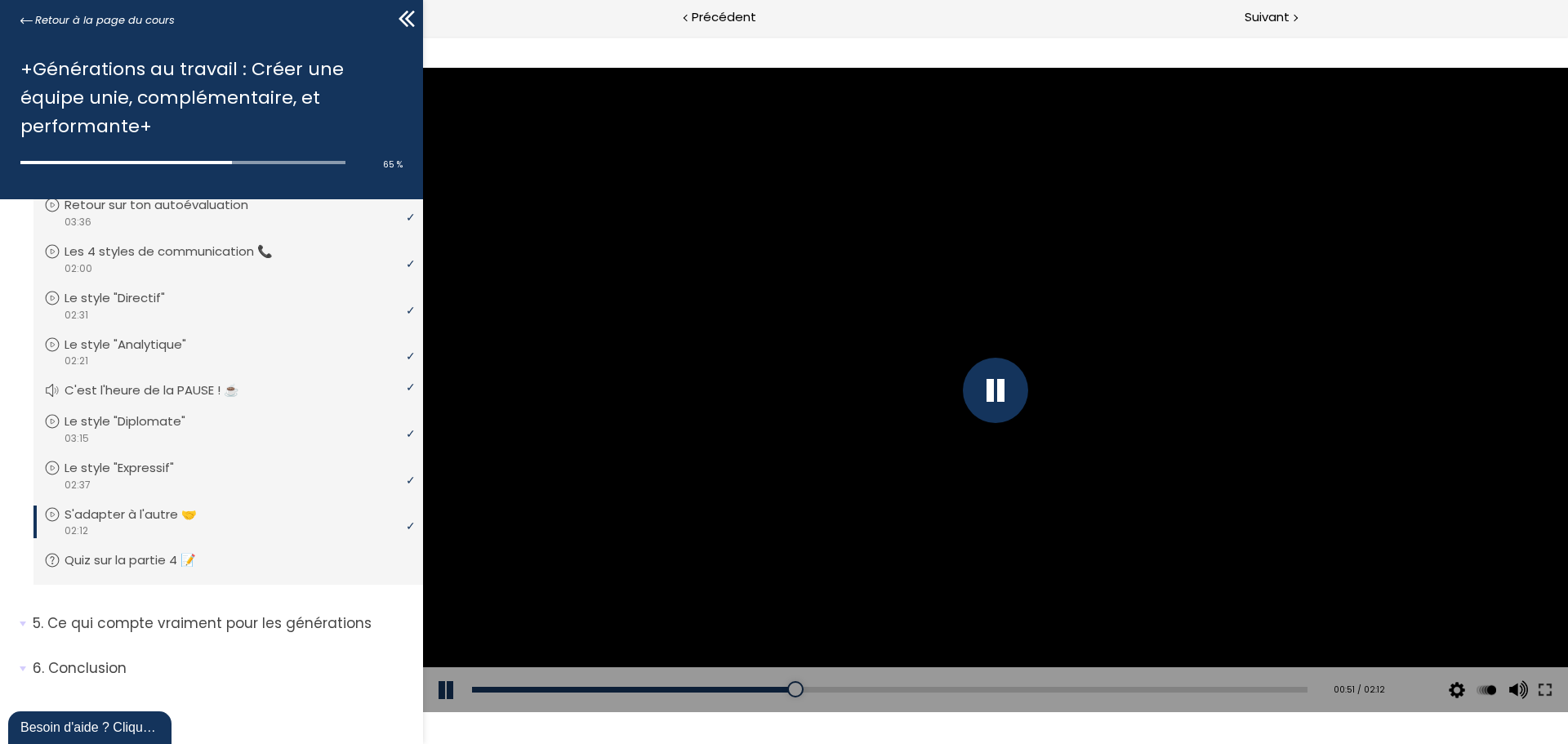
click at [1002, 379] on div at bounding box center [995, 391] width 65 height 66
click at [999, 388] on div at bounding box center [995, 391] width 65 height 66
click at [962, 366] on div at bounding box center [995, 391] width 1145 height 645
click at [996, 389] on div at bounding box center [995, 391] width 65 height 66
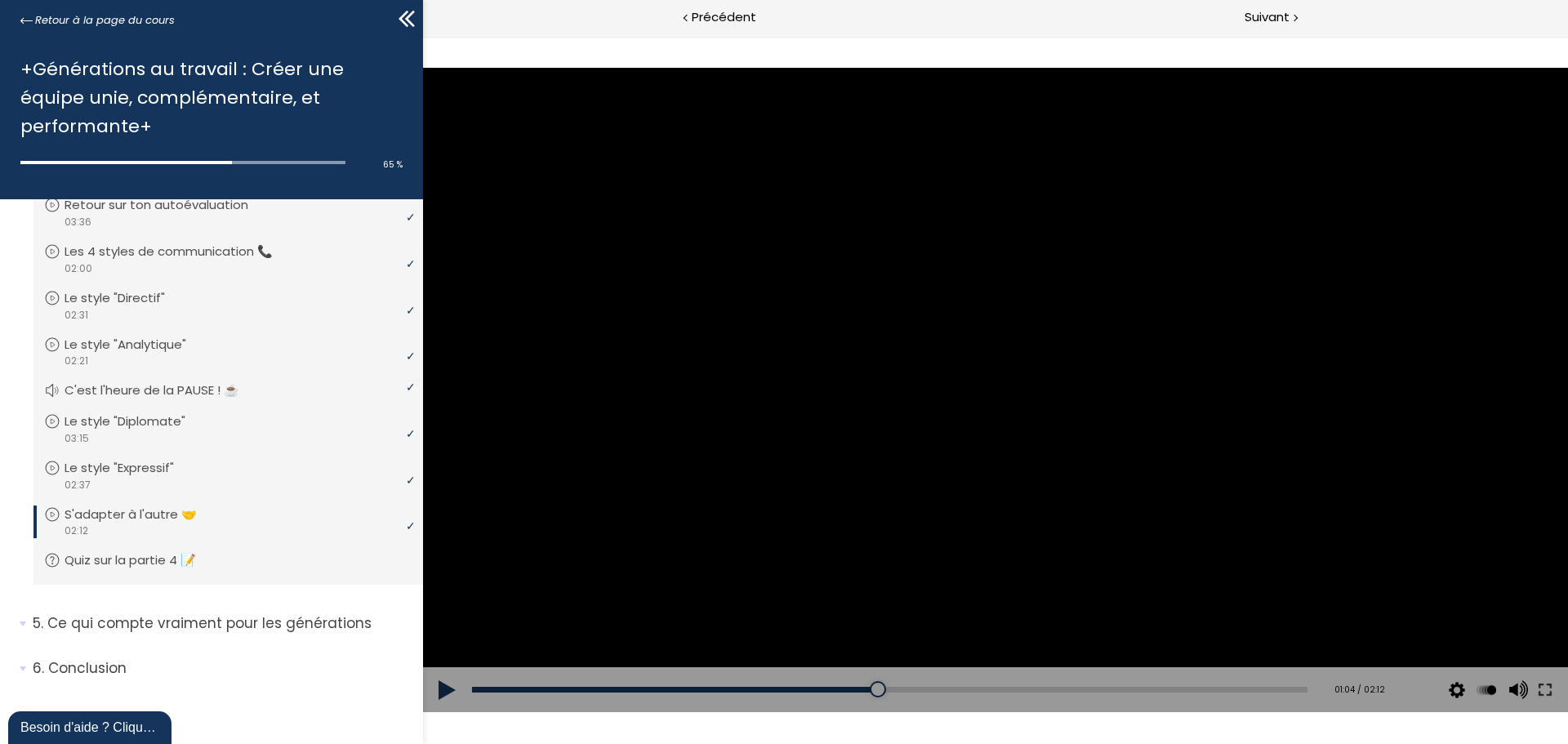
click at [982, 436] on div at bounding box center [995, 391] width 1145 height 645
click at [1006, 355] on div at bounding box center [995, 391] width 1145 height 645
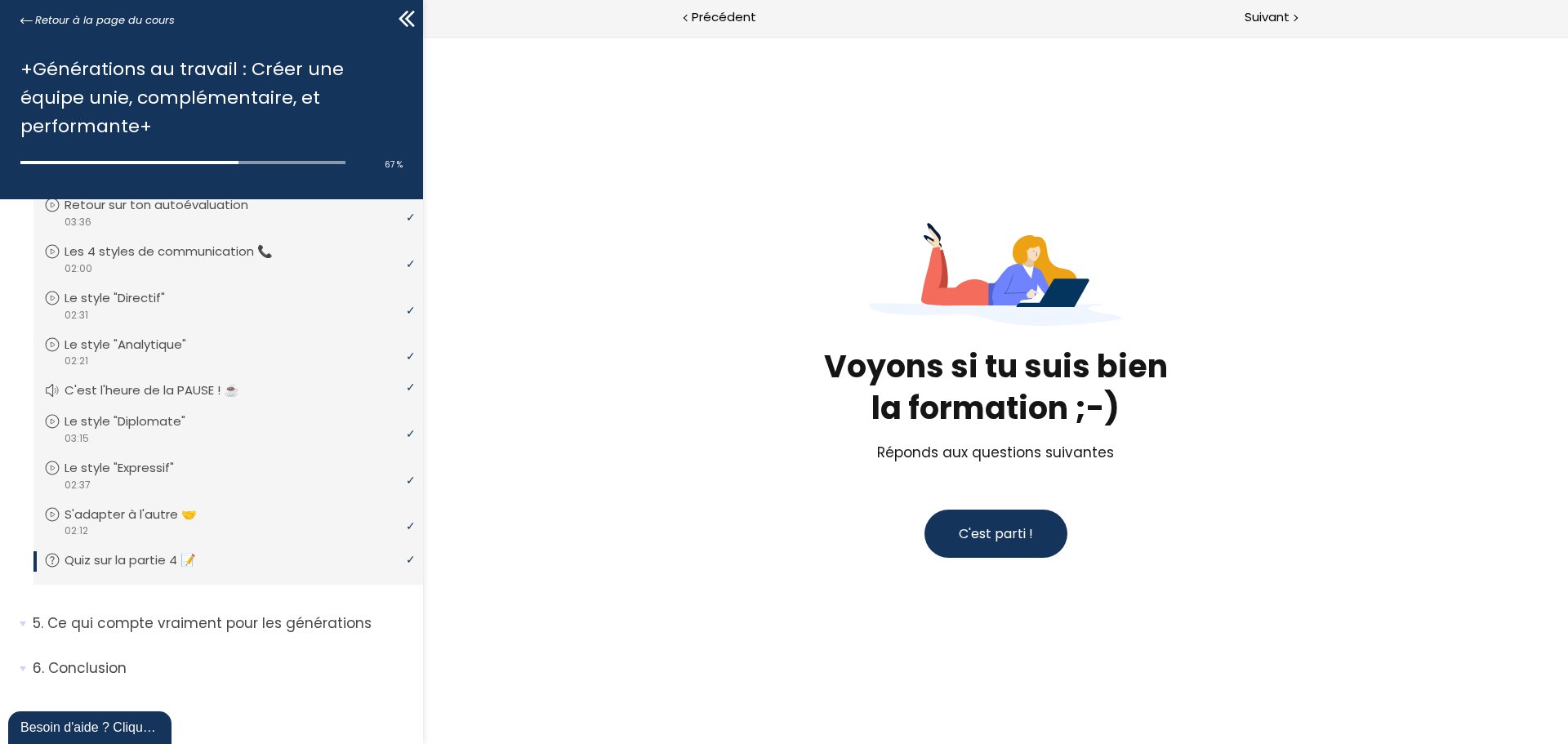
click at [1003, 546] on button "C'est parti !" at bounding box center [996, 534] width 143 height 48
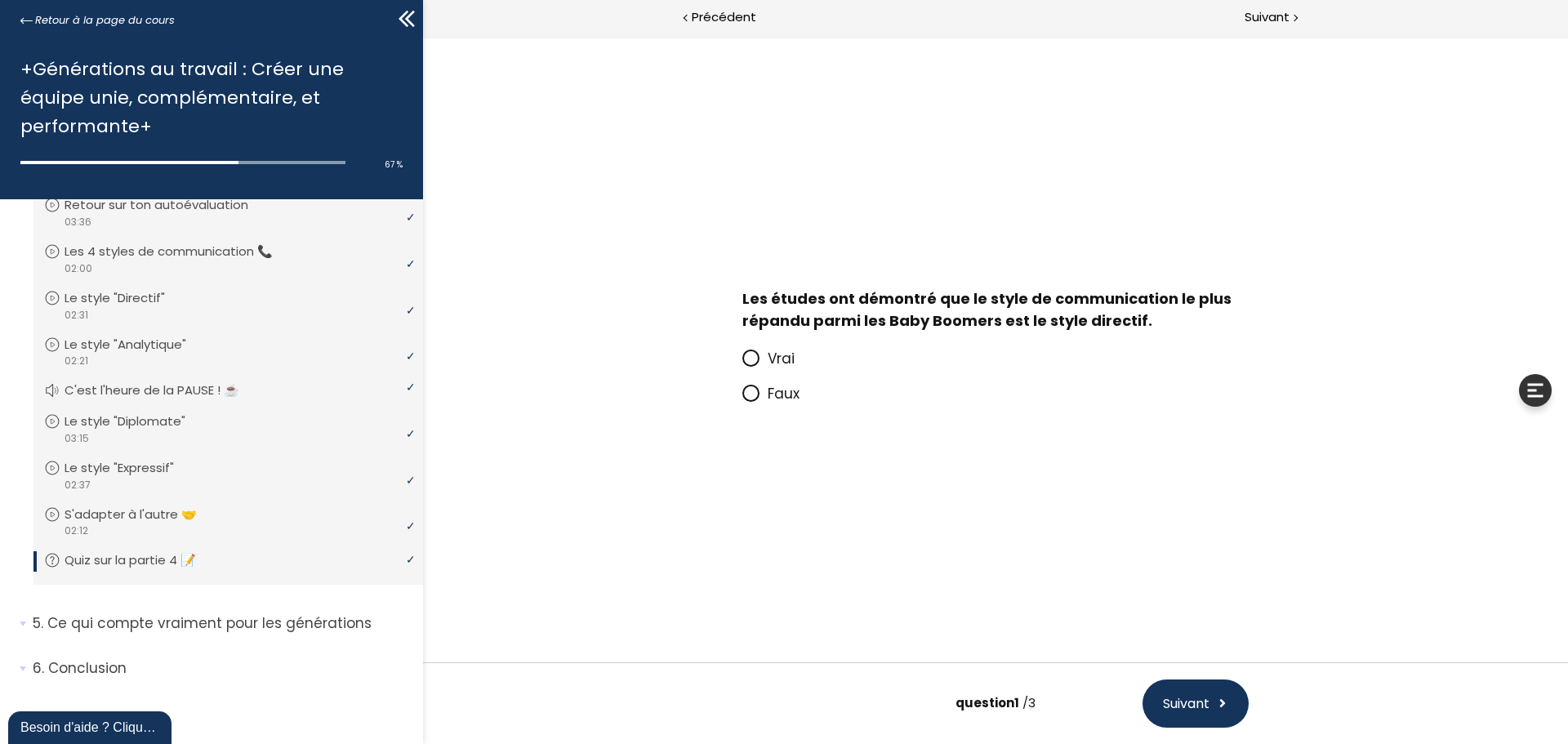
click at [765, 351] on span at bounding box center [754, 359] width 25 height 21
click at [742, 364] on input "Vrai" at bounding box center [742, 364] width 0 height 0
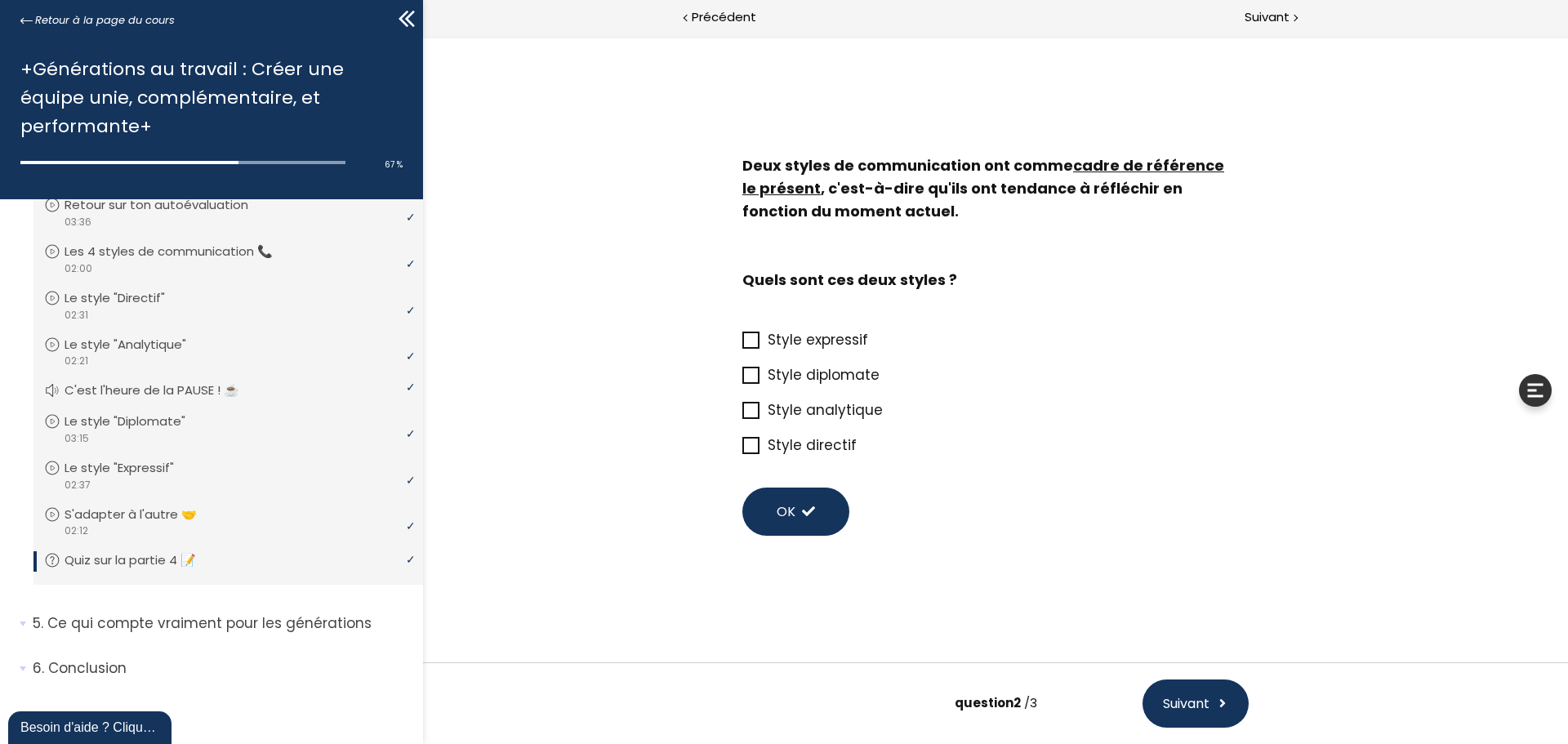
click at [843, 379] on span "Style diplomate" at bounding box center [824, 375] width 112 height 20
click at [742, 380] on input "Style diplomate" at bounding box center [742, 380] width 0 height 0
click at [812, 330] on span "Style expressif" at bounding box center [818, 340] width 101 height 20
click at [742, 345] on input "Style expressif" at bounding box center [742, 345] width 0 height 0
click at [784, 518] on span "OK" at bounding box center [786, 512] width 19 height 21
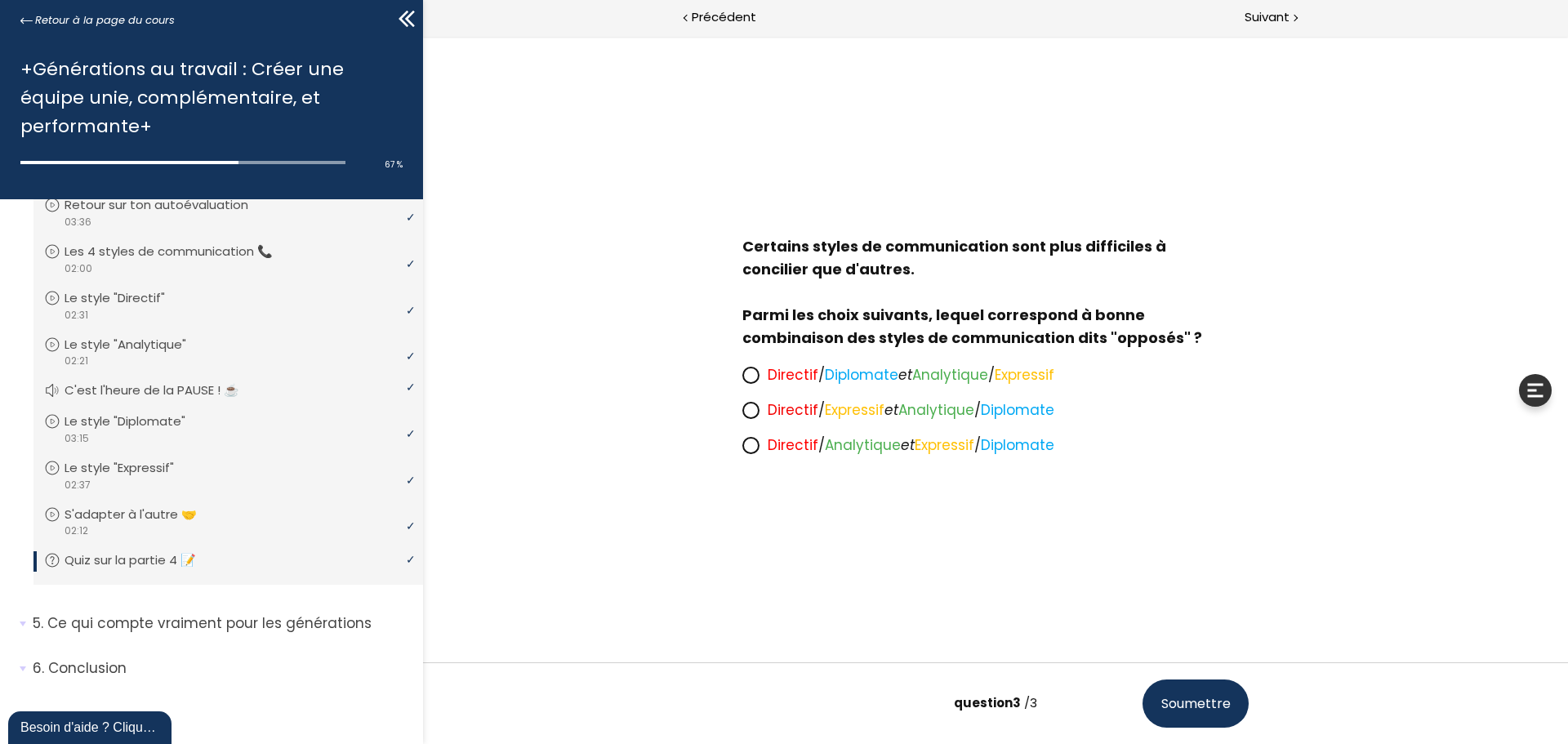
click at [750, 382] on icon at bounding box center [750, 375] width 14 height 14
click at [742, 380] on input "Directif / Diplomate et Analytique / Expressif" at bounding box center [742, 380] width 0 height 0
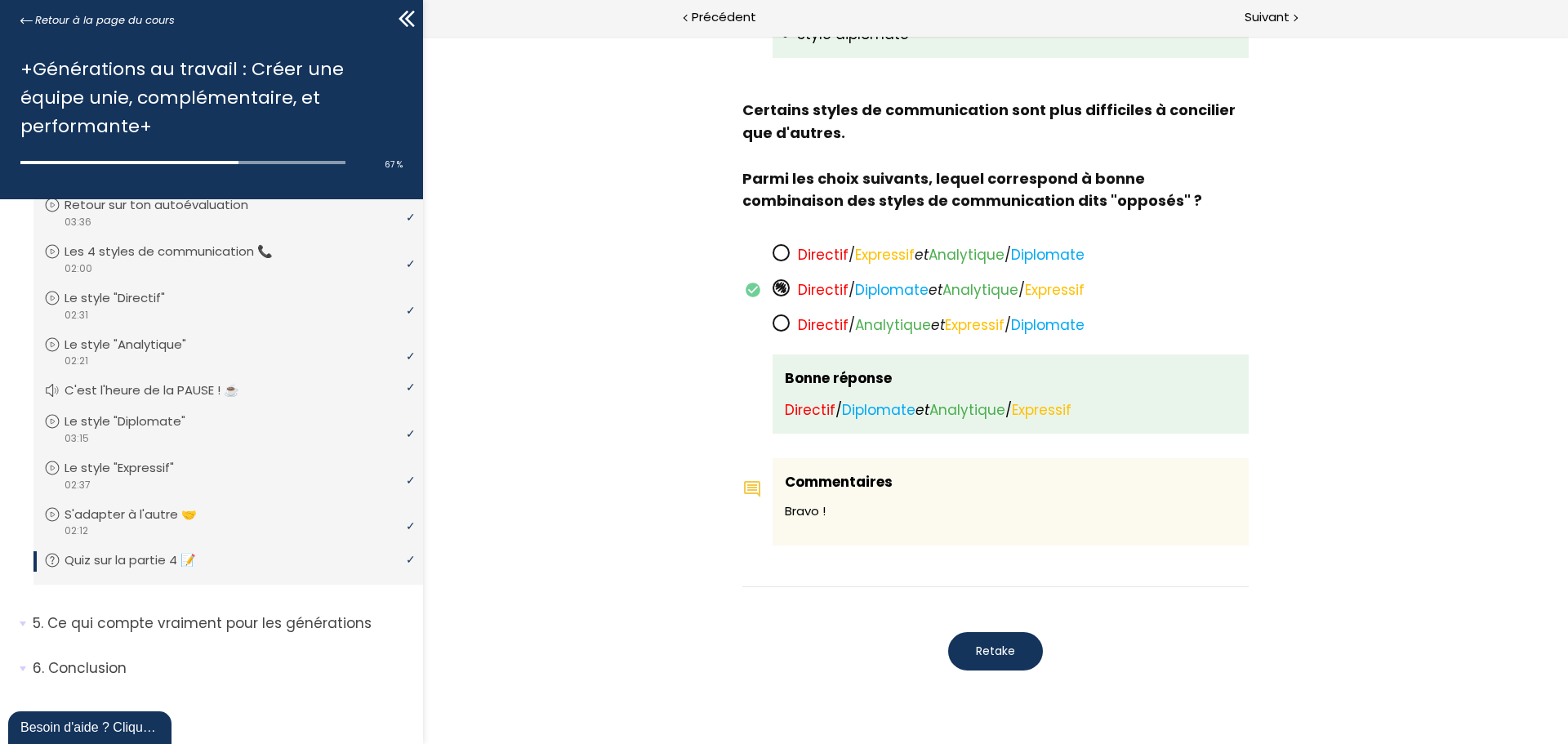
scroll to position [1222, 0]
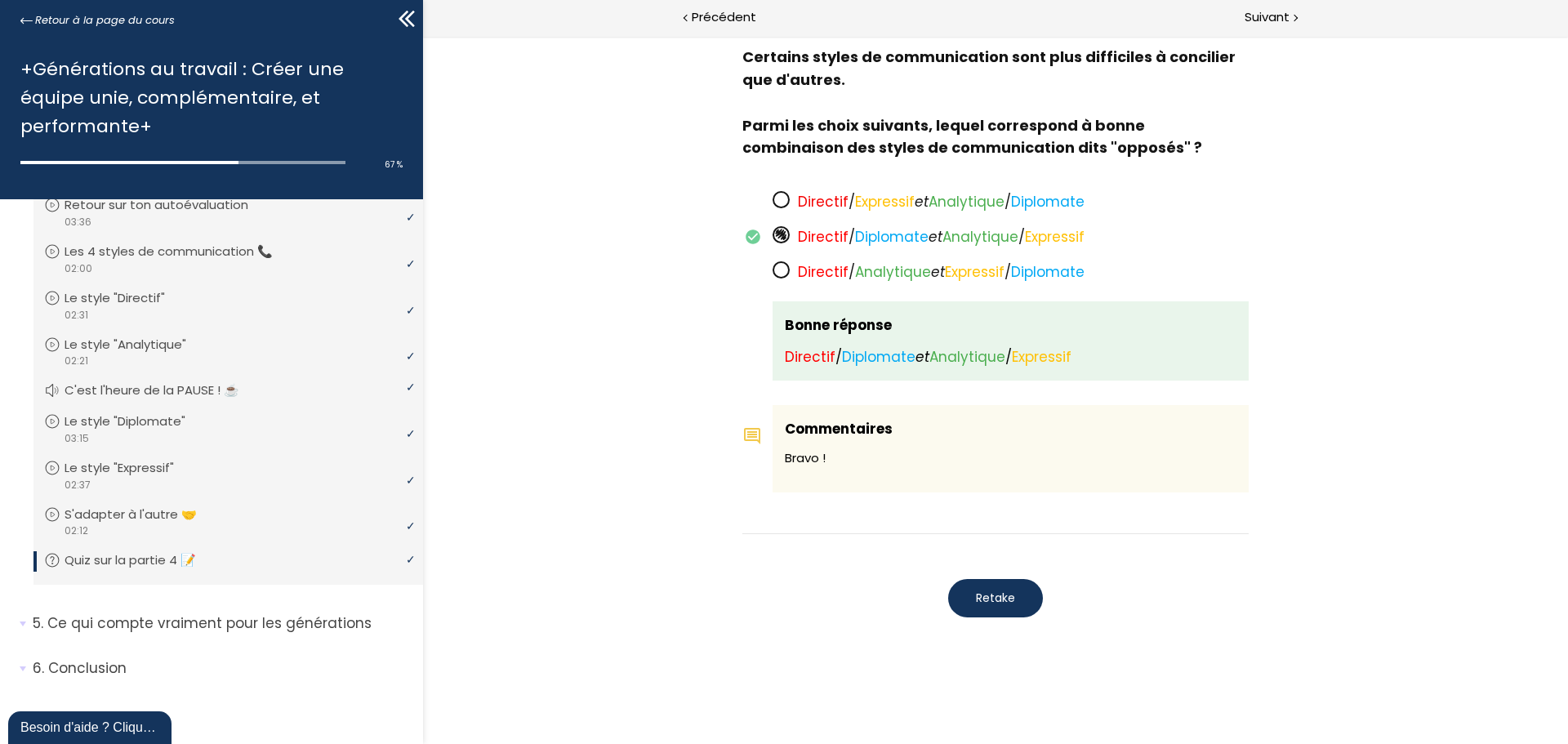
click at [979, 603] on span "Retake" at bounding box center [994, 598] width 39 height 17
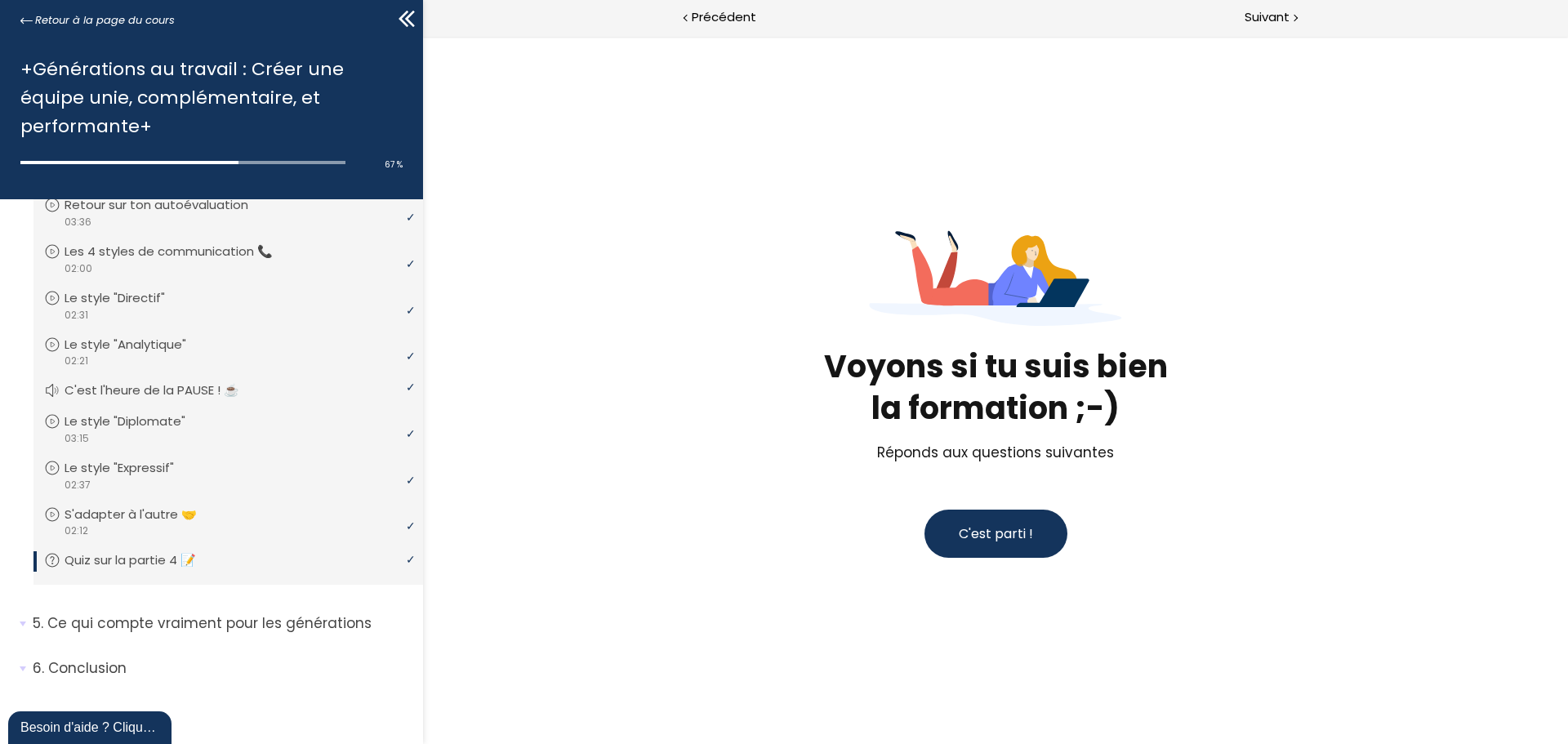
click at [994, 543] on span "C'est parti !" at bounding box center [996, 534] width 74 height 21
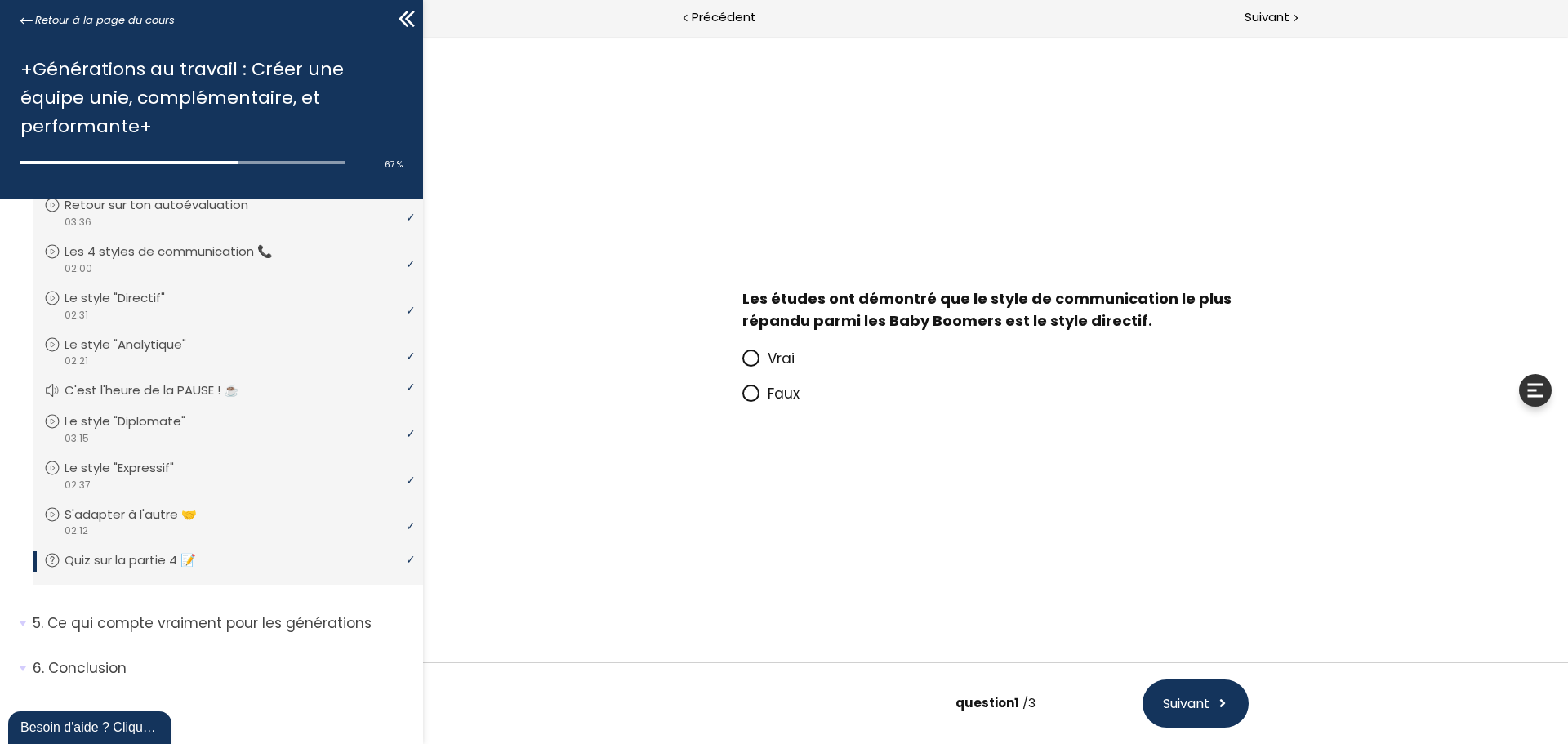
click at [762, 400] on span at bounding box center [754, 394] width 25 height 21
click at [742, 398] on input "Faux" at bounding box center [742, 398] width 0 height 0
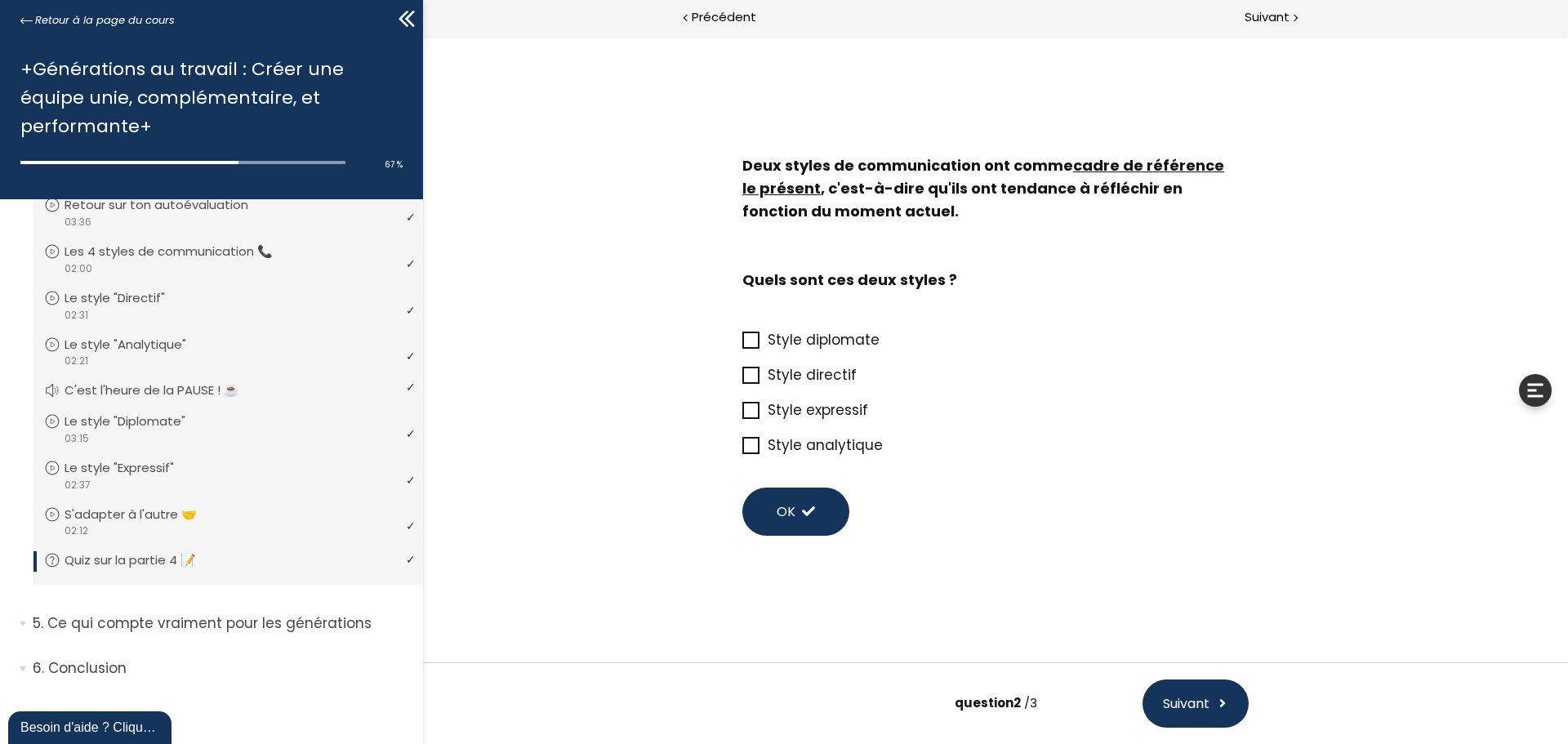
click at [750, 371] on icon at bounding box center [750, 374] width 13 height 13
click at [742, 380] on input "Style directif" at bounding box center [742, 380] width 0 height 0
click at [752, 339] on icon at bounding box center [750, 341] width 14 height 14
click at [742, 345] on input "Style diplomate" at bounding box center [742, 345] width 0 height 0
click at [778, 496] on button "OK" at bounding box center [795, 512] width 107 height 48
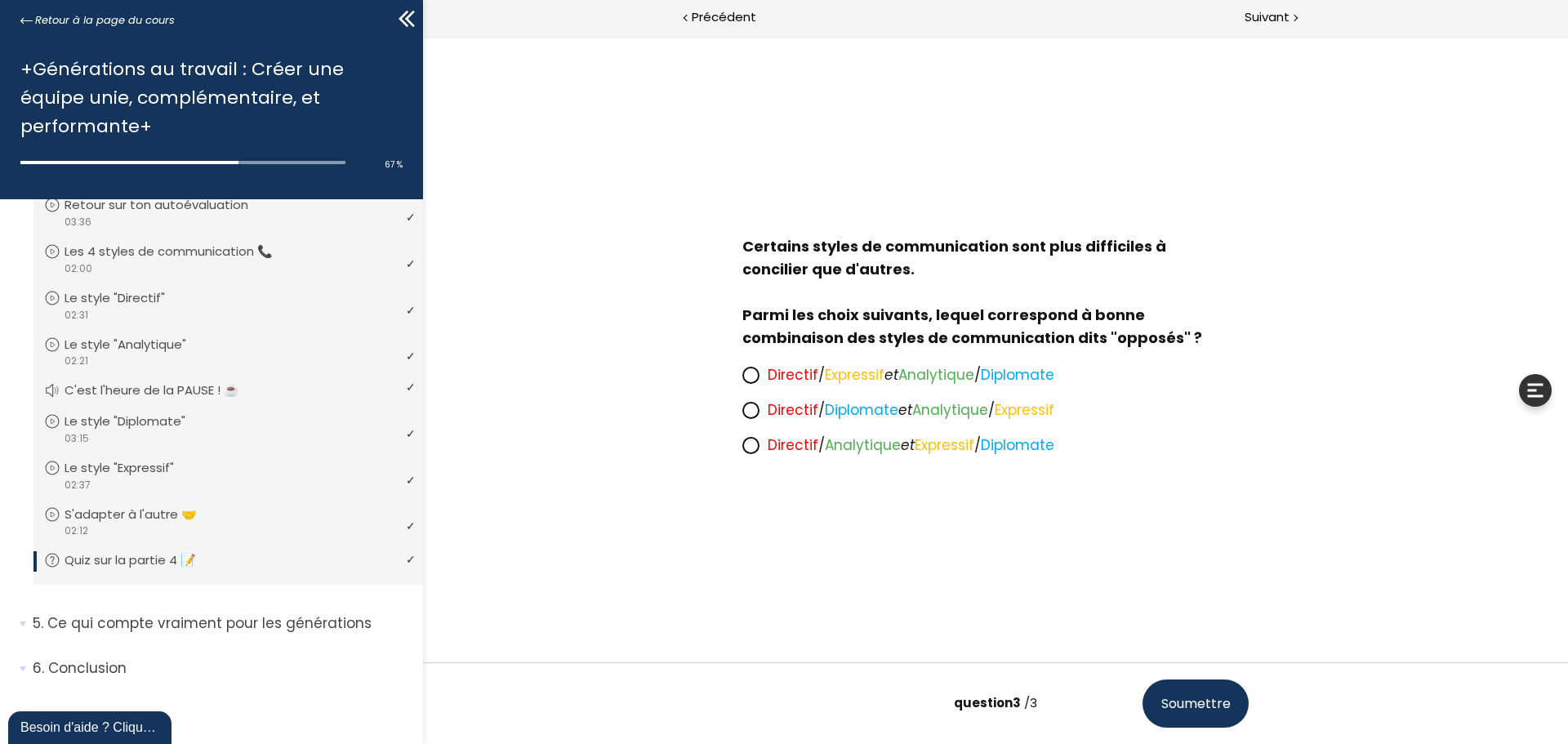
click at [748, 382] on icon at bounding box center [750, 375] width 14 height 14
click at [742, 380] on input "Directif / Expressif et Analytique / Diplomate" at bounding box center [742, 380] width 0 height 0
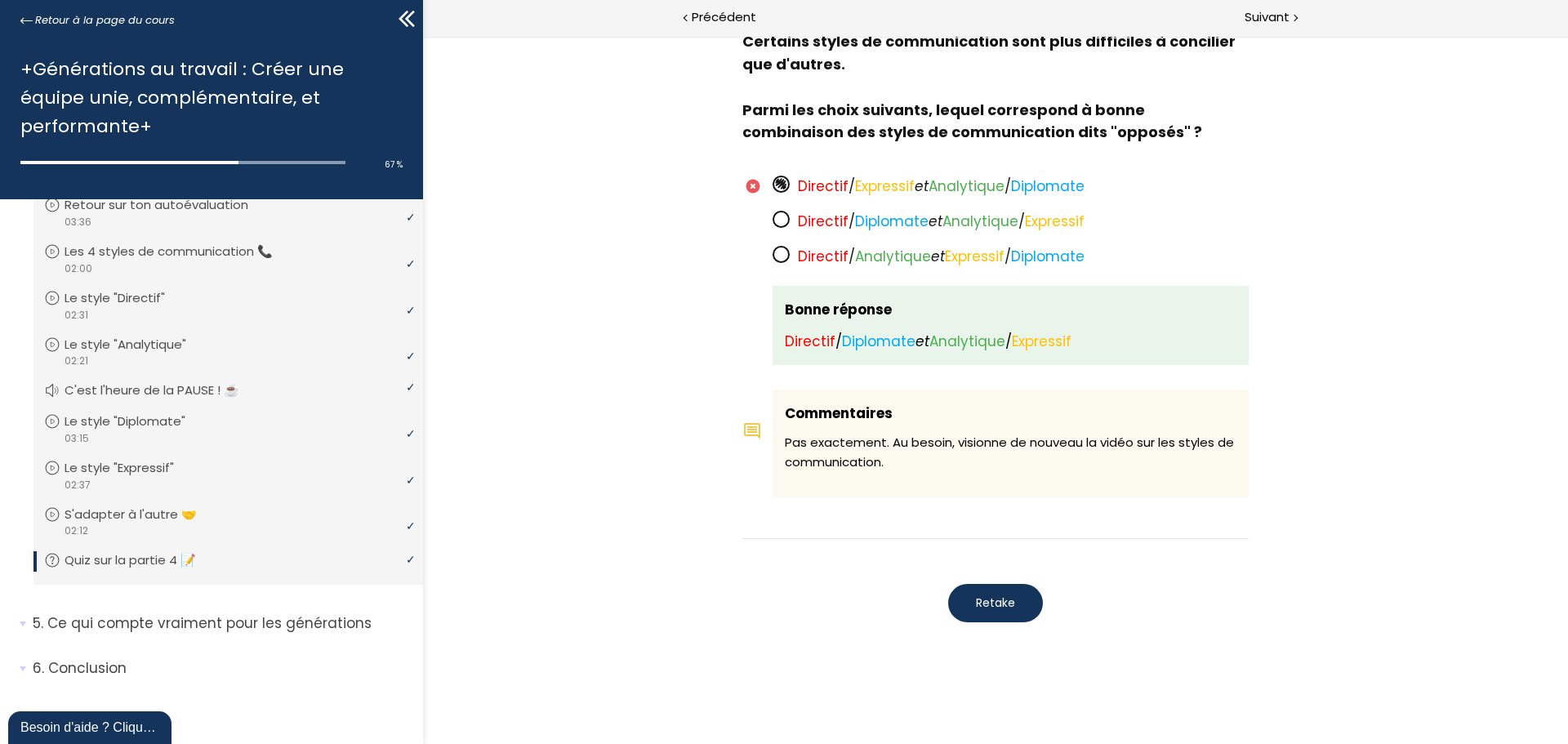
scroll to position [1242, 0]
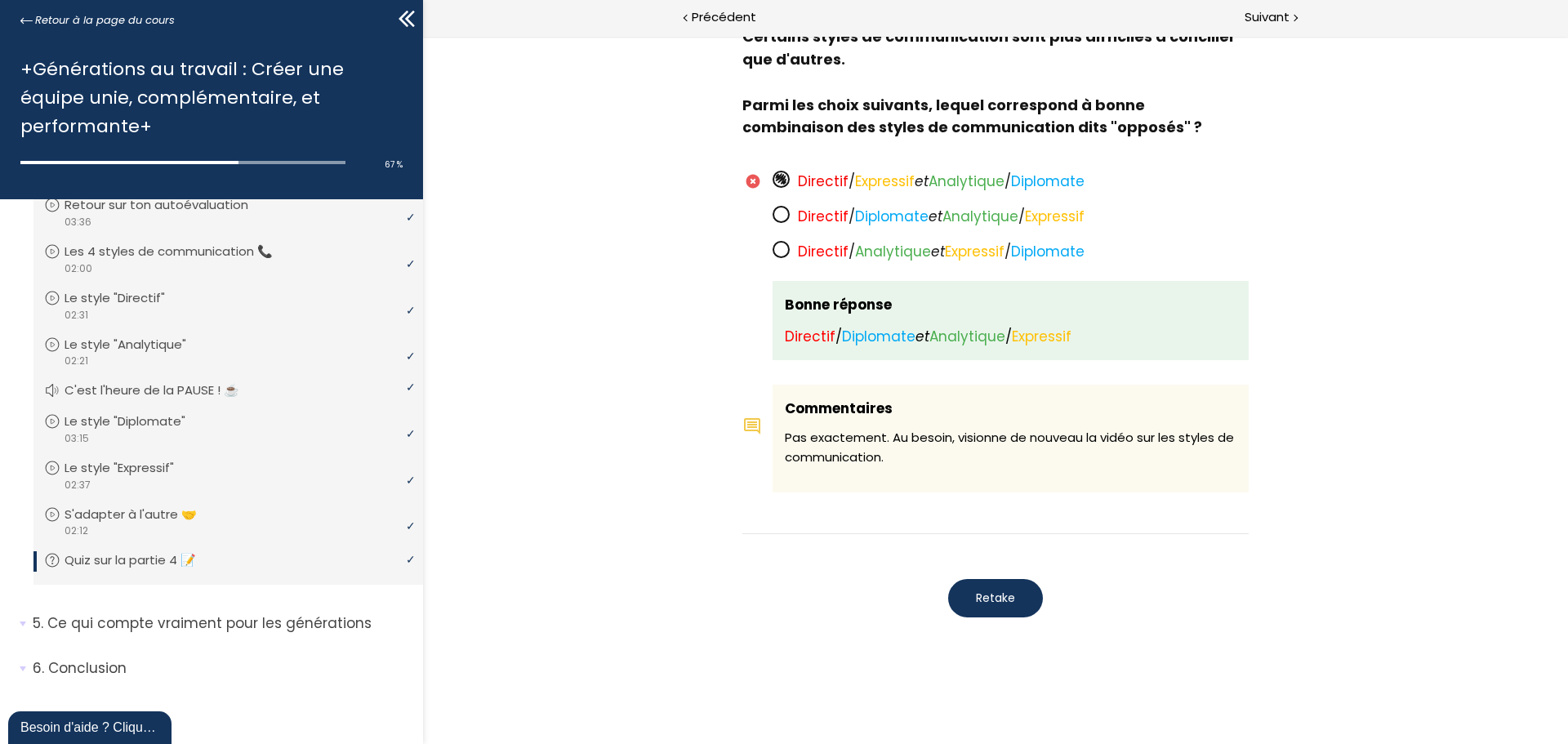
click at [997, 598] on span "Retake" at bounding box center [994, 598] width 39 height 17
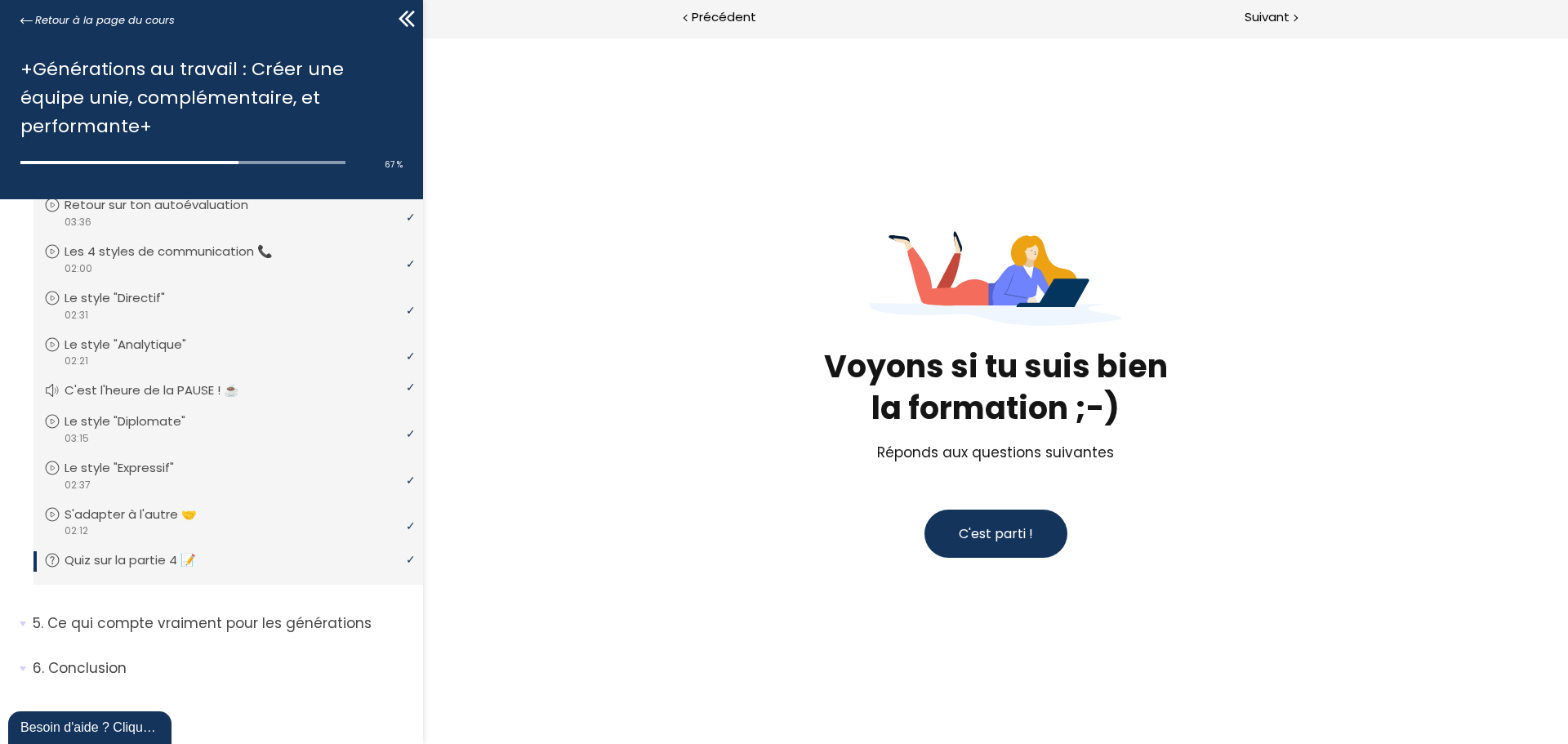
click at [1010, 532] on span "C'est parti !" at bounding box center [996, 534] width 74 height 19
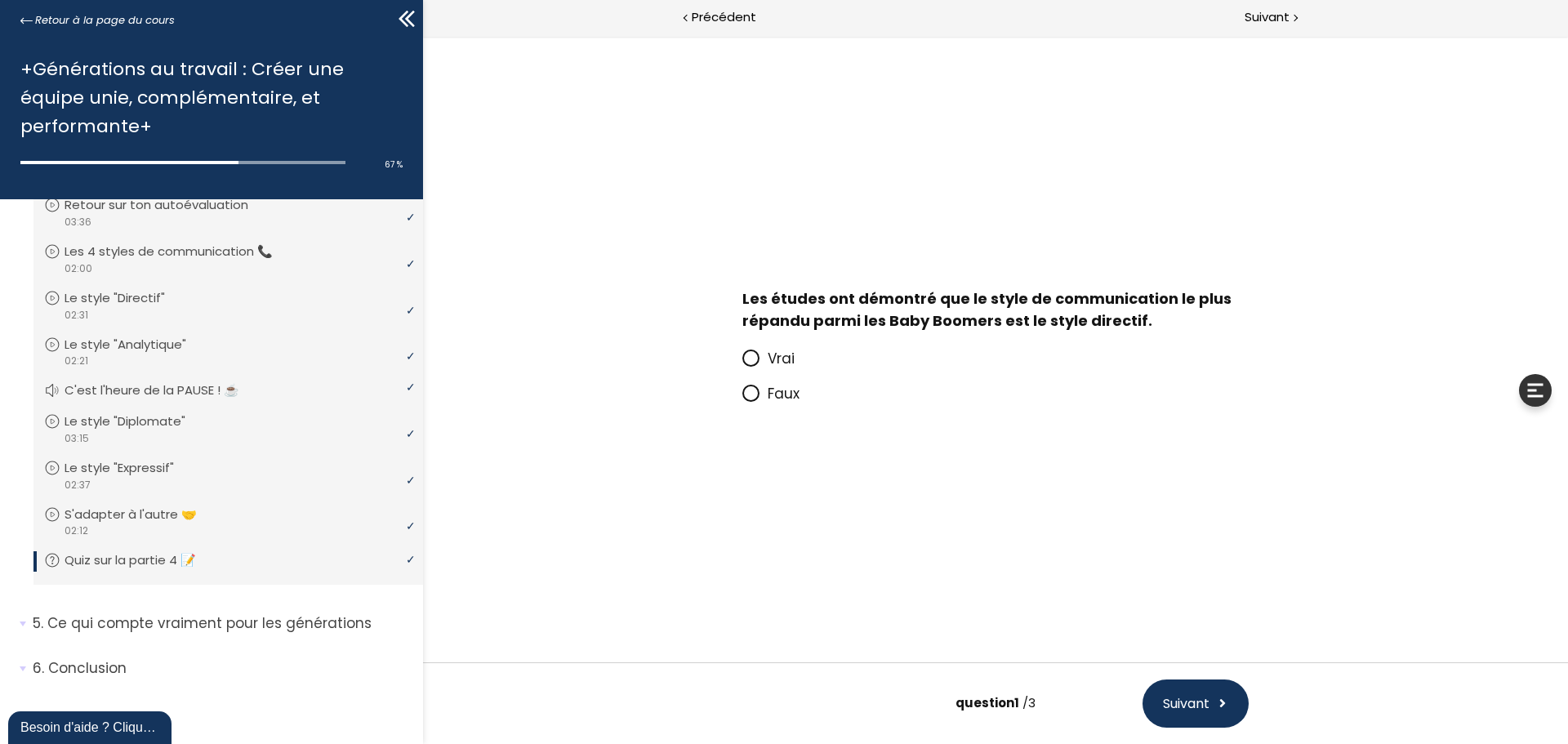
click at [749, 398] on icon at bounding box center [750, 393] width 14 height 14
click at [742, 398] on input "Faux" at bounding box center [742, 398] width 0 height 0
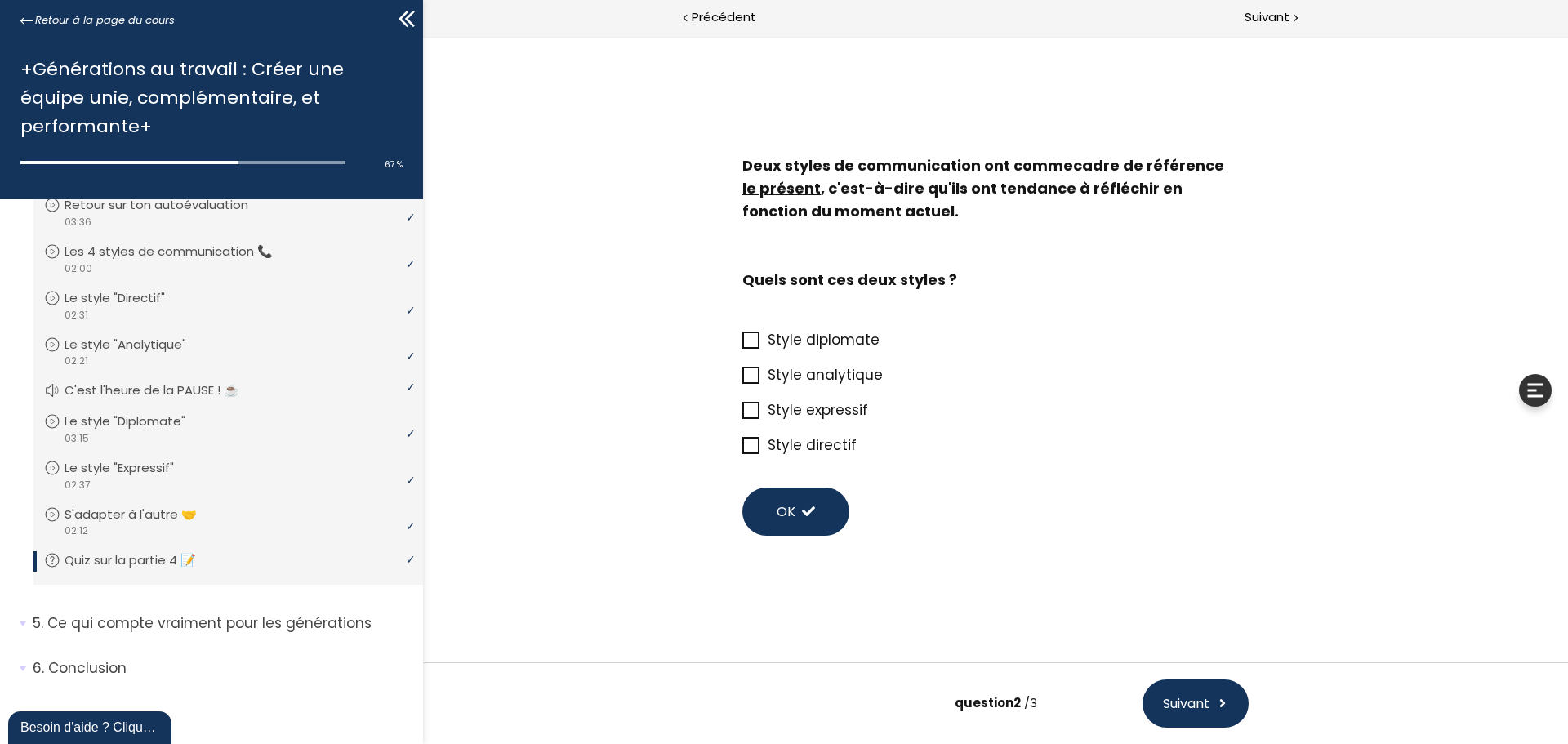
click at [756, 334] on icon at bounding box center [750, 341] width 14 height 14
click at [742, 345] on input "Style diplomate" at bounding box center [742, 345] width 0 height 0
click at [750, 462] on div "Style directif" at bounding box center [995, 446] width 507 height 35
click at [753, 449] on icon at bounding box center [750, 446] width 13 height 13
click at [742, 450] on input "Style directif" at bounding box center [742, 450] width 0 height 0
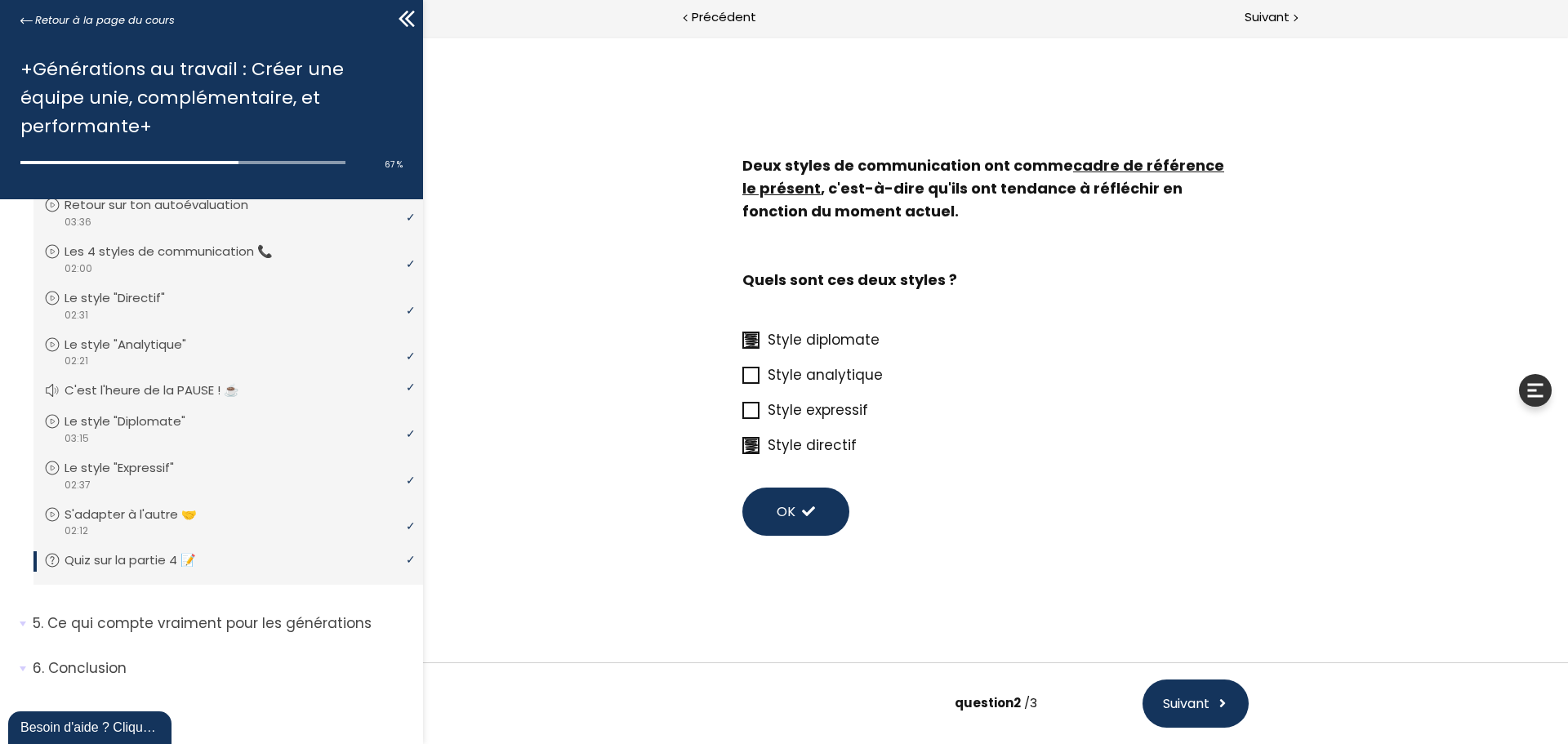
click at [793, 507] on span "OK" at bounding box center [786, 512] width 19 height 21
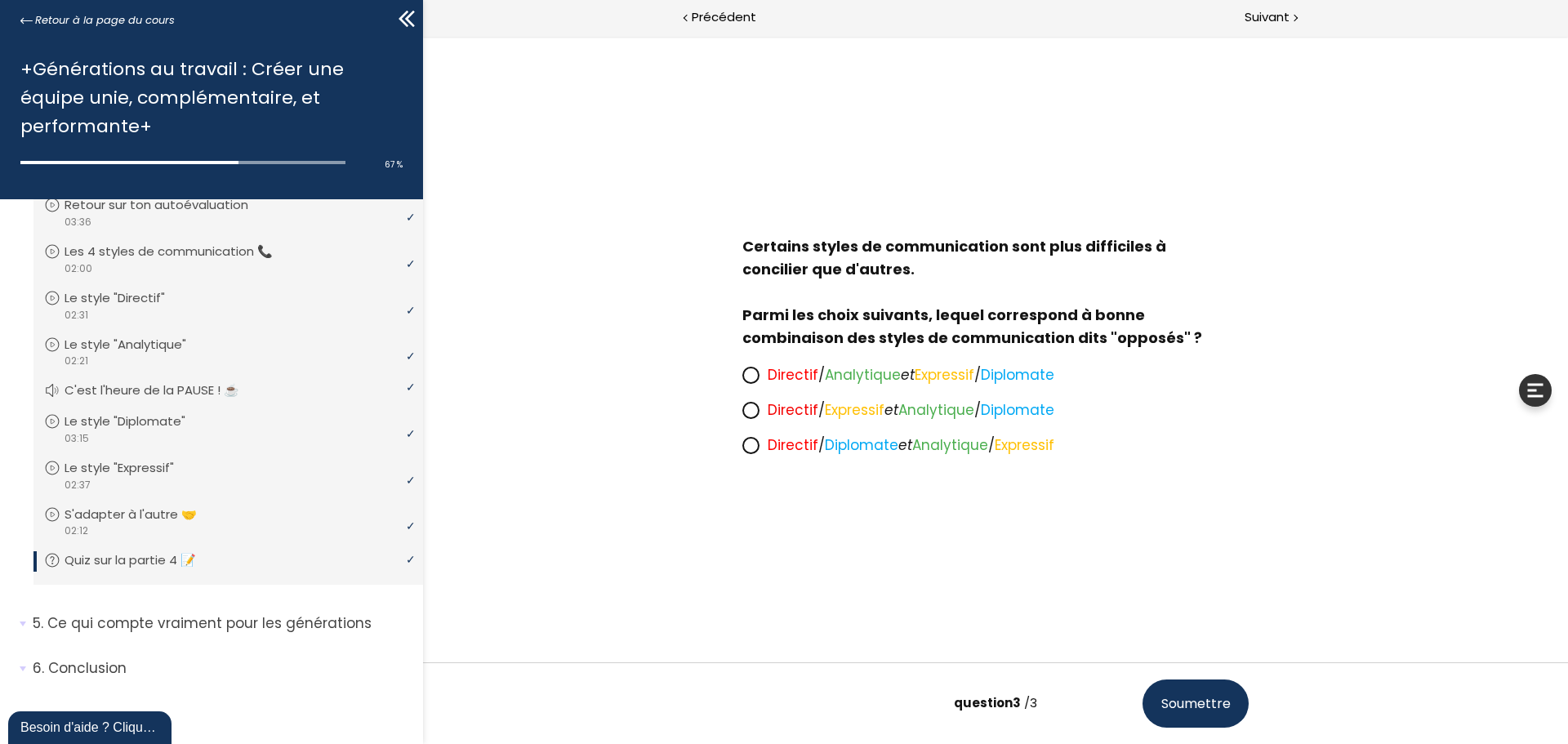
click at [761, 447] on span at bounding box center [754, 446] width 25 height 21
click at [742, 450] on input "Directif / Diplomate et Analytique / Expressif" at bounding box center [742, 450] width 0 height 0
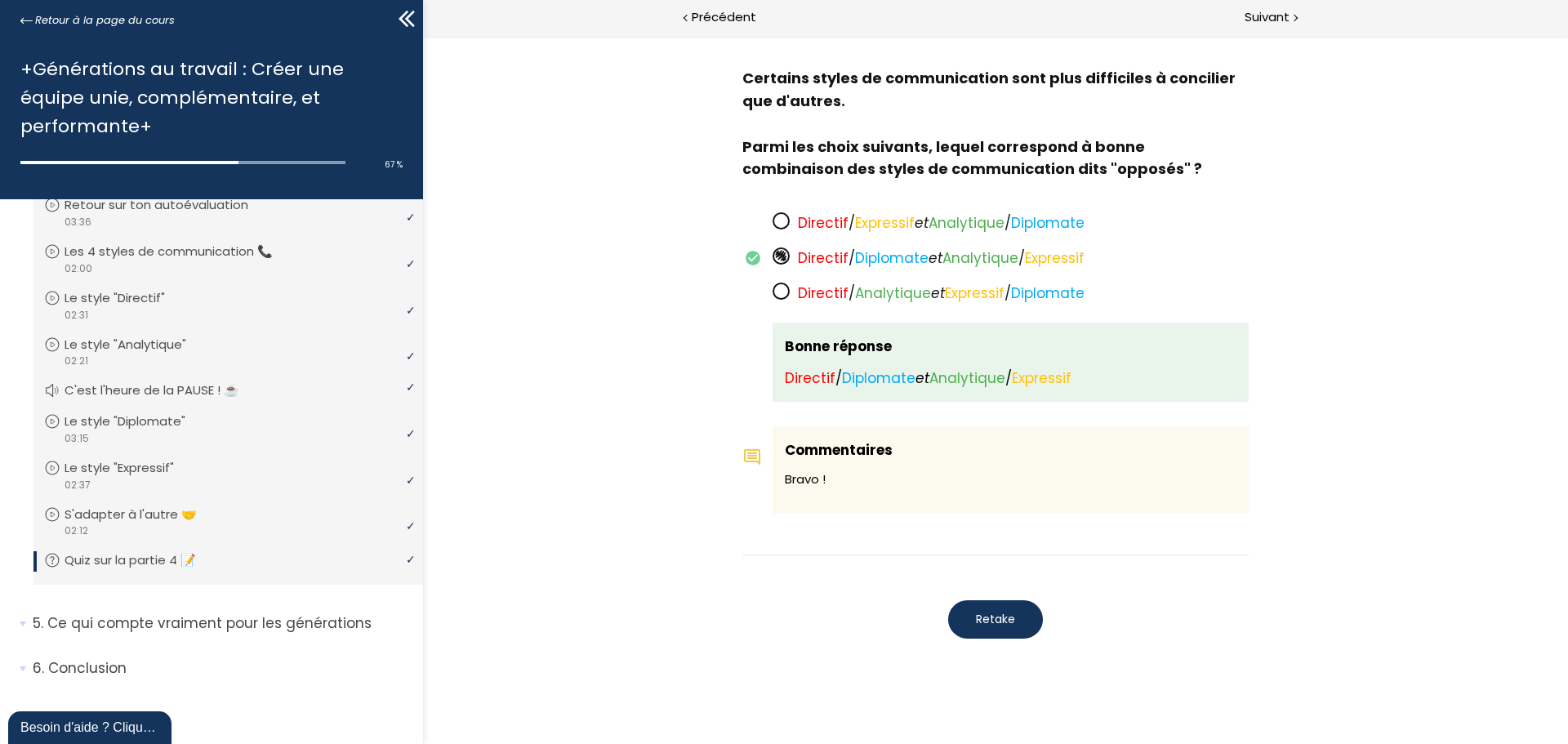
scroll to position [1222, 0]
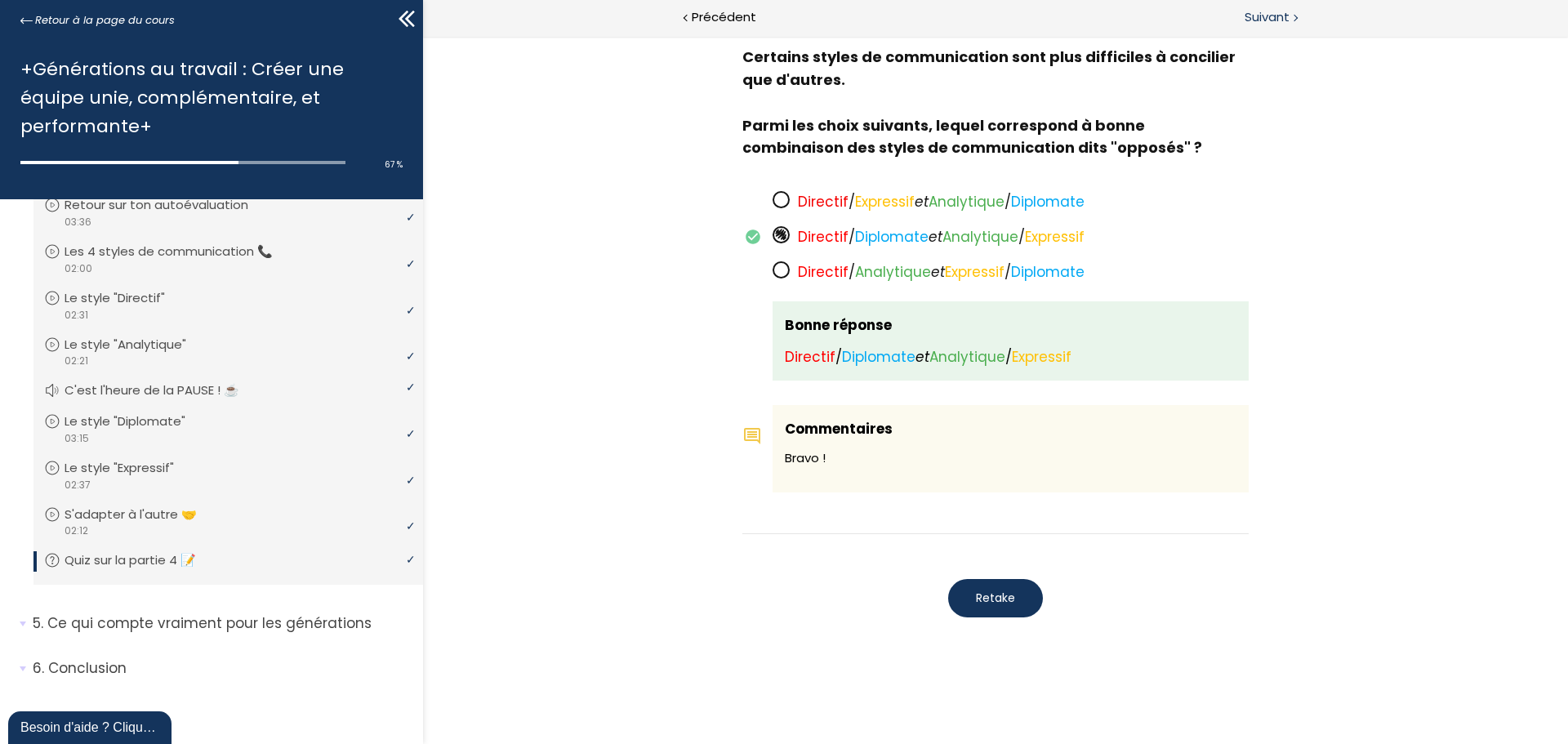
click at [1266, 9] on span "Suivant" at bounding box center [1266, 18] width 45 height 21
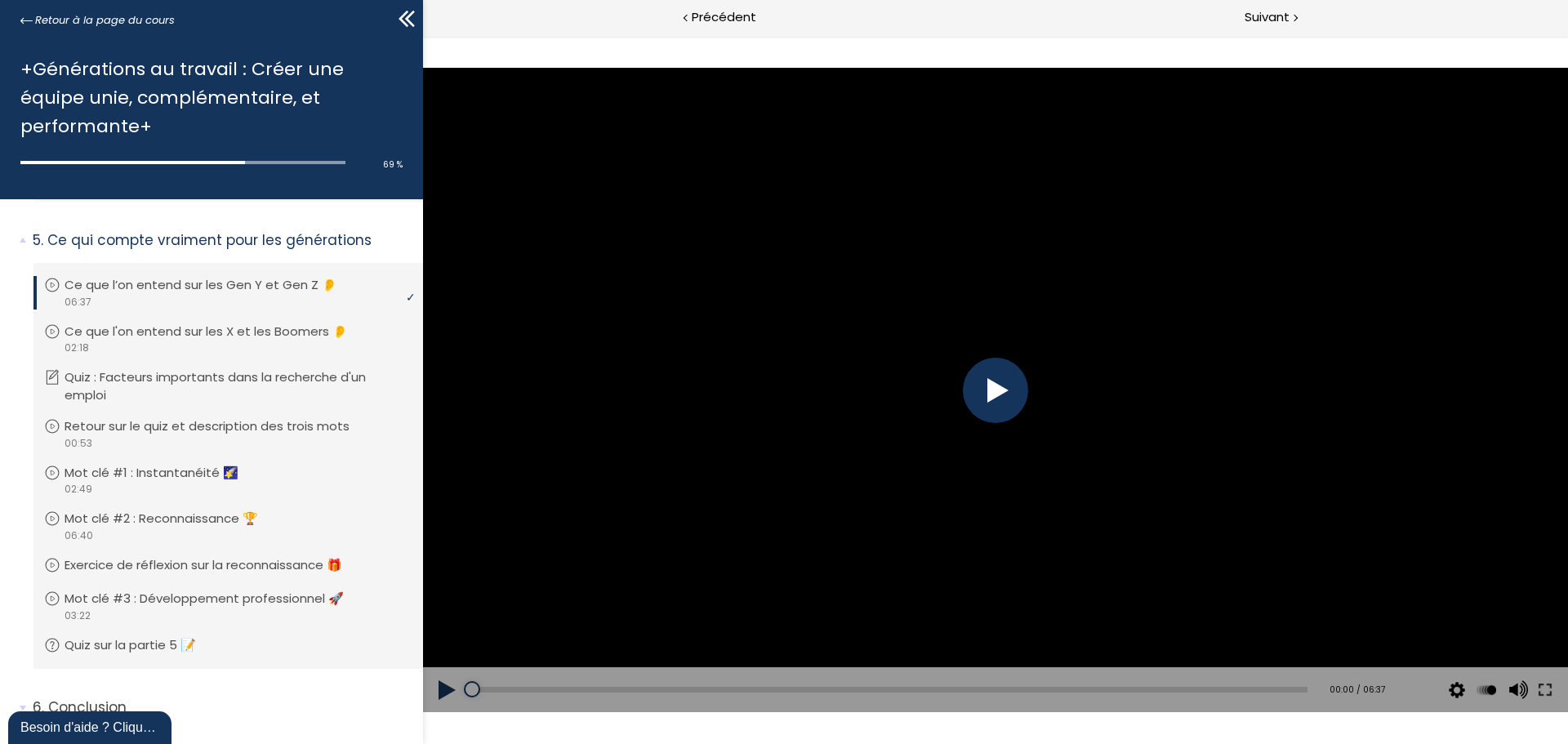
scroll to position [1210, 0]
